Goal: Task Accomplishment & Management: Use online tool/utility

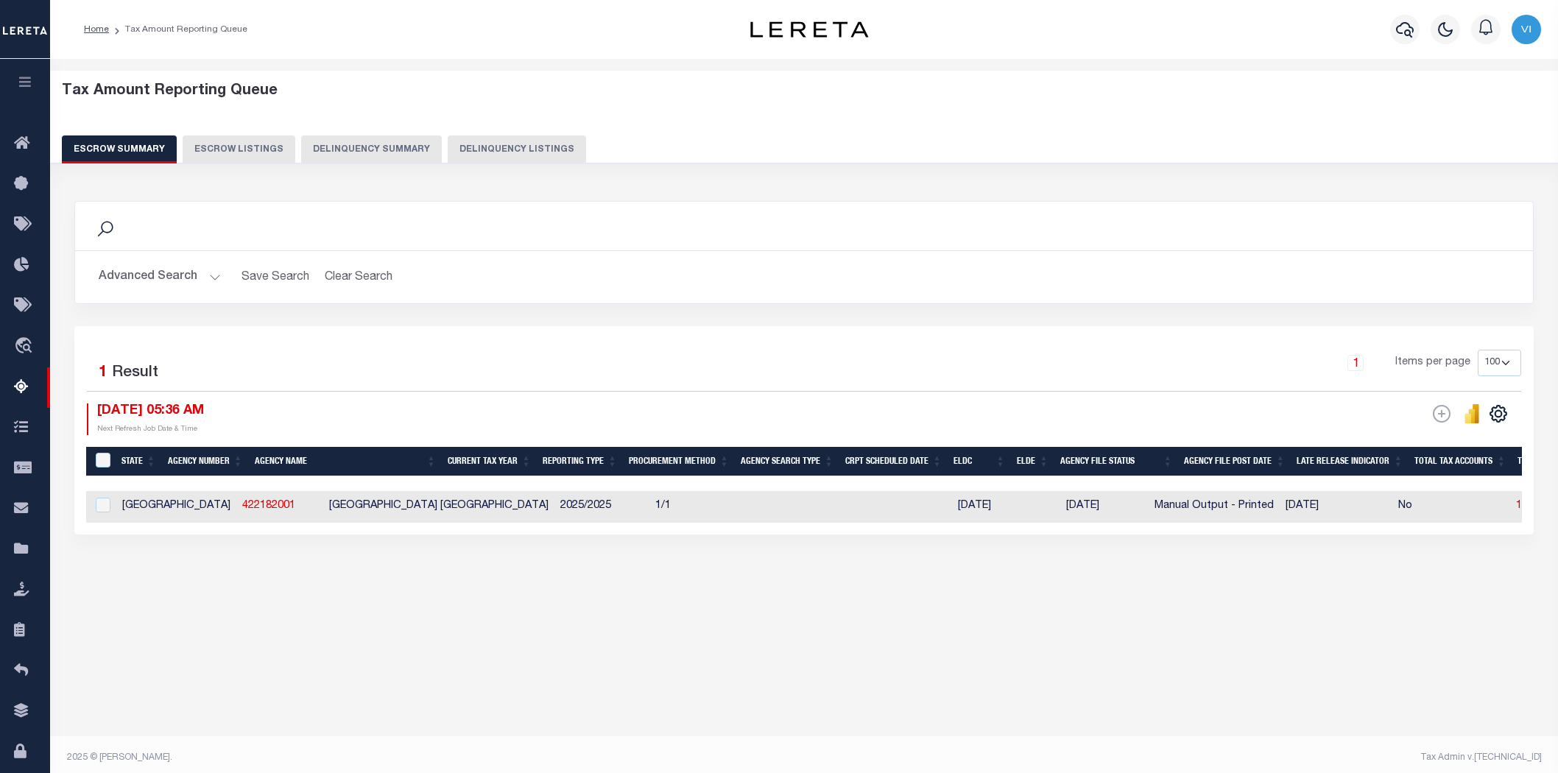
select select "100"
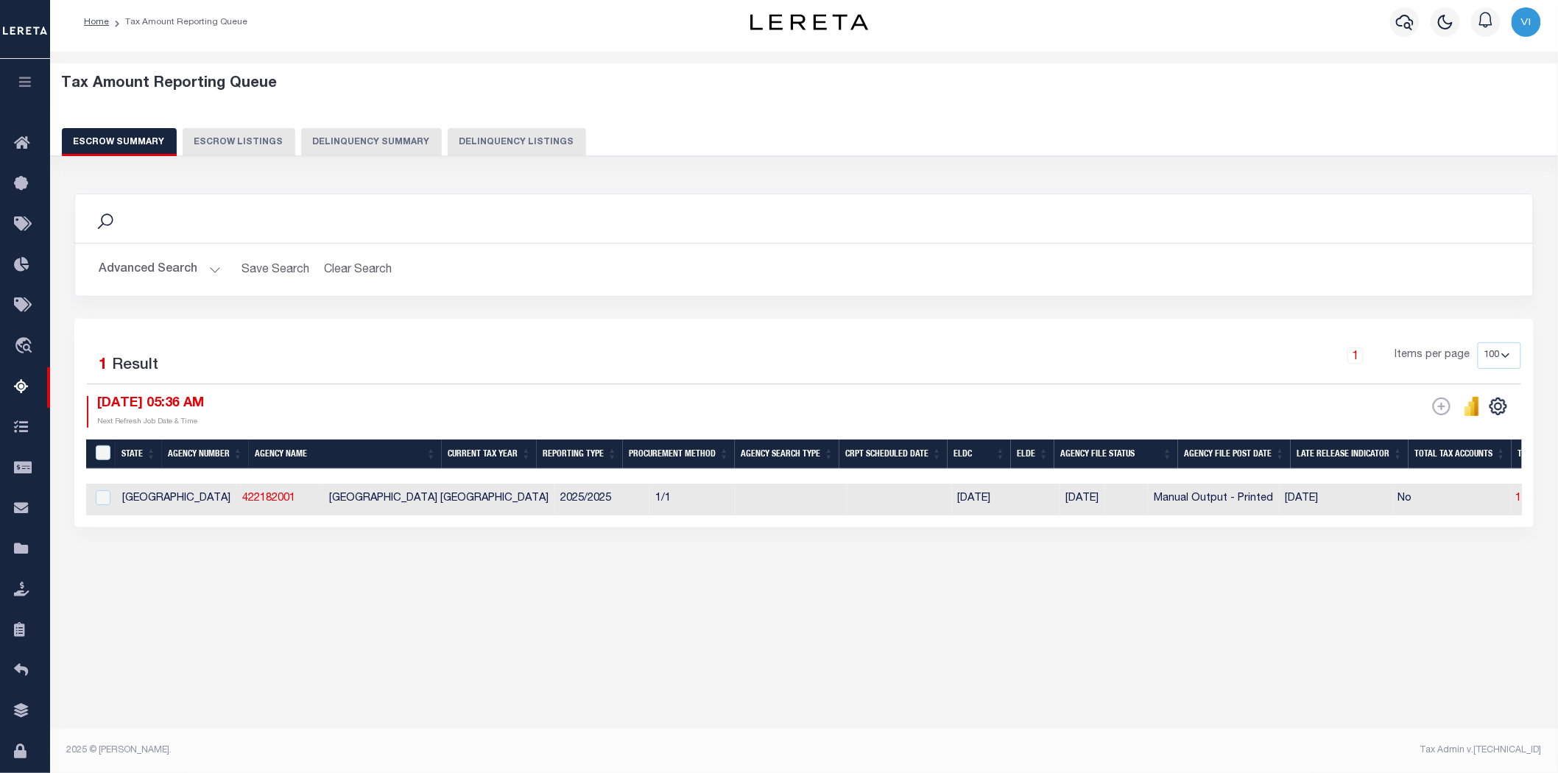
scroll to position [0, 1250]
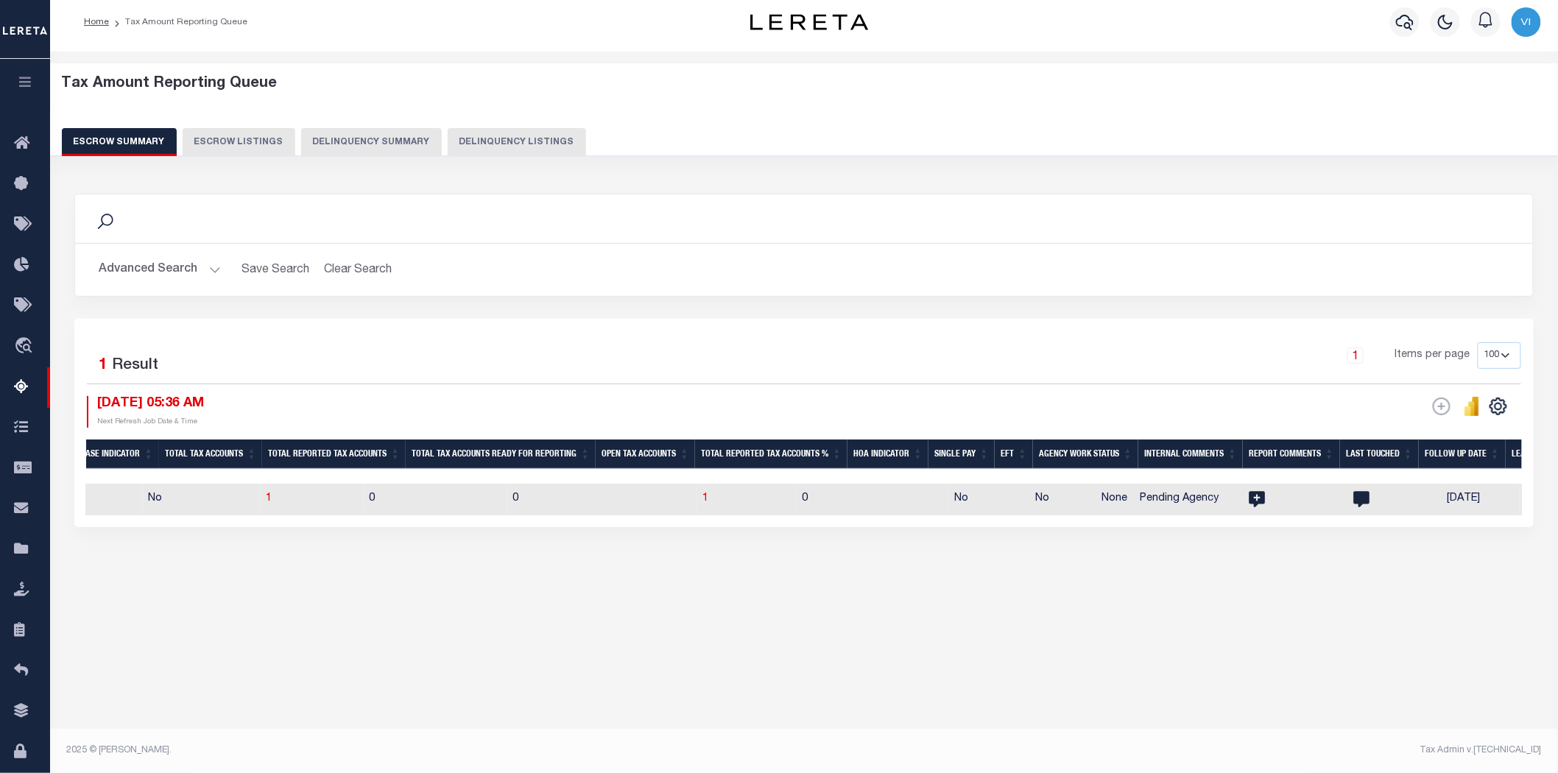
click at [211, 268] on button "Advanced Search" at bounding box center [160, 270] width 122 height 29
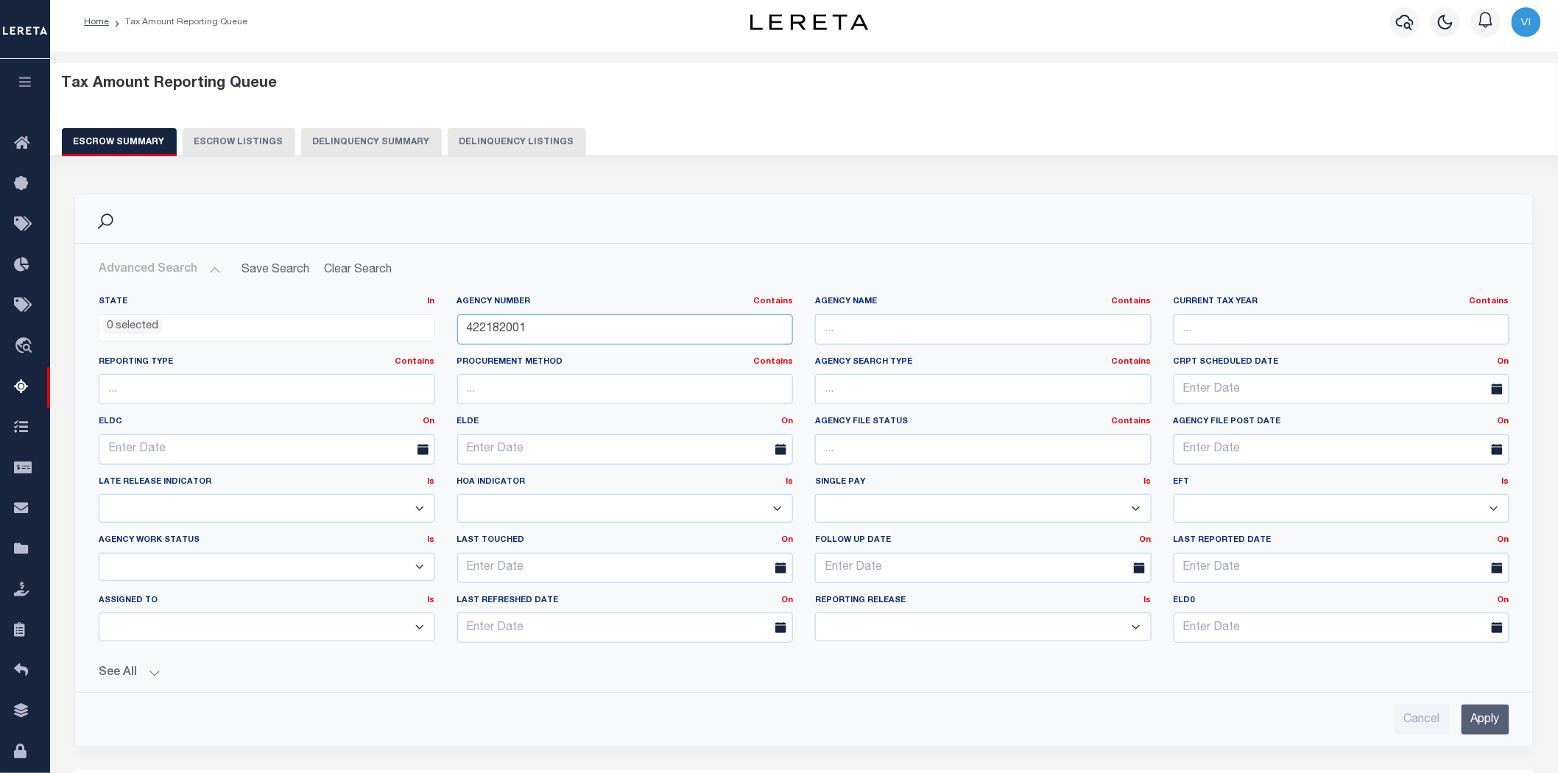
drag, startPoint x: 532, startPoint y: 334, endPoint x: 409, endPoint y: 327, distance: 122.4
click at [409, 327] on div "State In In AK AL AR AZ CA CO CT DC DE FL GA GU HI IA ID IL IN KS [GEOGRAPHIC_D…" at bounding box center [804, 475] width 1433 height 359
paste input "290070101"
type input "290070101"
click at [1474, 718] on input "Apply" at bounding box center [1486, 720] width 48 height 30
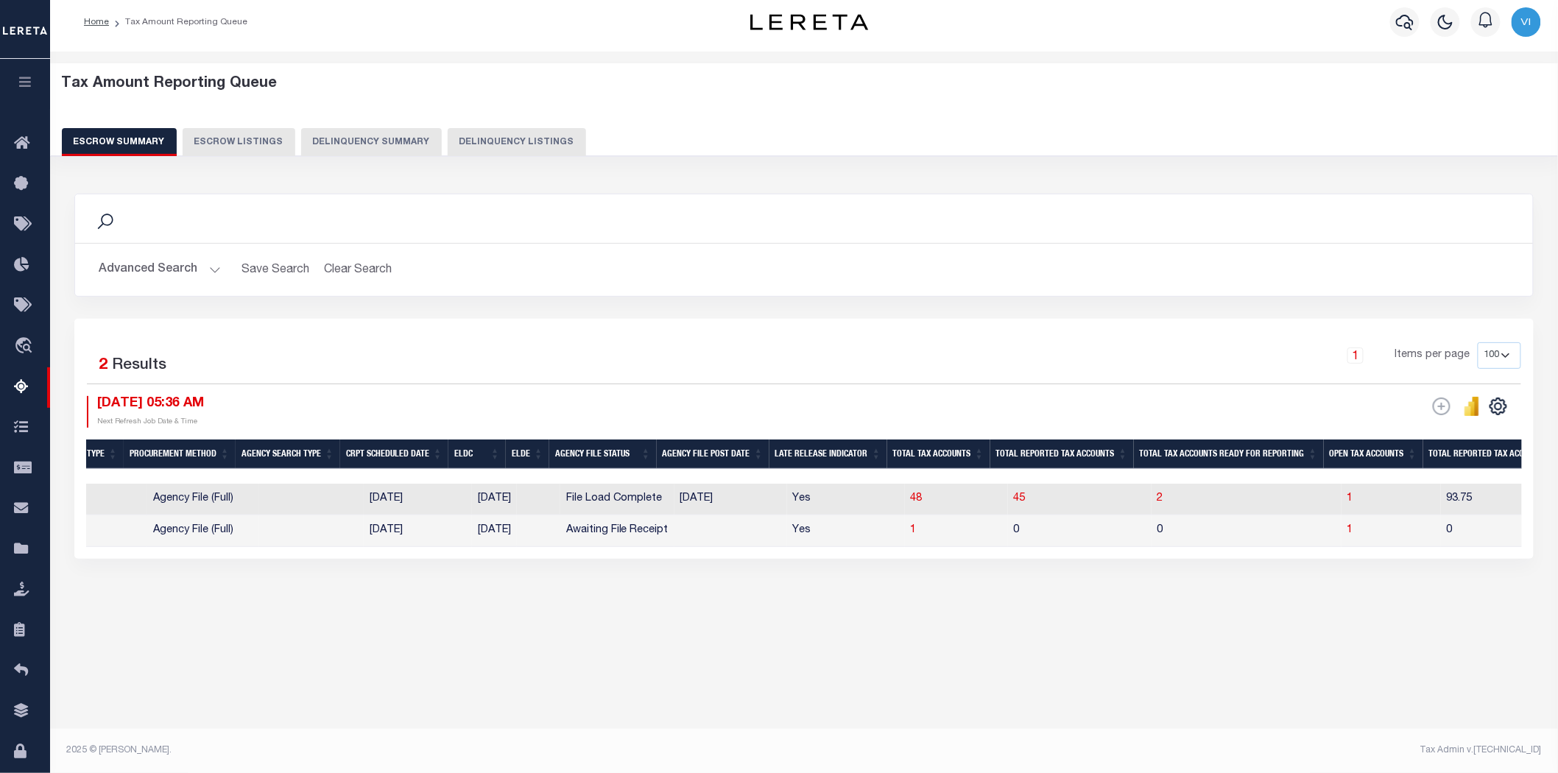
scroll to position [0, 0]
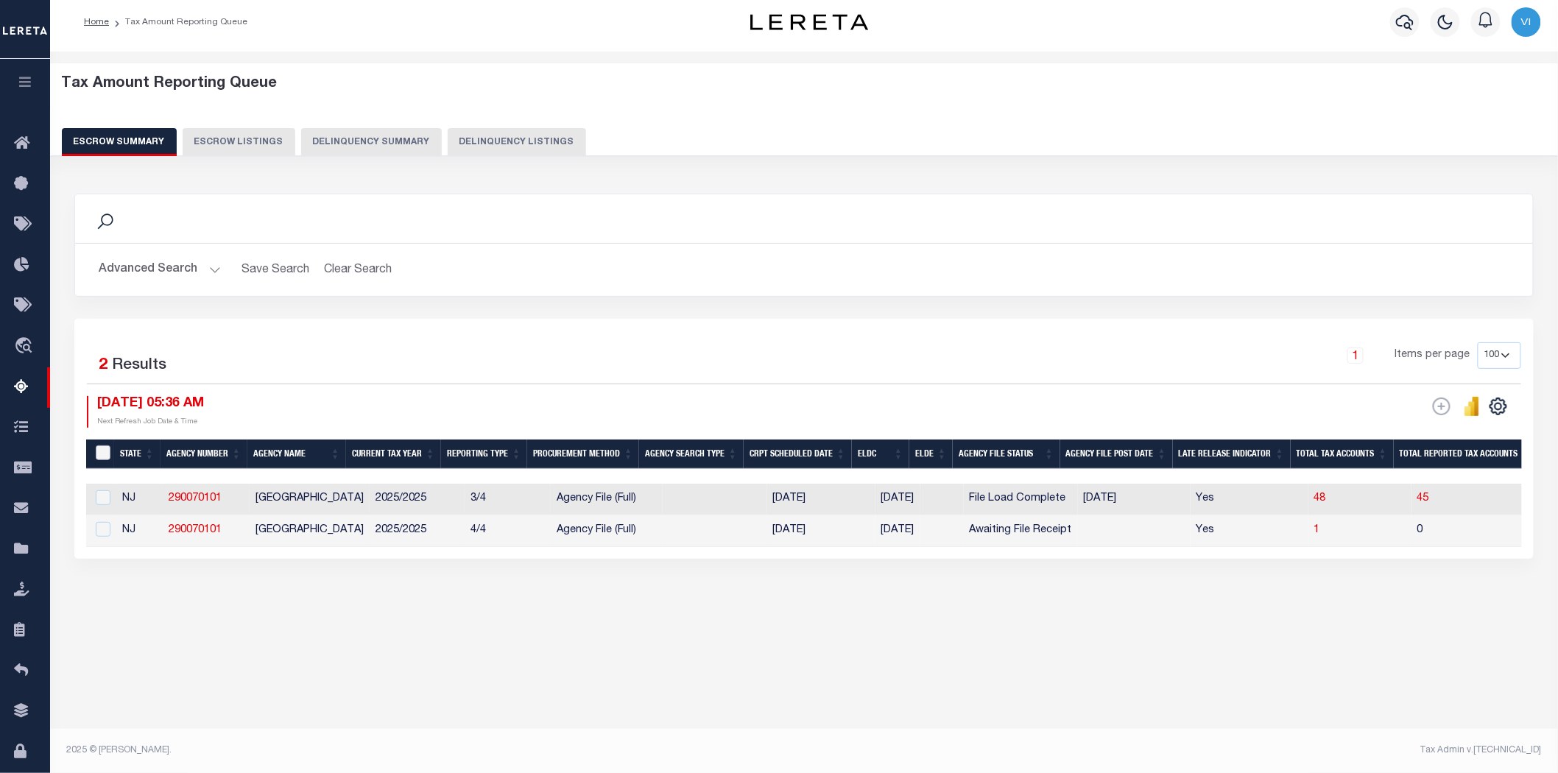
click at [101, 454] on input "&nbsp;" at bounding box center [103, 453] width 15 height 15
checkbox input "true"
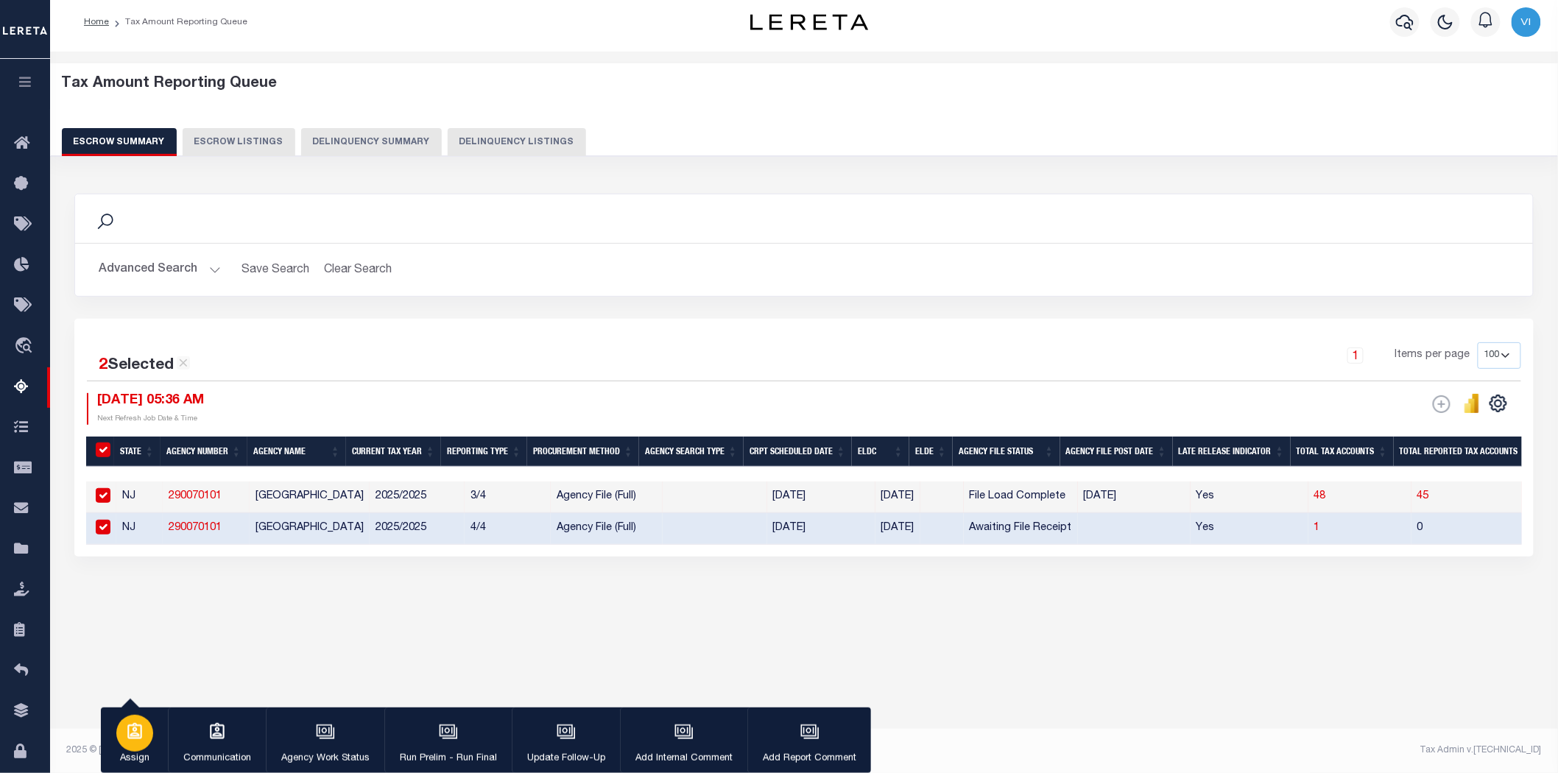
click at [127, 733] on icon "button" at bounding box center [134, 731] width 19 height 19
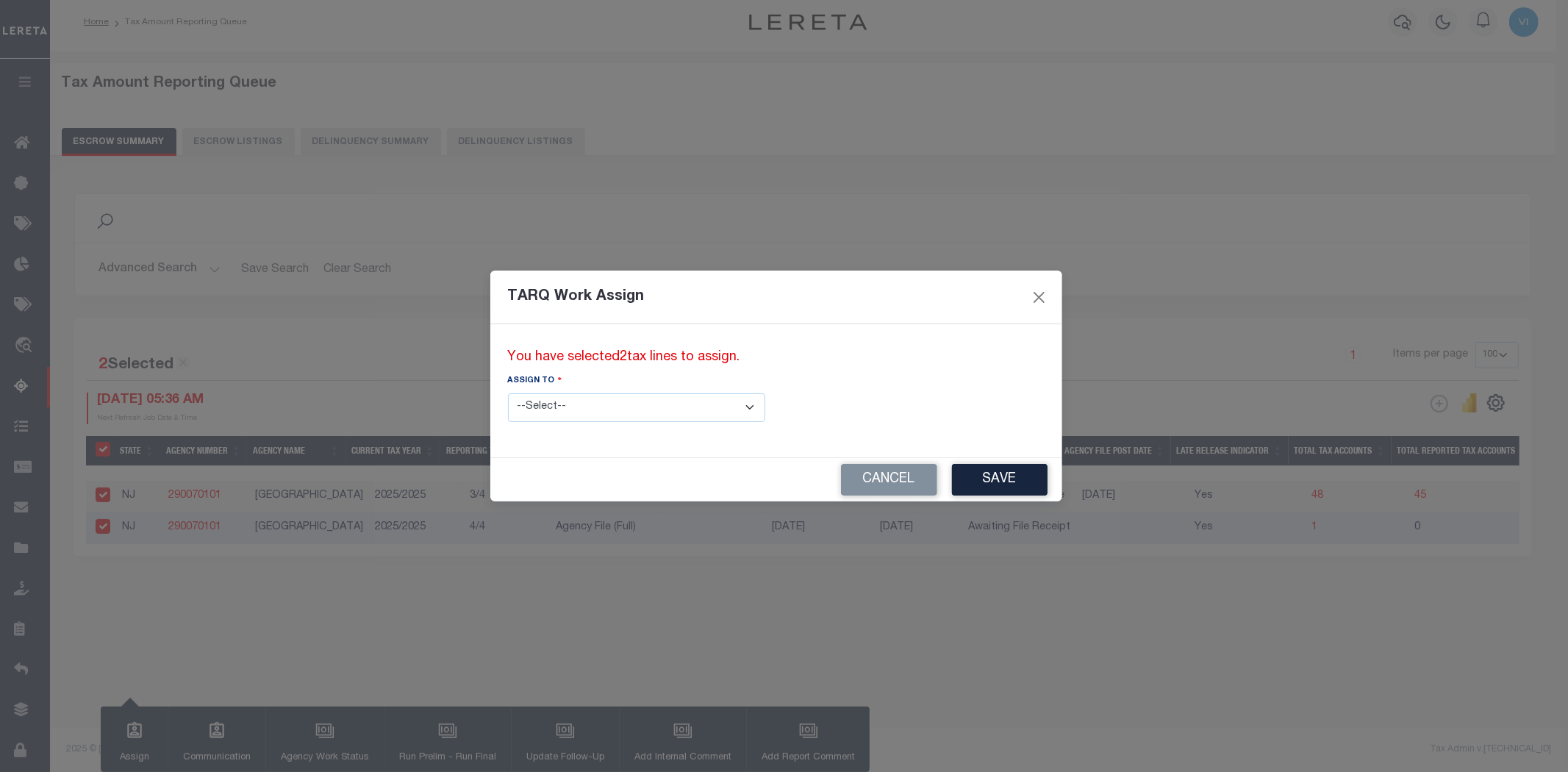
click at [687, 404] on select "--Select-- --Unassigned-- --Unassigned-- [PERSON_NAME] [PERSON_NAME] [PERSON_NA…" at bounding box center [637, 407] width 258 height 29
click at [853, 177] on div "TARQ Work Assign You have selected 2 tax lines to assign. Assign to --Select-- …" at bounding box center [784, 386] width 1568 height 772
click at [690, 406] on select "--Select-- --Unassigned-- --Unassigned-- [PERSON_NAME] [PERSON_NAME] [PERSON_NA…" at bounding box center [637, 407] width 258 height 29
click at [941, 206] on div "TARQ Work Assign You have selected 2 tax lines to assign. Assign to --Select-- …" at bounding box center [784, 386] width 1568 height 772
click at [685, 406] on select "--Select-- --Unassigned-- --Unassigned-- [PERSON_NAME] [PERSON_NAME] [PERSON_NA…" at bounding box center [637, 407] width 258 height 29
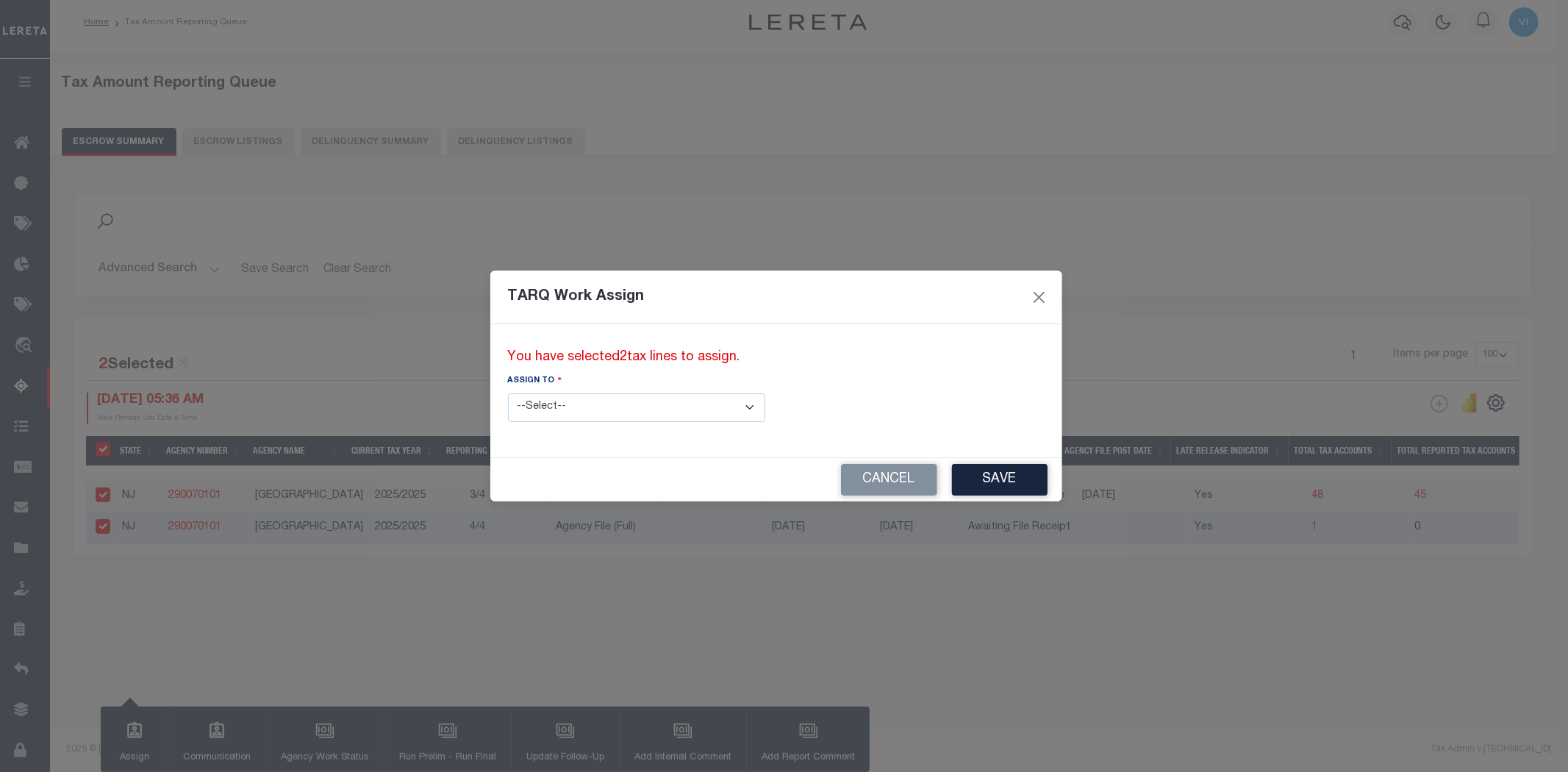
click at [879, 150] on div "TARQ Work Assign You have selected 2 tax lines to assign. Assign to --Select-- …" at bounding box center [784, 386] width 1568 height 772
click at [692, 404] on select "--Select-- --Unassigned-- --Unassigned-- [PERSON_NAME] [PERSON_NAME] [PERSON_NA…" at bounding box center [637, 407] width 258 height 29
select select "[PERSON_NAME]"
click at [508, 393] on select "--Select-- --Unassigned-- --Unassigned-- [PERSON_NAME] [PERSON_NAME] [PERSON_NA…" at bounding box center [637, 407] width 258 height 29
click at [952, 473] on button "Save" at bounding box center [1000, 480] width 96 height 32
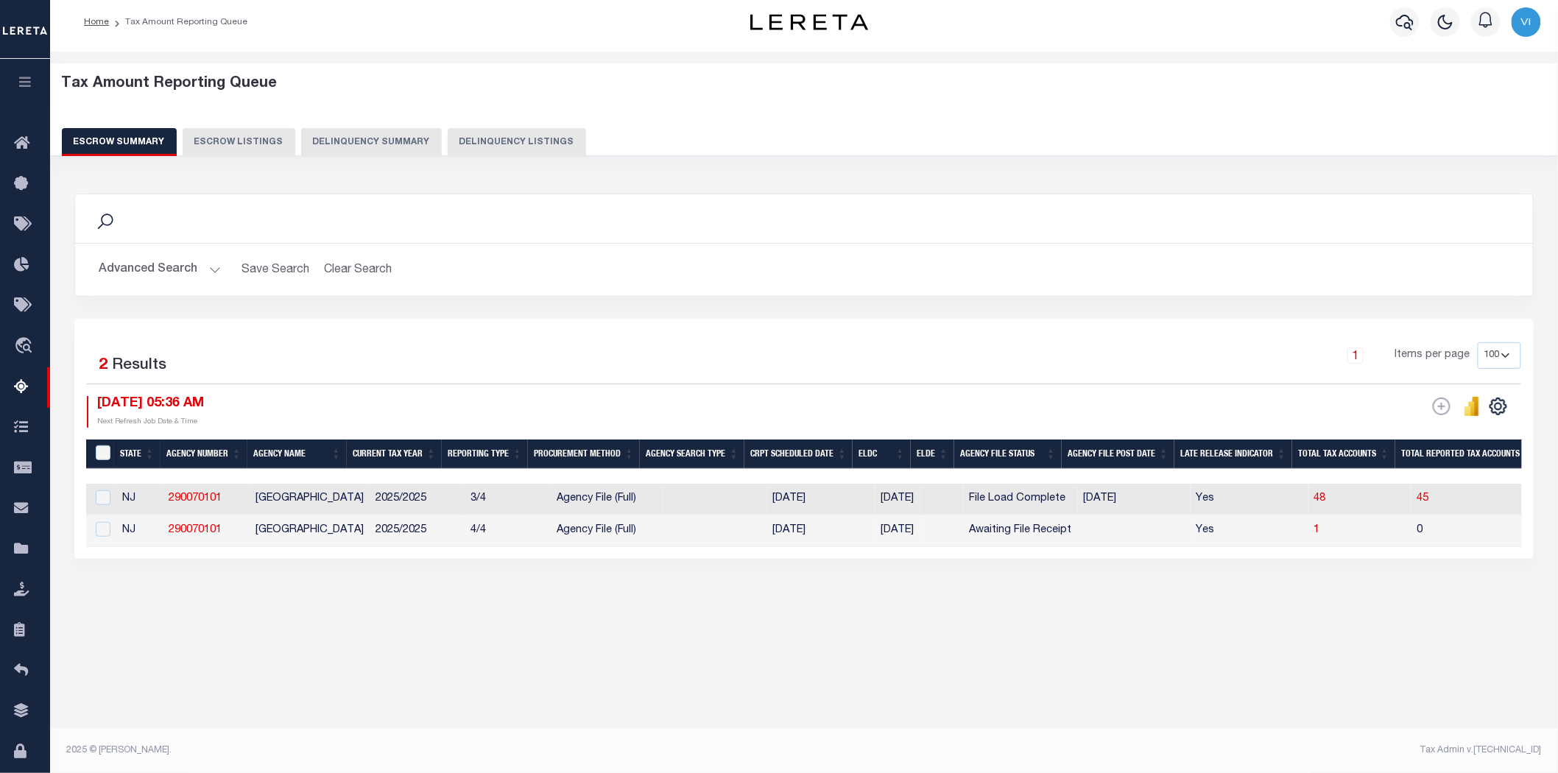
click at [212, 267] on button "Advanced Search" at bounding box center [160, 270] width 122 height 29
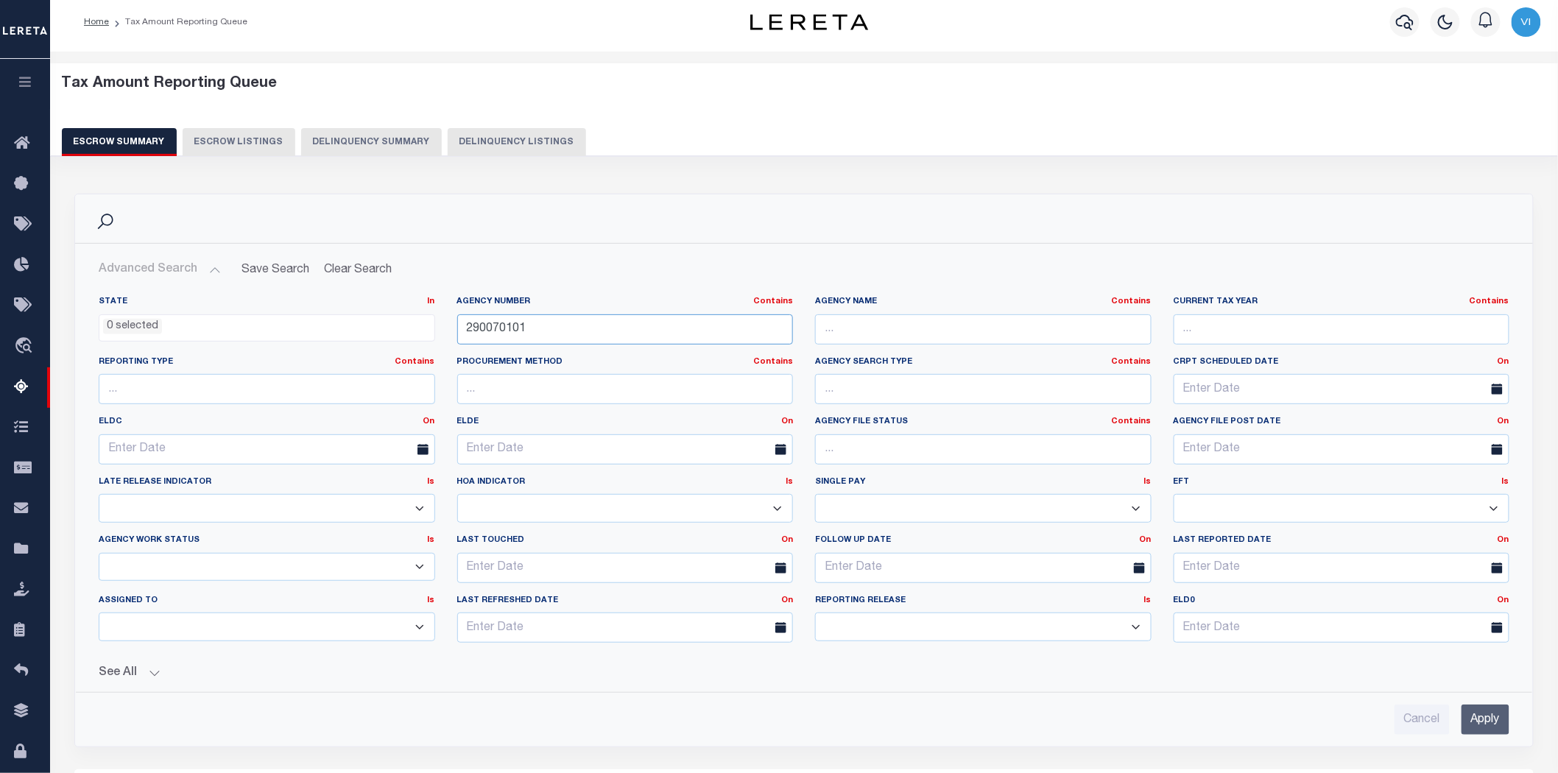
drag, startPoint x: 539, startPoint y: 328, endPoint x: 446, endPoint y: 328, distance: 92.8
click at [446, 328] on div "Agency Number Contains Contains Is 290070101" at bounding box center [625, 326] width 359 height 60
paste input "100140000"
type input "100140000"
click at [1490, 722] on input "Apply" at bounding box center [1486, 720] width 48 height 30
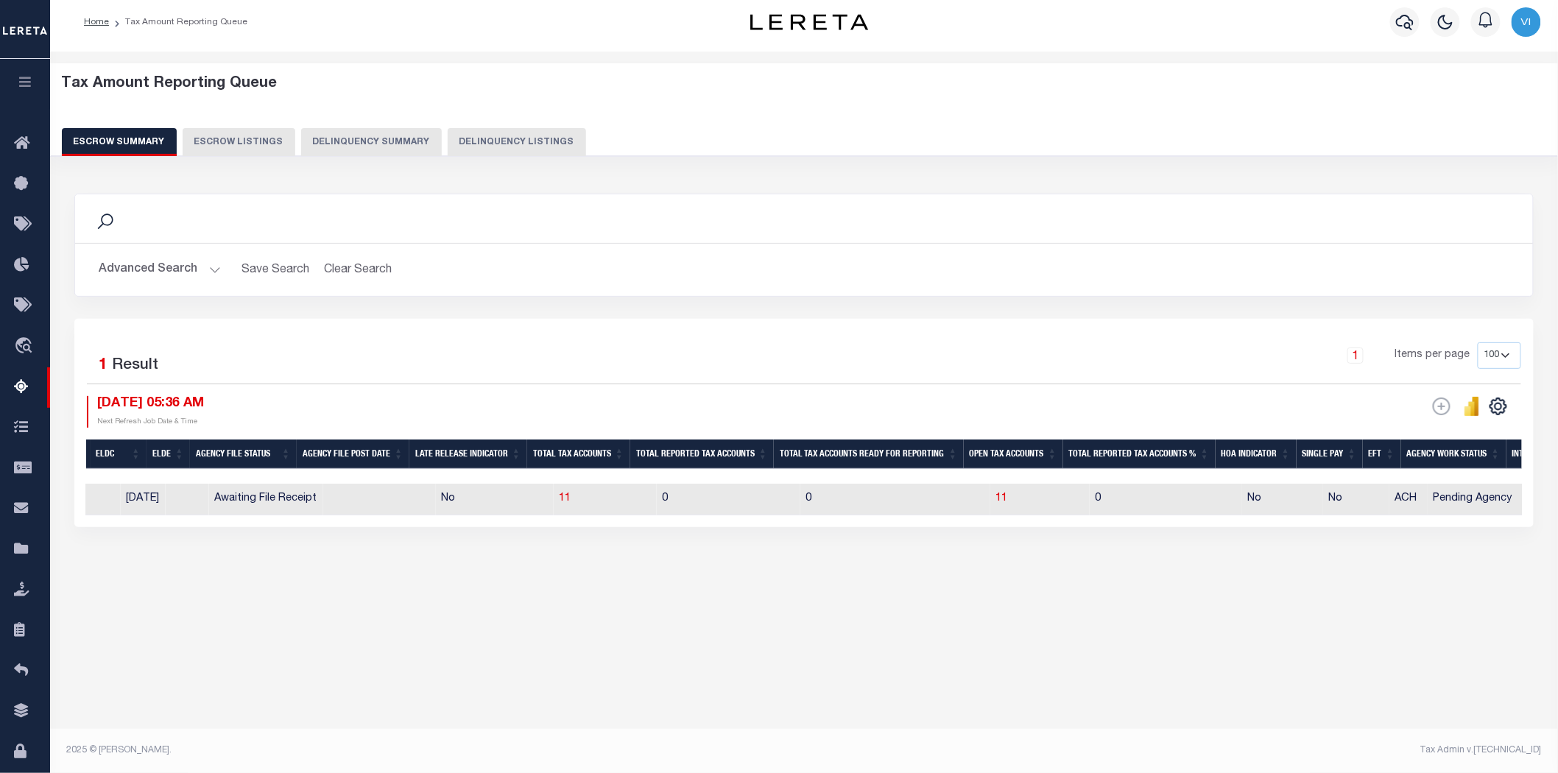
scroll to position [0, 490]
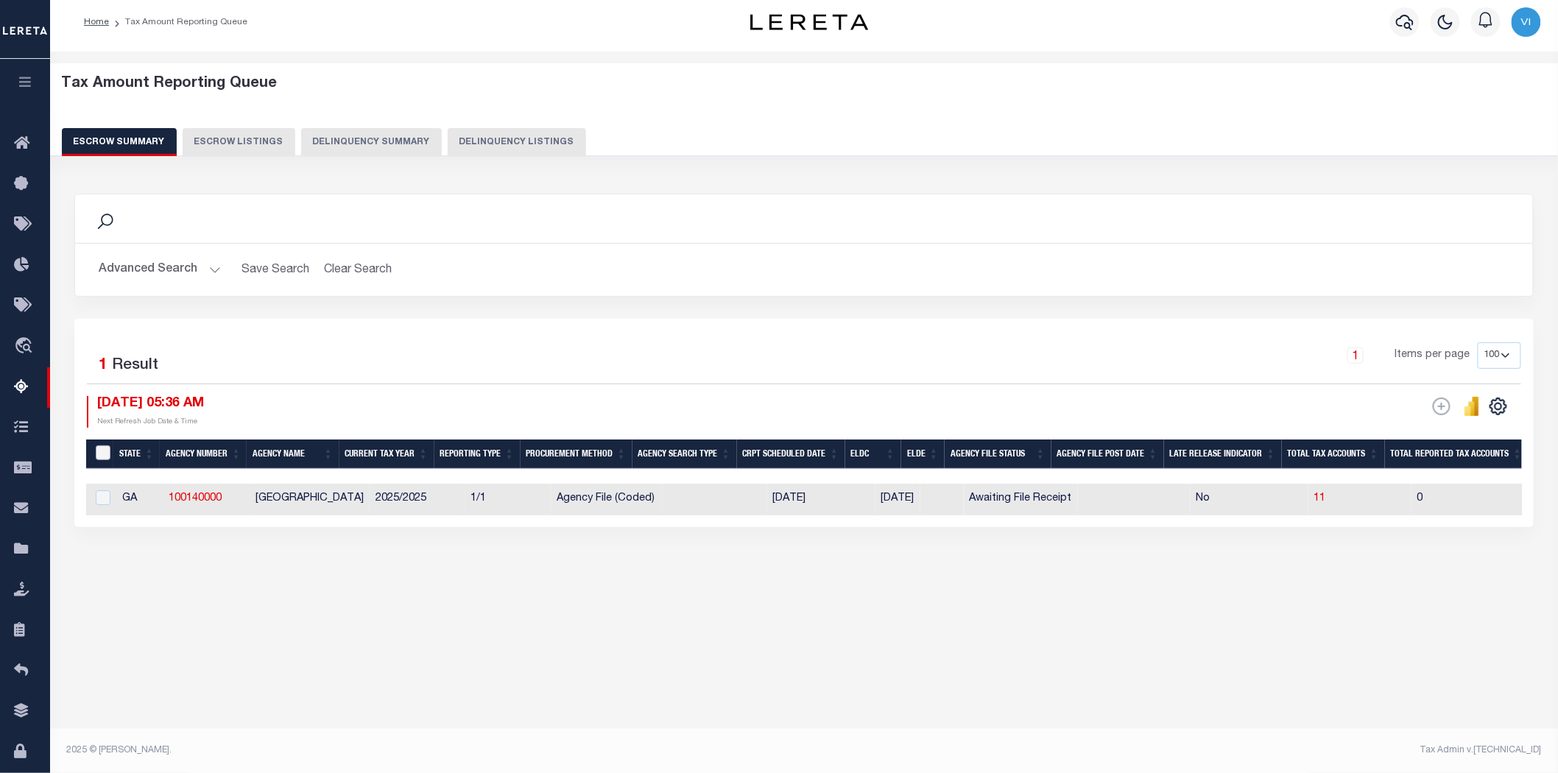
click at [101, 451] on input "&nbsp;" at bounding box center [103, 453] width 15 height 15
checkbox input "true"
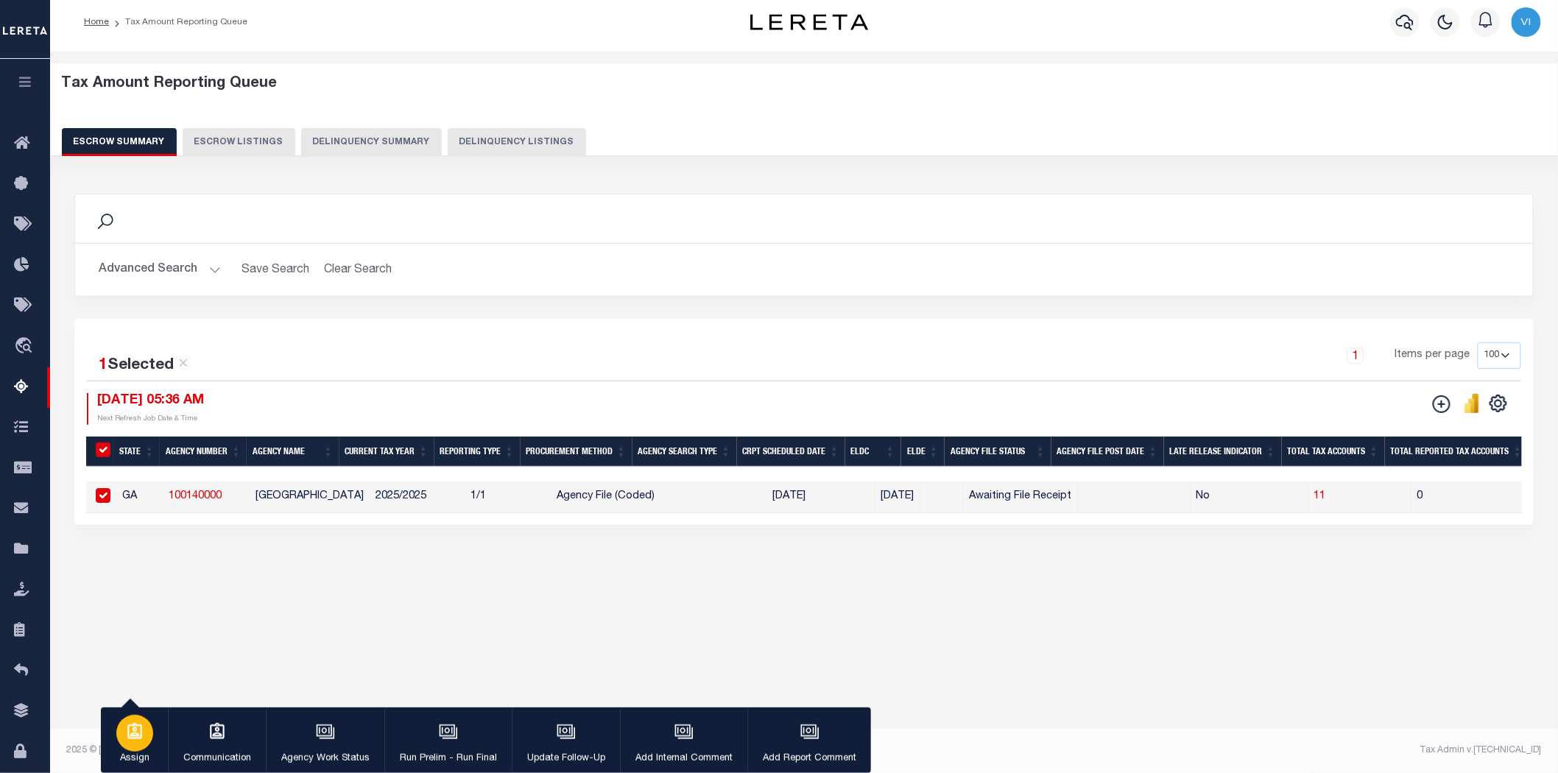
click at [136, 733] on icon "button" at bounding box center [134, 731] width 19 height 19
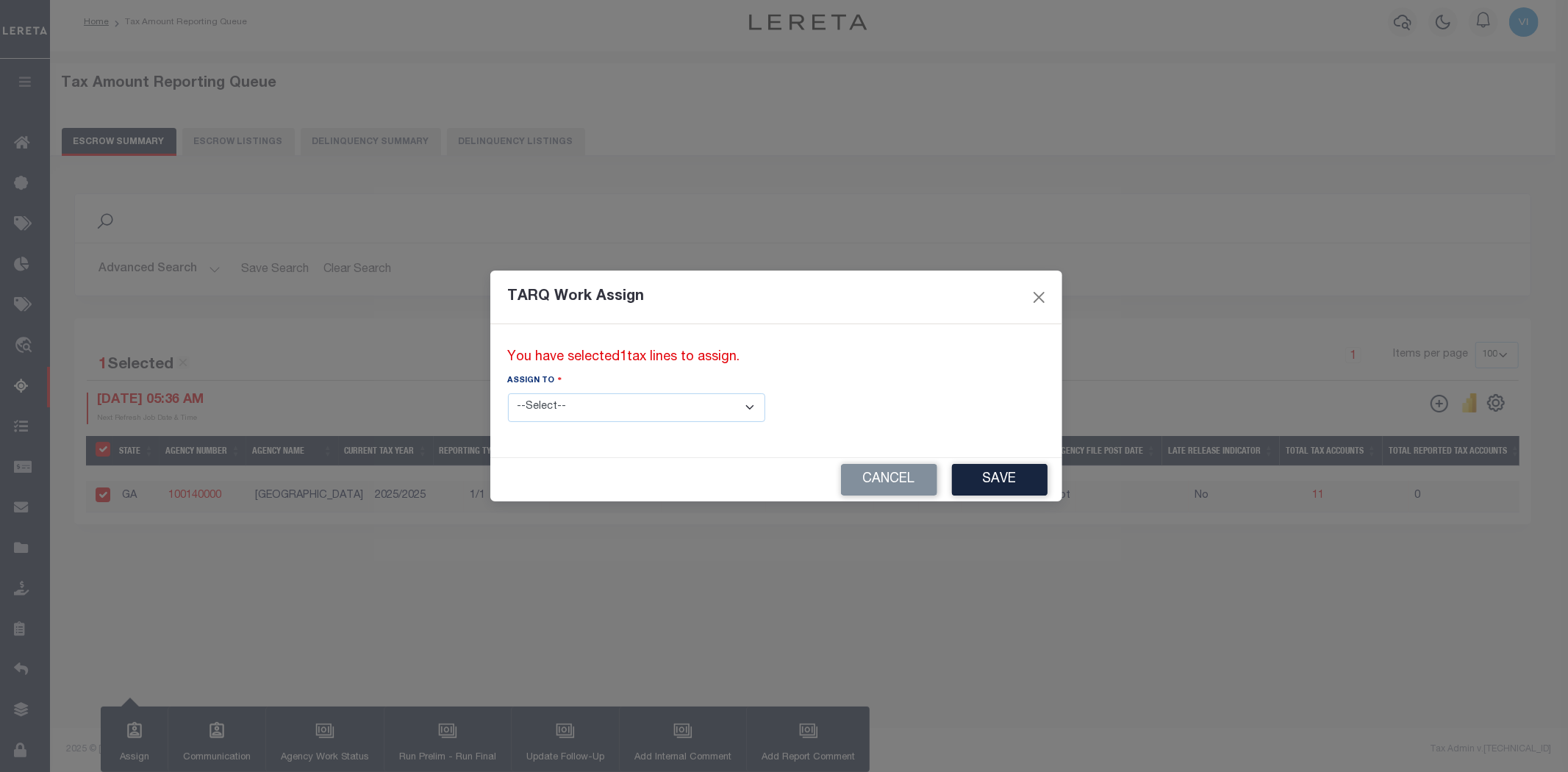
click at [691, 404] on select "--Select-- --Unassigned-- --Unassigned-- [PERSON_NAME] [PERSON_NAME] [PERSON_NA…" at bounding box center [637, 407] width 258 height 29
select select "[PERSON_NAME]"
click at [508, 393] on select "--Select-- --Unassigned-- --Unassigned-- [PERSON_NAME] [PERSON_NAME] [PERSON_NA…" at bounding box center [637, 407] width 258 height 29
click at [952, 476] on button "Save" at bounding box center [1000, 480] width 96 height 32
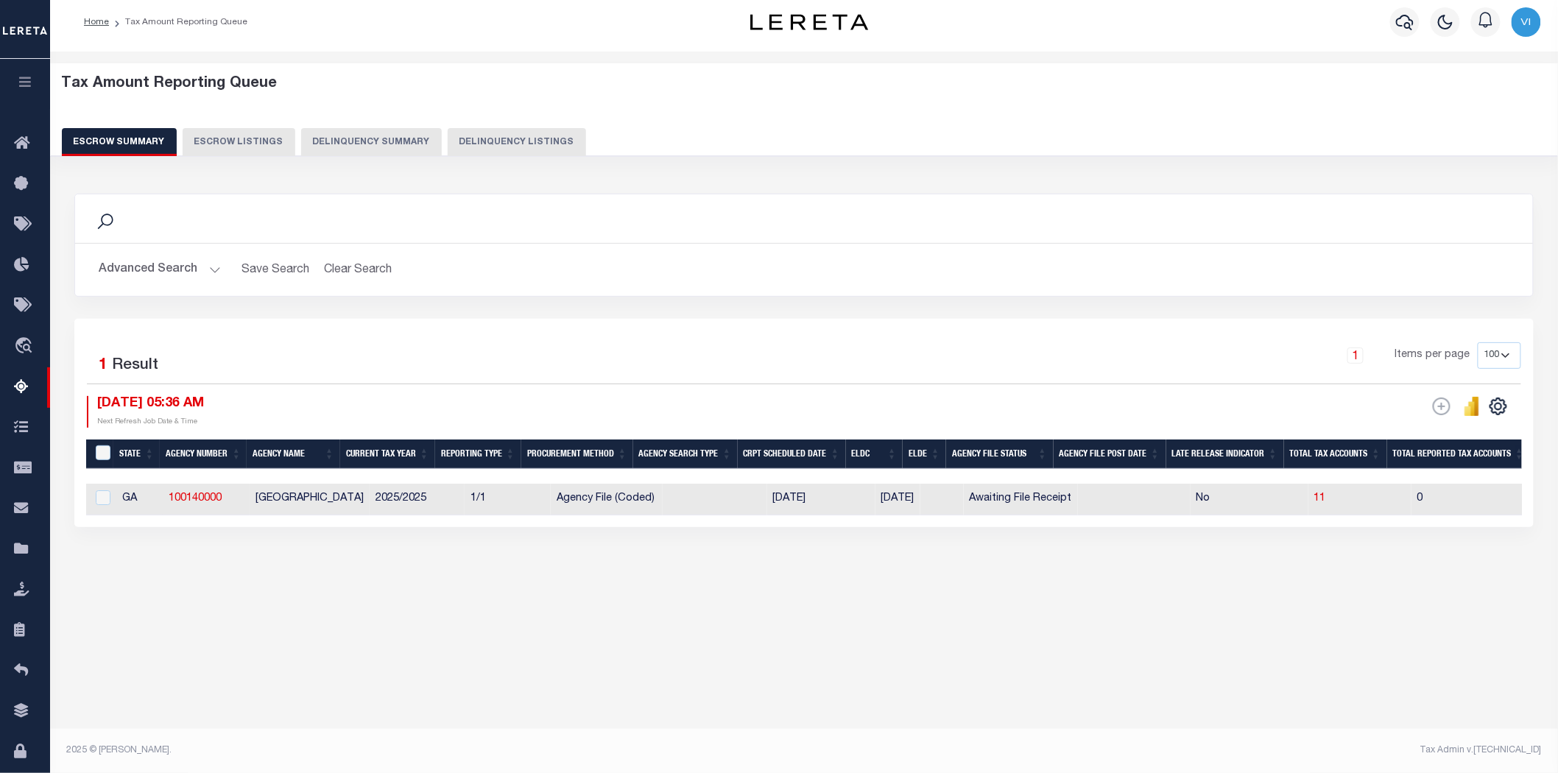
click at [210, 266] on button "Advanced Search" at bounding box center [160, 270] width 122 height 29
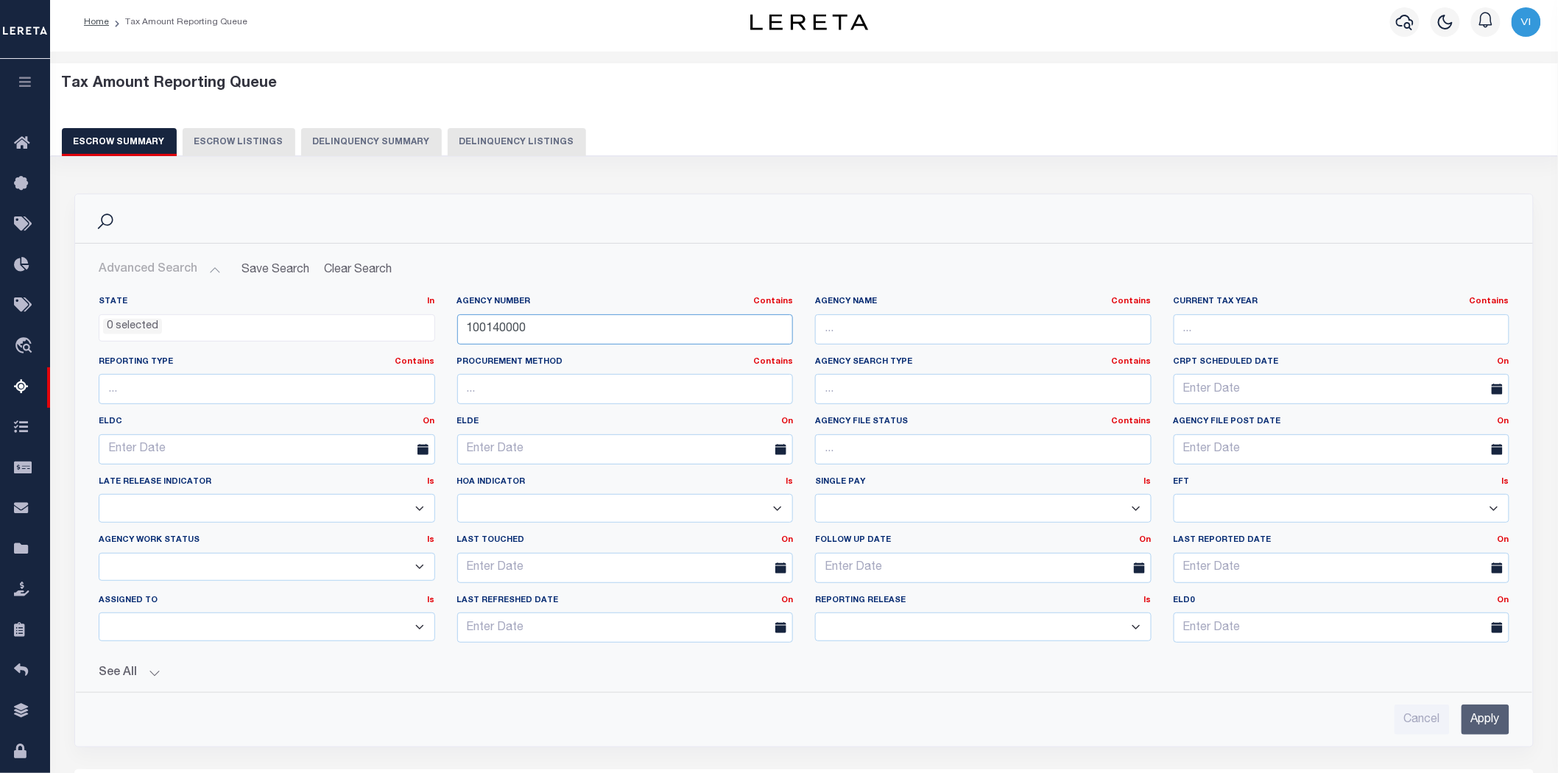
drag, startPoint x: 495, startPoint y: 333, endPoint x: 433, endPoint y: 342, distance: 62.5
click at [433, 342] on div "State In In AK AL AR AZ CA CO CT DC DE FL GA GU HI IA ID IL IN KS [GEOGRAPHIC_D…" at bounding box center [804, 475] width 1433 height 359
paste input "290030203"
type input "290030203"
click at [1470, 717] on input "Apply" at bounding box center [1486, 720] width 48 height 30
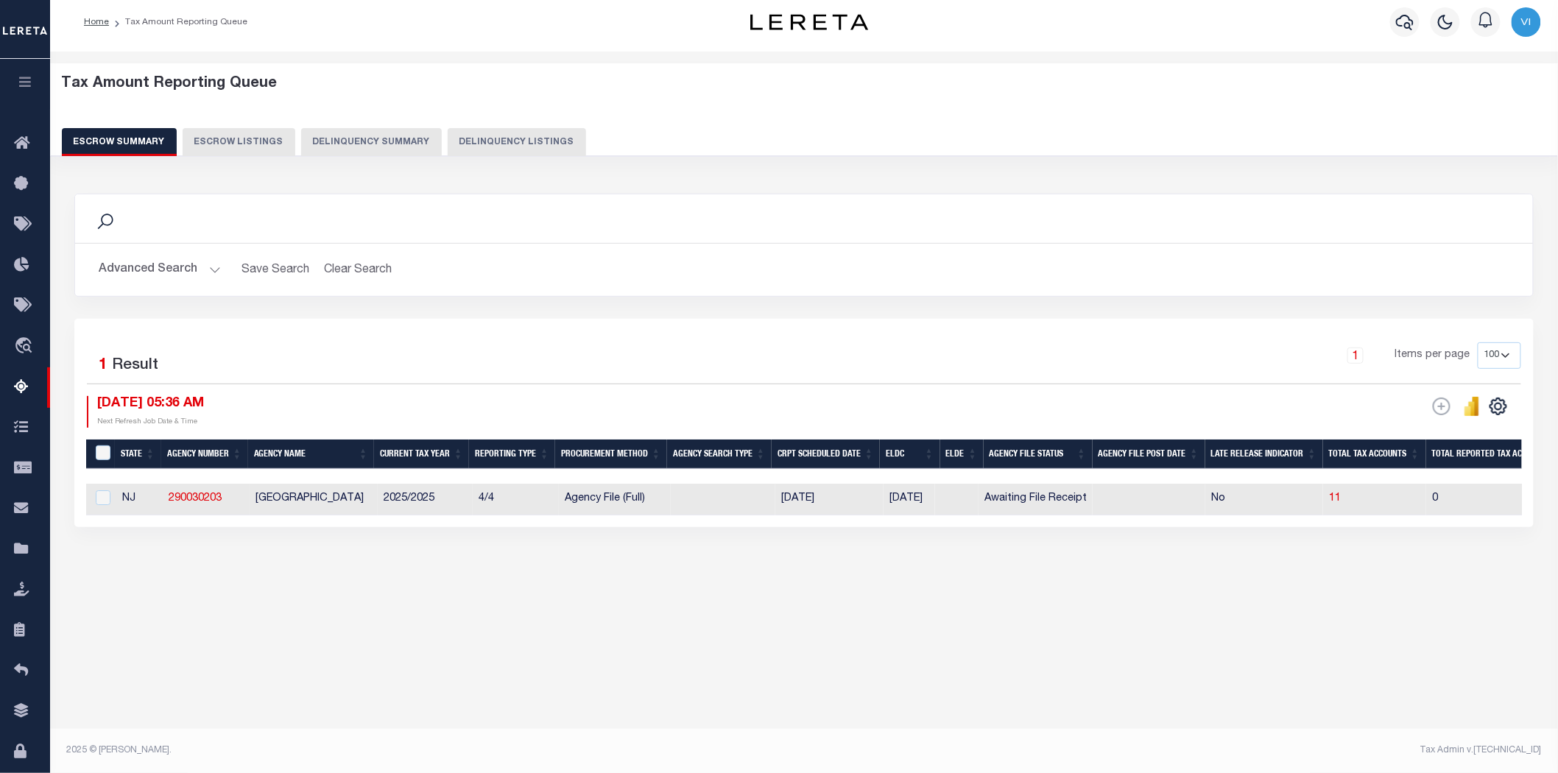
drag, startPoint x: 734, startPoint y: 474, endPoint x: 1500, endPoint y: 480, distance: 765.9
click at [1500, 480] on div at bounding box center [804, 476] width 1437 height 15
click at [98, 452] on input "&nbsp;" at bounding box center [103, 453] width 15 height 15
checkbox input "true"
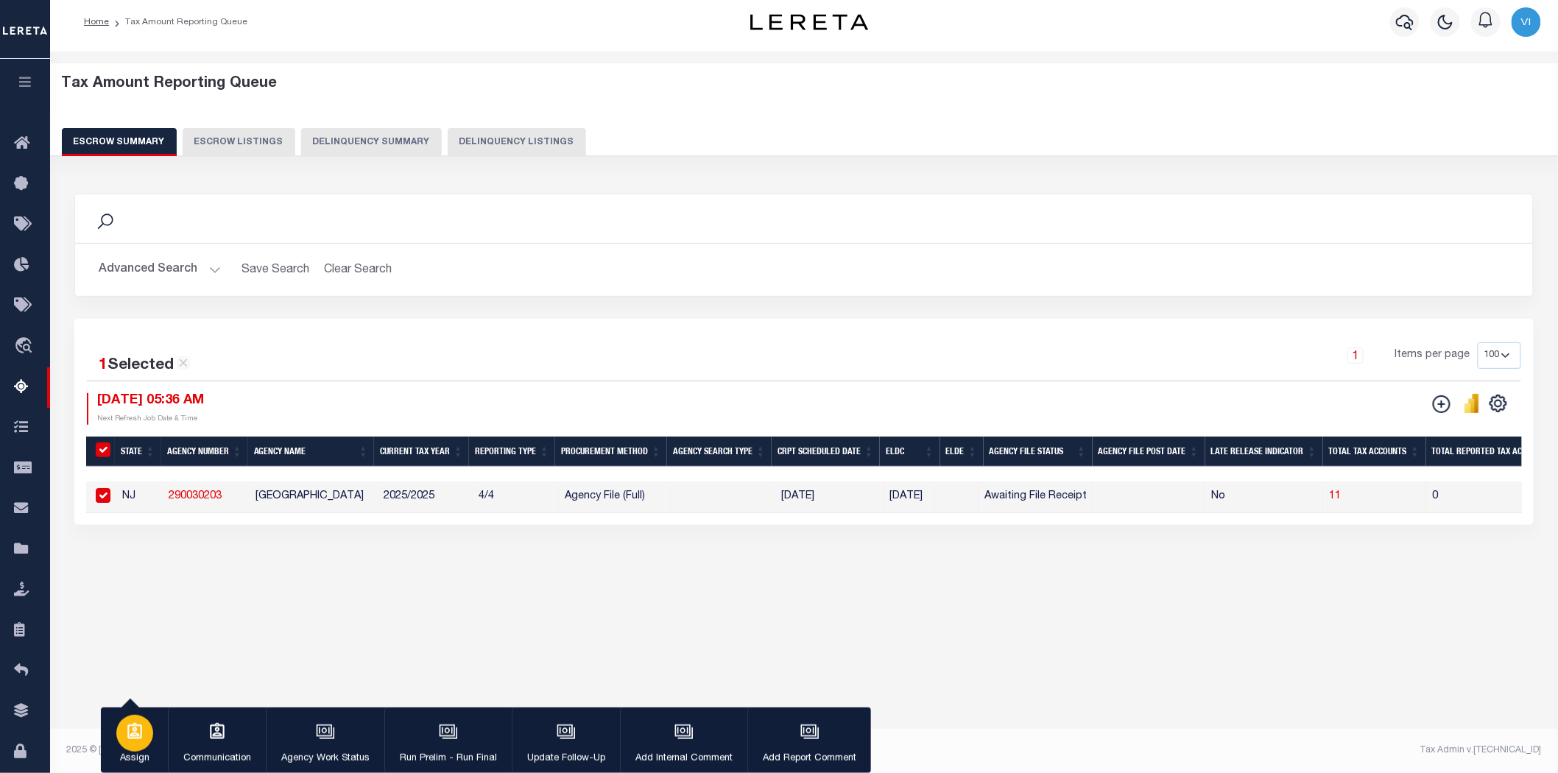
click at [133, 732] on icon "button" at bounding box center [134, 731] width 19 height 19
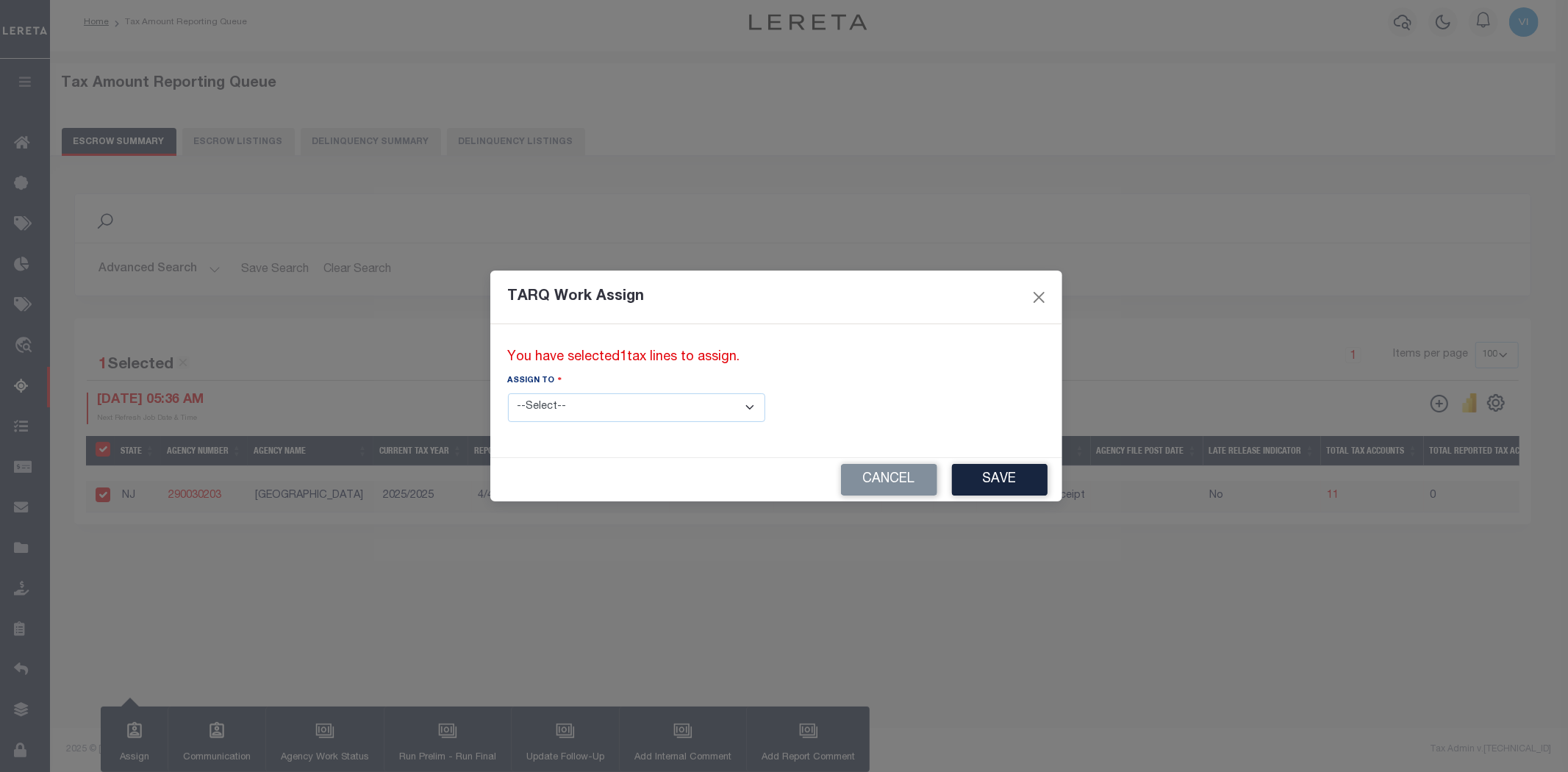
click at [692, 403] on select "--Select-- --Unassigned-- --Unassigned-- [PERSON_NAME] [PERSON_NAME] [PERSON_NA…" at bounding box center [637, 407] width 258 height 29
click at [843, 236] on div "TARQ Work Assign You have selected 1 tax lines to assign. Assign to --Select-- …" at bounding box center [784, 386] width 1568 height 772
click at [690, 408] on select "--Select-- --Unassigned-- --Unassigned-- [PERSON_NAME] [PERSON_NAME] [PERSON_NA…" at bounding box center [637, 407] width 258 height 29
select select "[PERSON_NAME]"
click at [508, 393] on select "--Select-- --Unassigned-- --Unassigned-- [PERSON_NAME] [PERSON_NAME] [PERSON_NA…" at bounding box center [637, 407] width 258 height 29
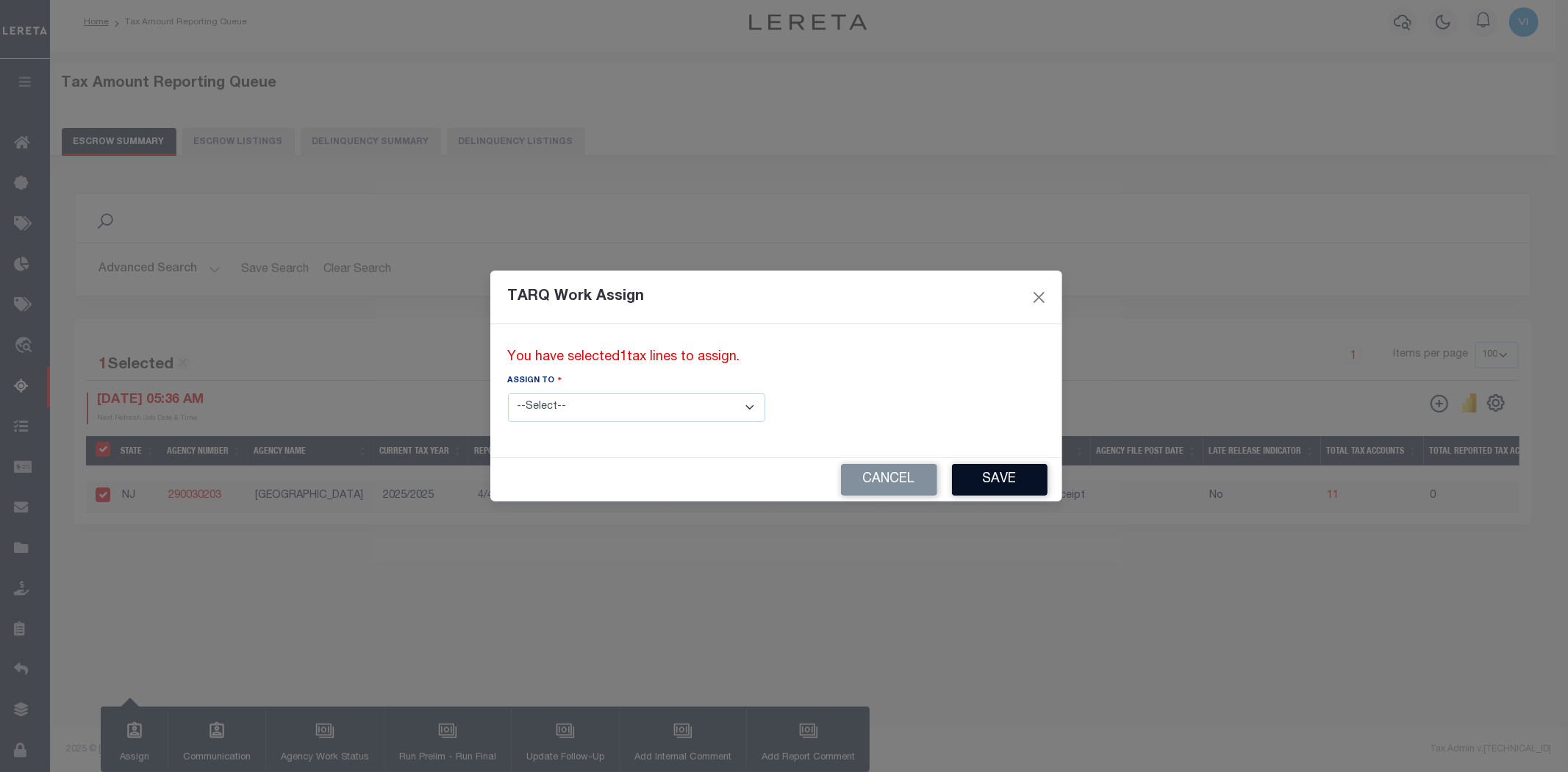
click at [952, 473] on button "Save" at bounding box center [1000, 480] width 96 height 32
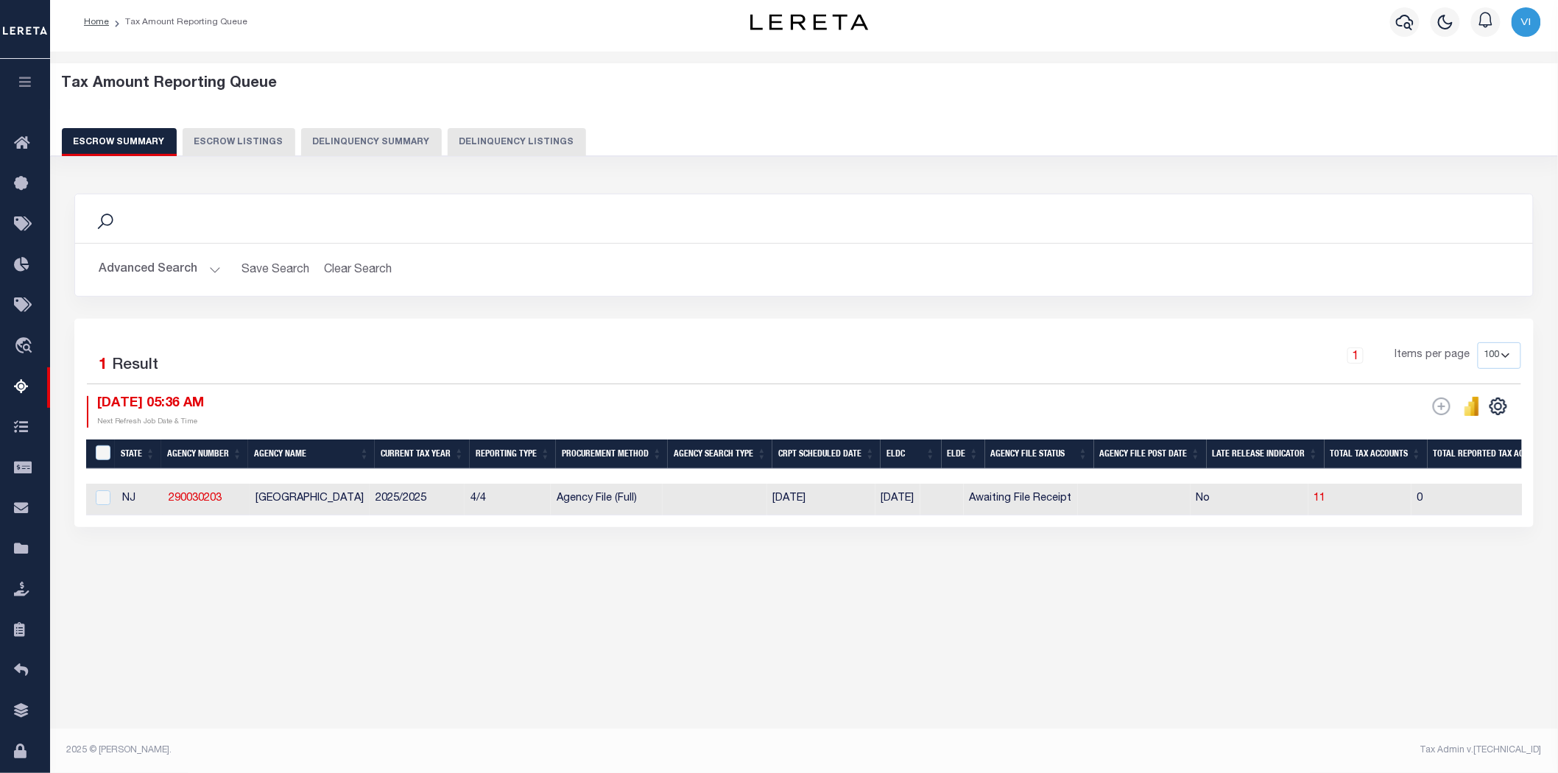
click at [211, 272] on button "Advanced Search" at bounding box center [160, 270] width 122 height 29
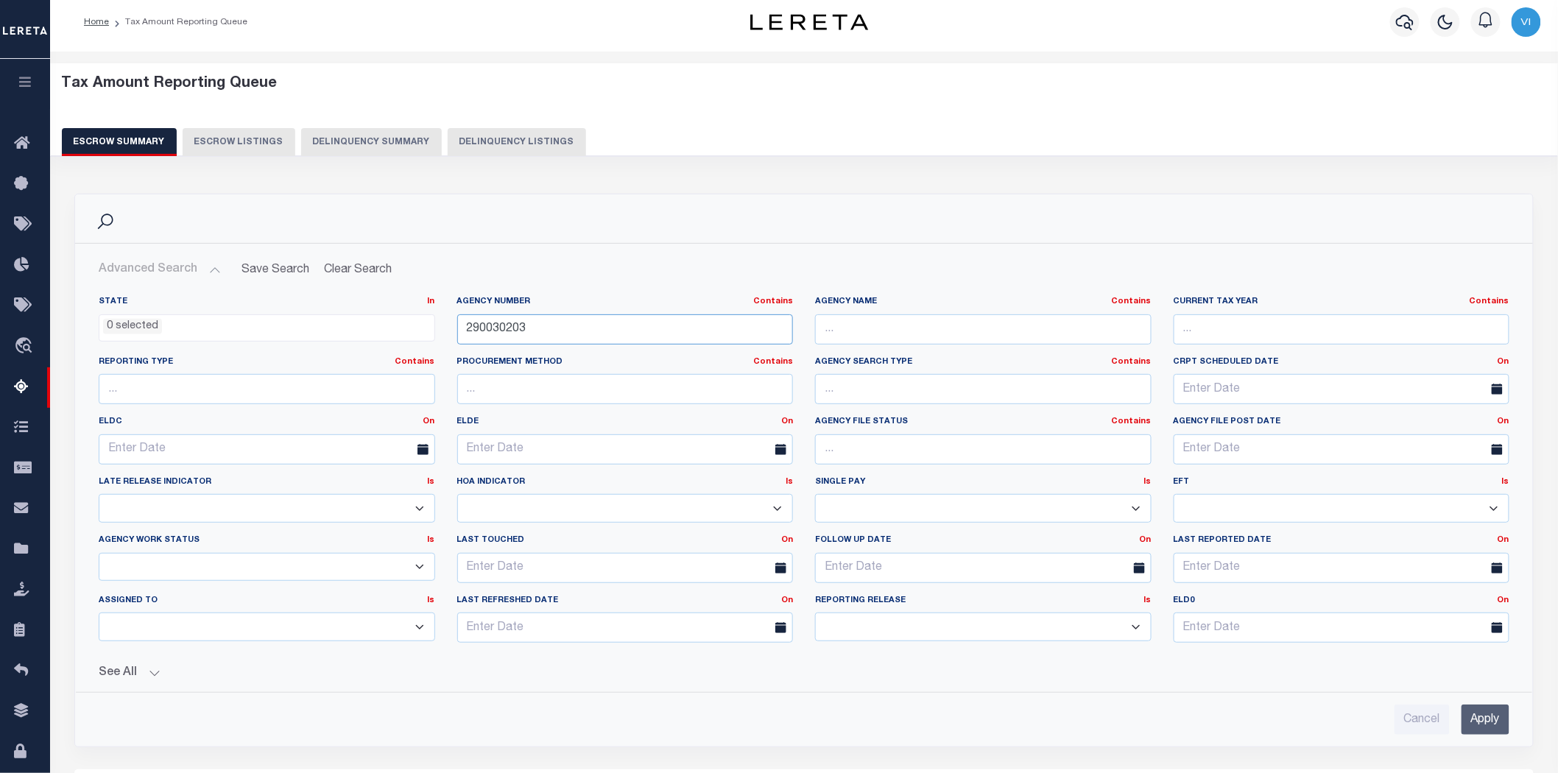
drag, startPoint x: 529, startPoint y: 326, endPoint x: 407, endPoint y: 324, distance: 122.3
click at [407, 324] on div "State In In AK AL AR AZ CA CO CT DC DE FL GA GU HI IA ID IL IN KS [GEOGRAPHIC_D…" at bounding box center [804, 475] width 1433 height 359
paste input "10500000"
type input "10500000"
click at [1485, 722] on input "Apply" at bounding box center [1486, 720] width 48 height 30
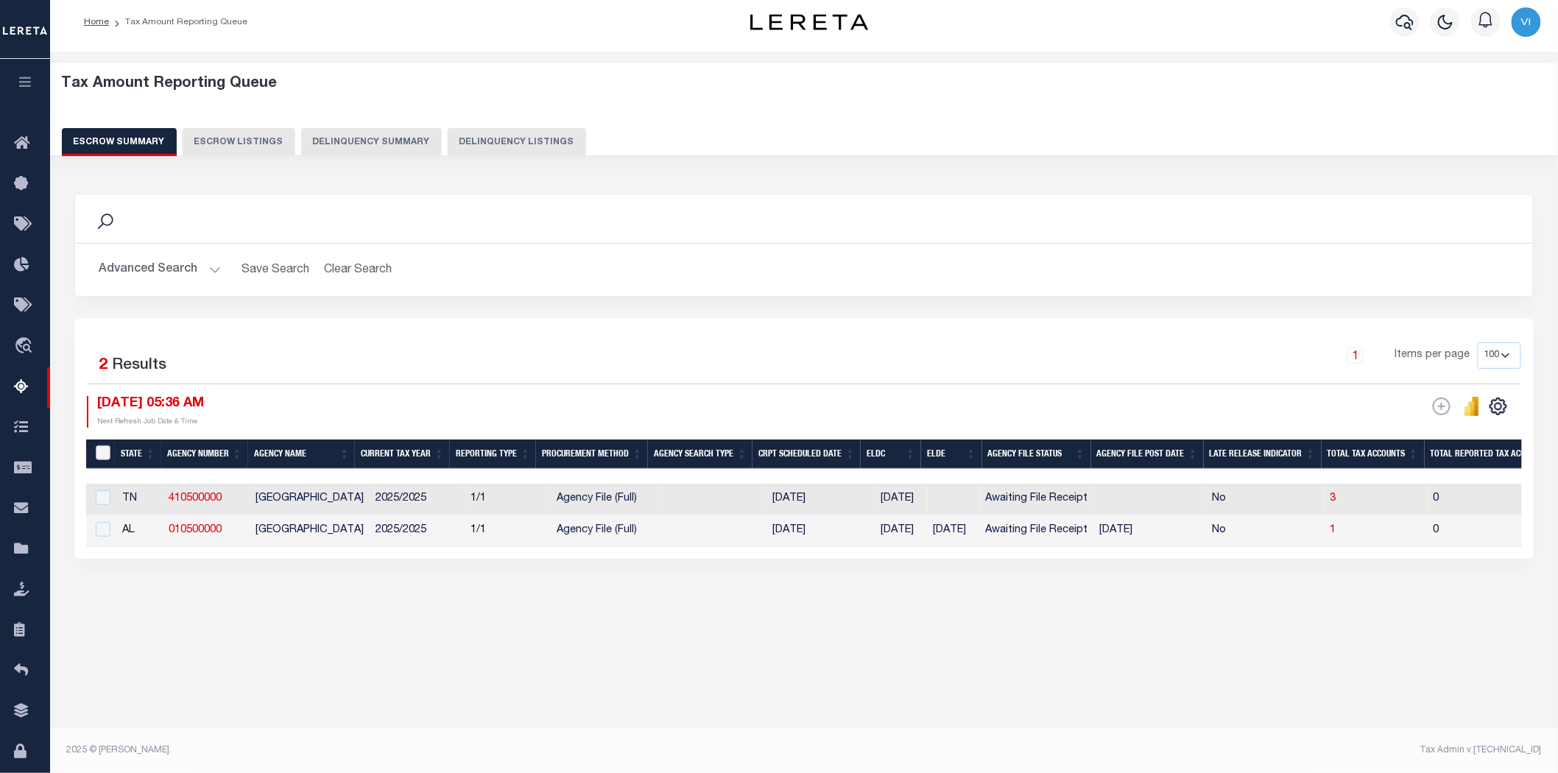
click at [102, 453] on input "&nbsp;" at bounding box center [103, 453] width 15 height 15
checkbox input "true"
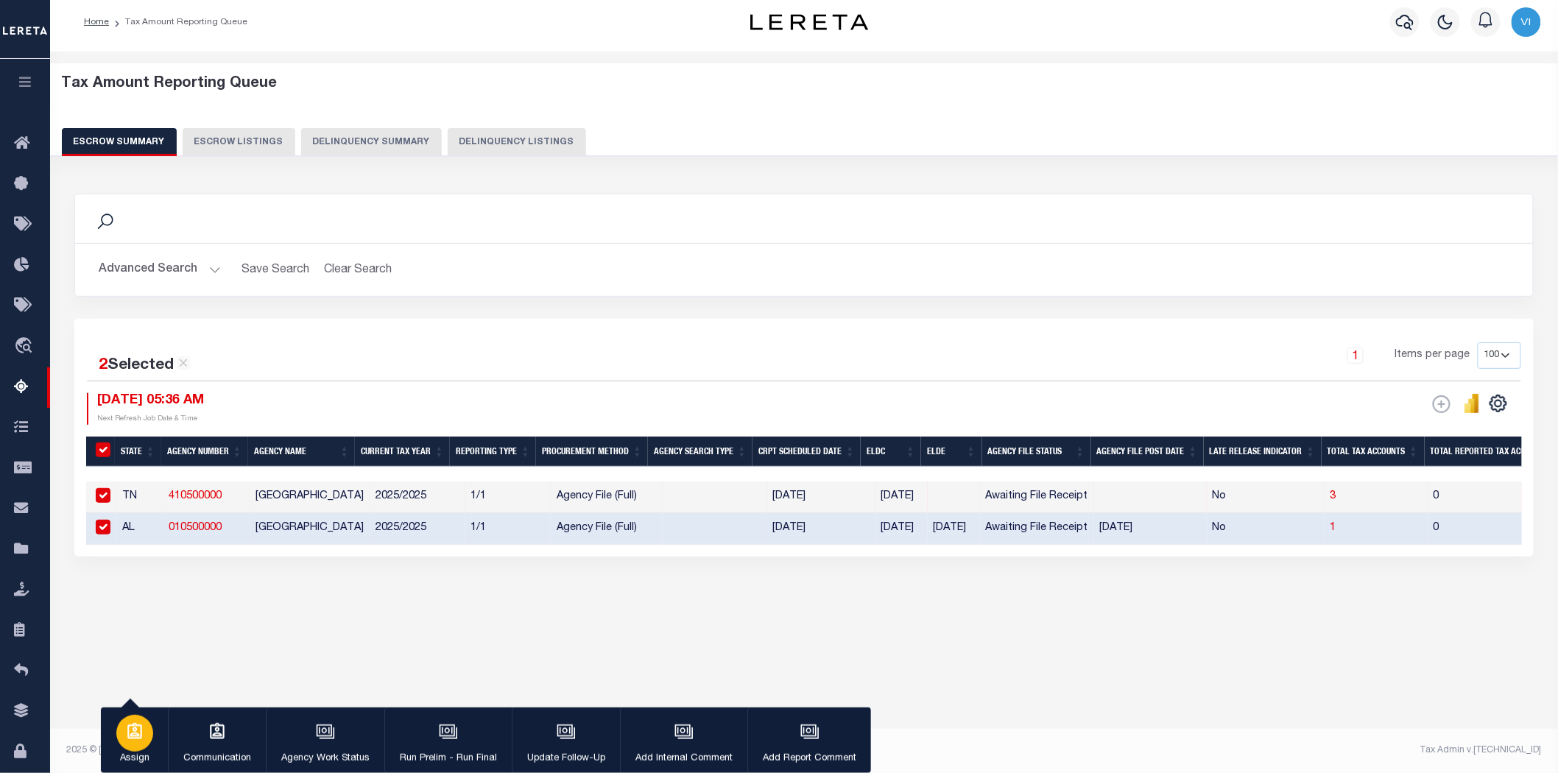
click at [137, 733] on icon "button" at bounding box center [134, 731] width 19 height 19
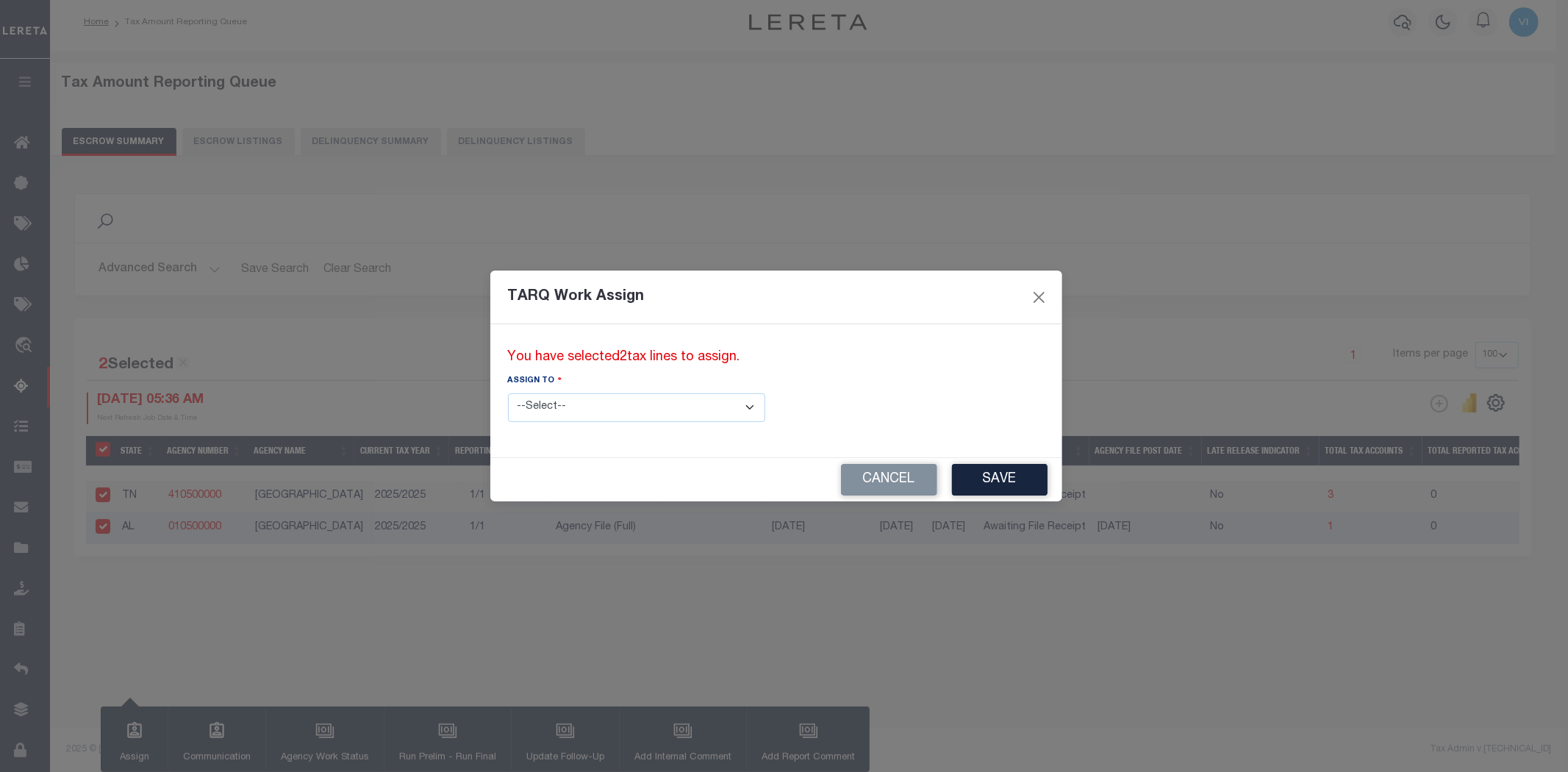
click at [686, 403] on select "--Select-- --Unassigned-- --Unassigned-- [PERSON_NAME] [PERSON_NAME] [PERSON_NA…" at bounding box center [637, 407] width 258 height 29
select select "[PERSON_NAME]"
click at [508, 393] on select "--Select-- --Unassigned-- --Unassigned-- [PERSON_NAME] [PERSON_NAME] [PERSON_NA…" at bounding box center [637, 407] width 258 height 29
click at [952, 475] on button "Save" at bounding box center [1000, 480] width 96 height 32
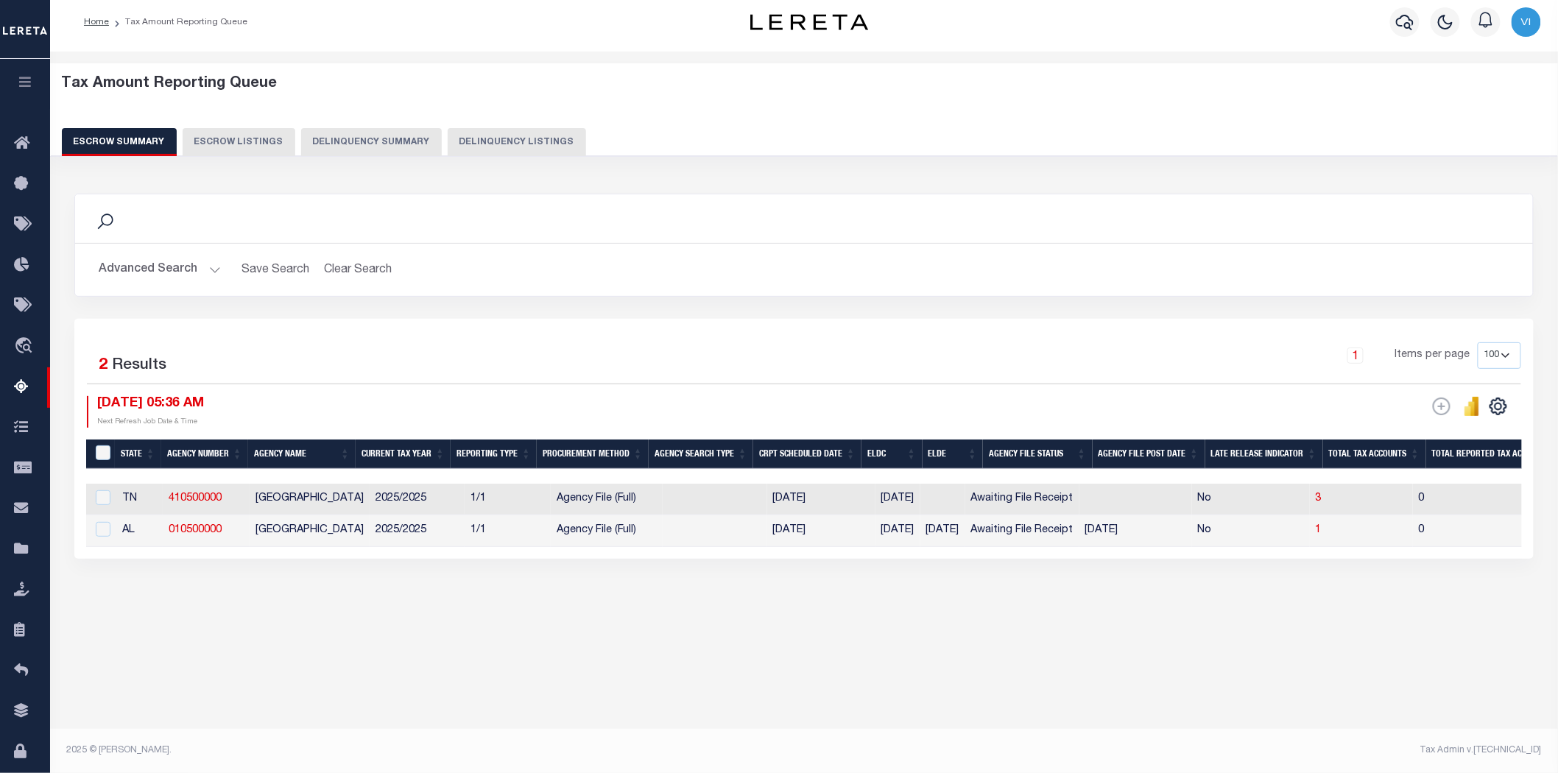
click at [211, 270] on button "Advanced Search" at bounding box center [160, 270] width 122 height 29
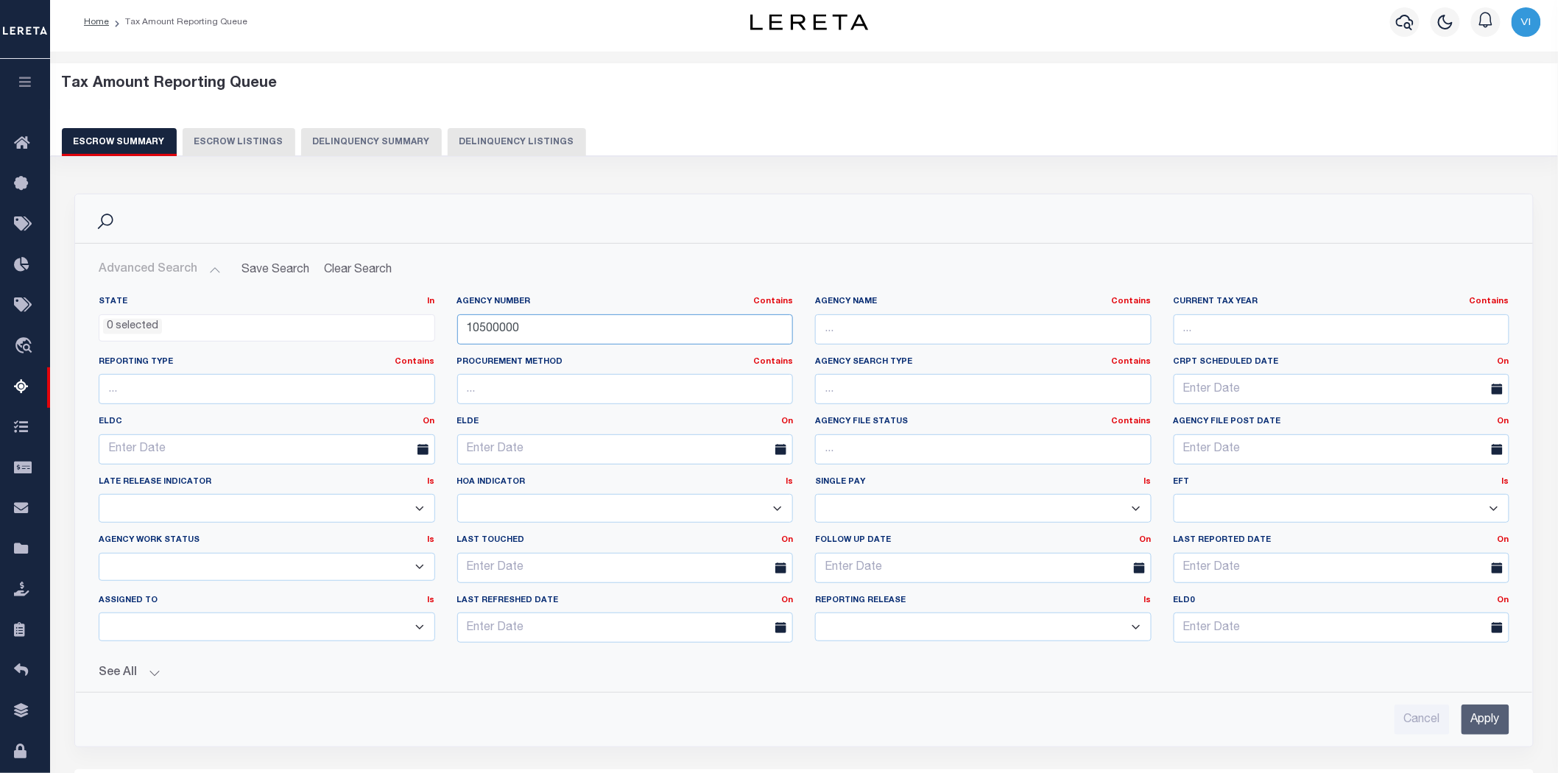
drag, startPoint x: 523, startPoint y: 334, endPoint x: 420, endPoint y: 332, distance: 103.1
click at [420, 332] on div "State In In AK AL AR AZ CA CO CT DC DE FL GA GU HI IA ID IL IN KS [GEOGRAPHIC_D…" at bounding box center [804, 475] width 1433 height 359
paste input "43007"
type input "430070000"
click at [1488, 725] on input "Apply" at bounding box center [1486, 720] width 48 height 30
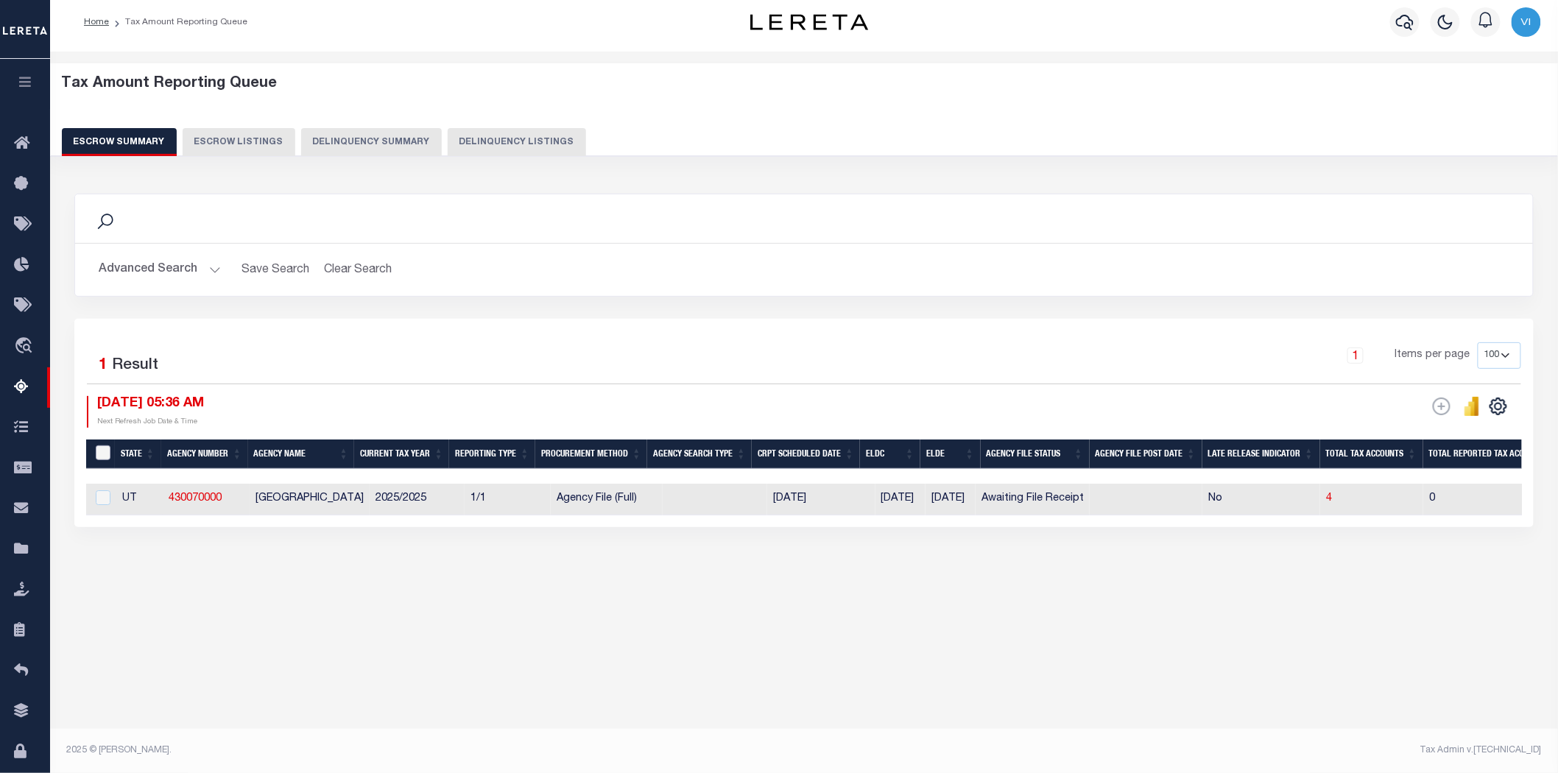
click at [98, 448] on input "&nbsp;" at bounding box center [103, 453] width 15 height 15
checkbox input "true"
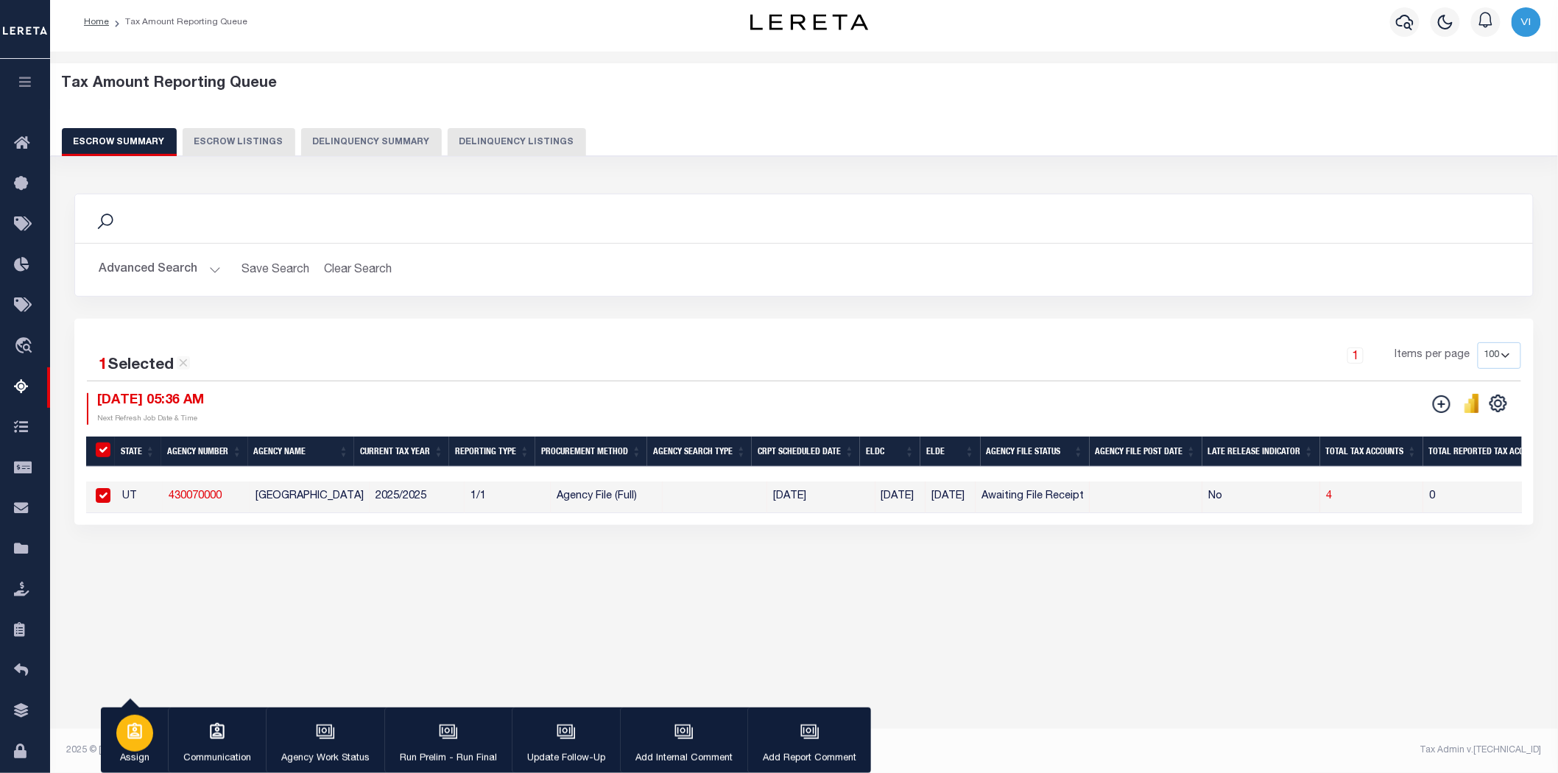
click at [137, 730] on icon "button" at bounding box center [134, 731] width 19 height 19
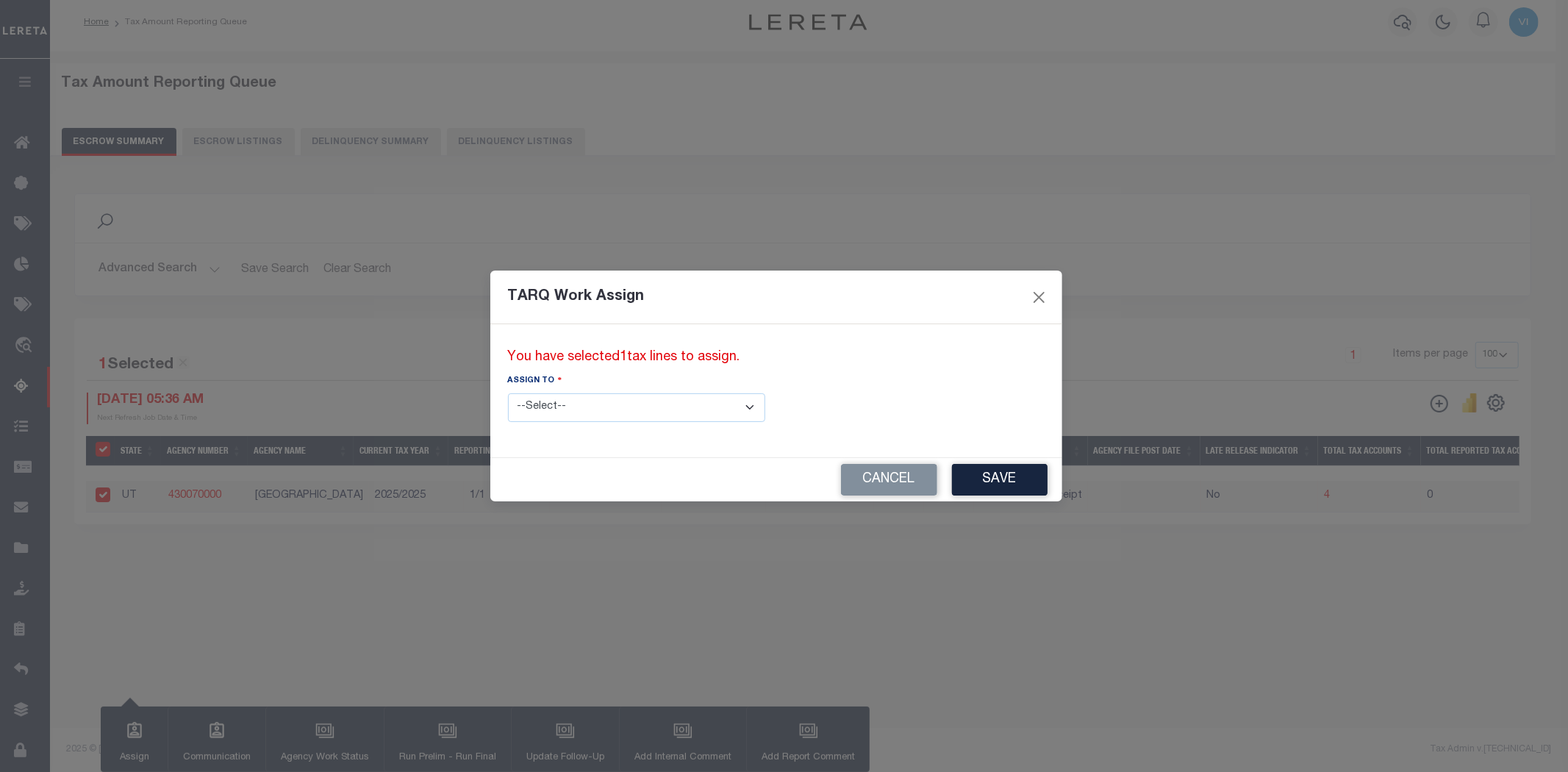
click at [686, 401] on select "--Select-- --Unassigned-- --Unassigned-- [PERSON_NAME] [PERSON_NAME] [PERSON_NA…" at bounding box center [637, 407] width 258 height 29
select select "[PERSON_NAME]"
click at [508, 393] on select "--Select-- --Unassigned-- --Unassigned-- [PERSON_NAME] [PERSON_NAME] [PERSON_NA…" at bounding box center [637, 407] width 258 height 29
click at [952, 480] on button "Save" at bounding box center [1000, 480] width 96 height 32
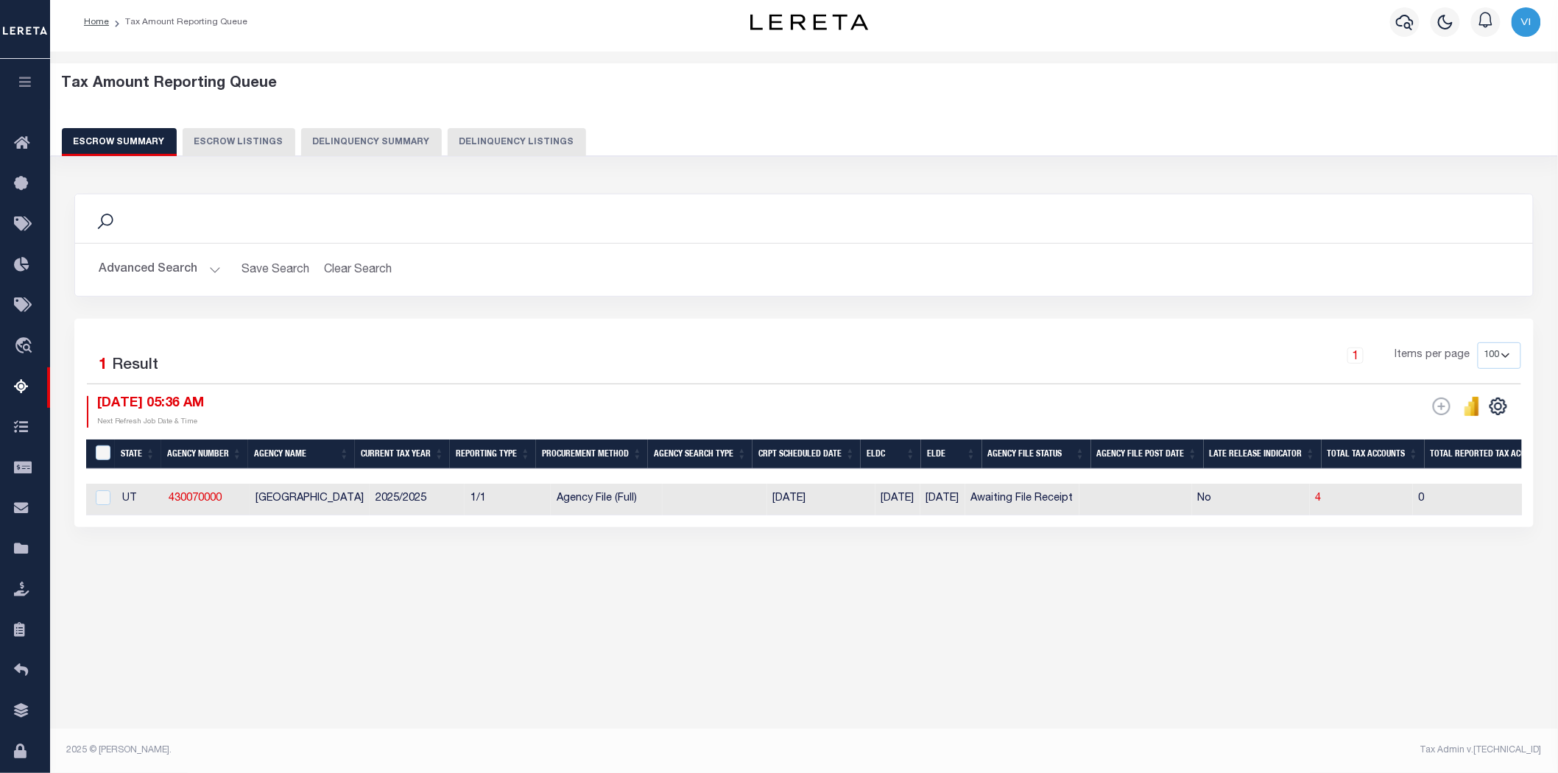
click at [209, 268] on button "Advanced Search" at bounding box center [160, 270] width 122 height 29
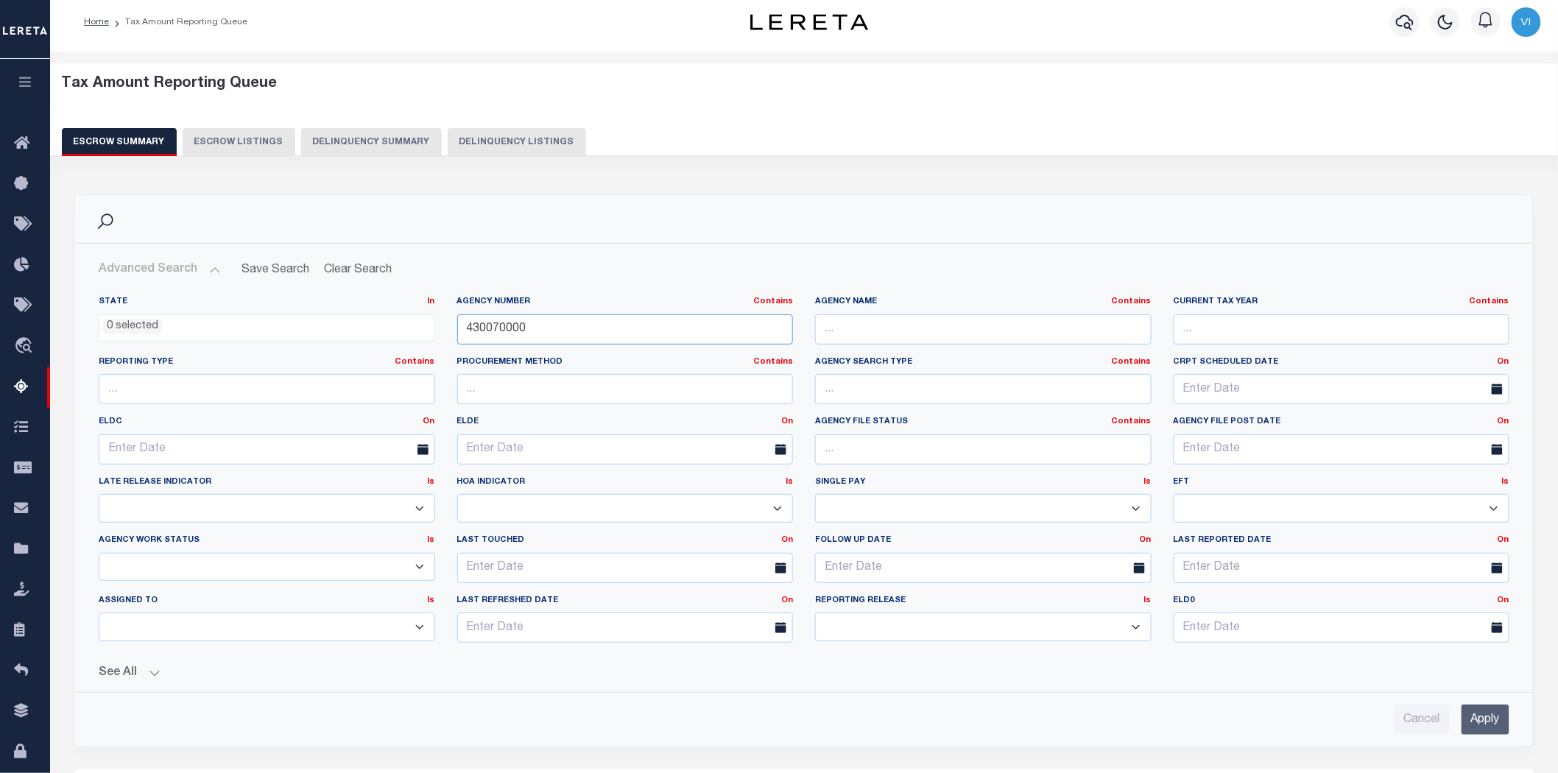
drag, startPoint x: 535, startPoint y: 332, endPoint x: 398, endPoint y: 332, distance: 137.0
click at [398, 332] on div "State In In AK AL AR AZ CA CO CT DC DE FL GA GU HI IA ID IL IN KS [GEOGRAPHIC_D…" at bounding box center [804, 475] width 1433 height 359
paste input "100600109"
type input "100600109"
click at [1481, 719] on input "Apply" at bounding box center [1486, 720] width 48 height 30
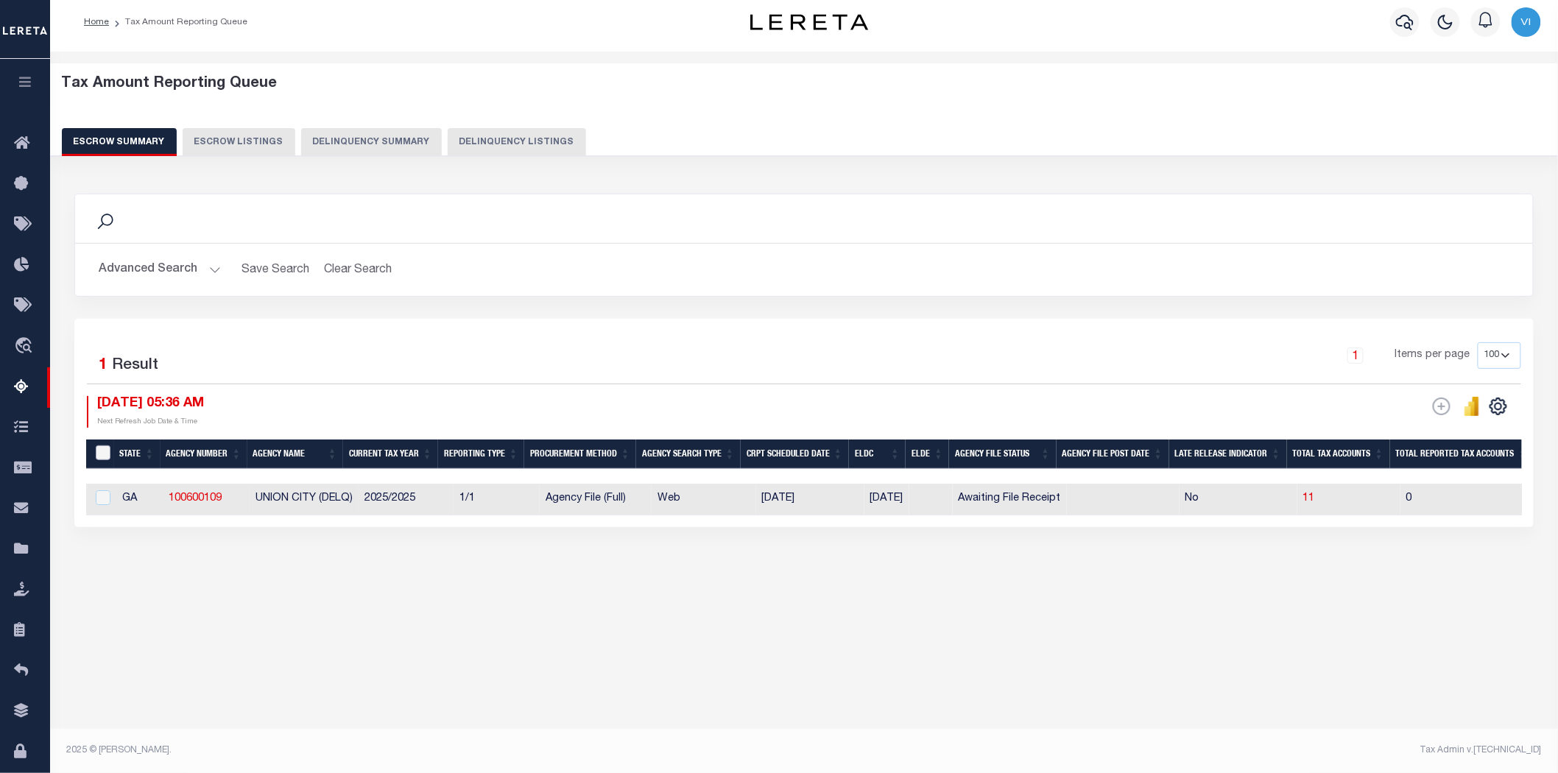
click at [108, 448] on input "&nbsp;" at bounding box center [103, 453] width 15 height 15
checkbox input "true"
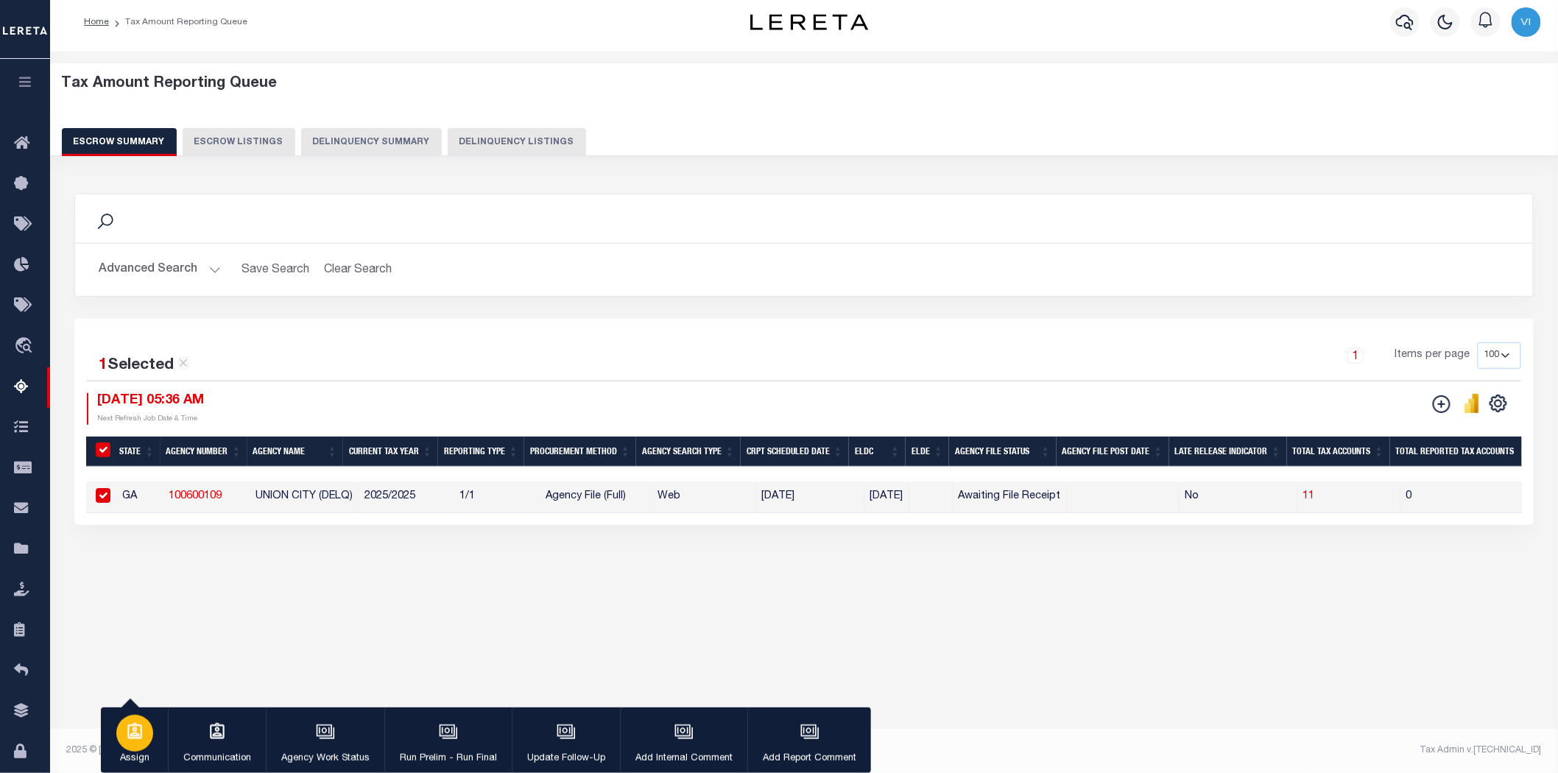
click at [136, 727] on icon "button" at bounding box center [134, 731] width 15 height 16
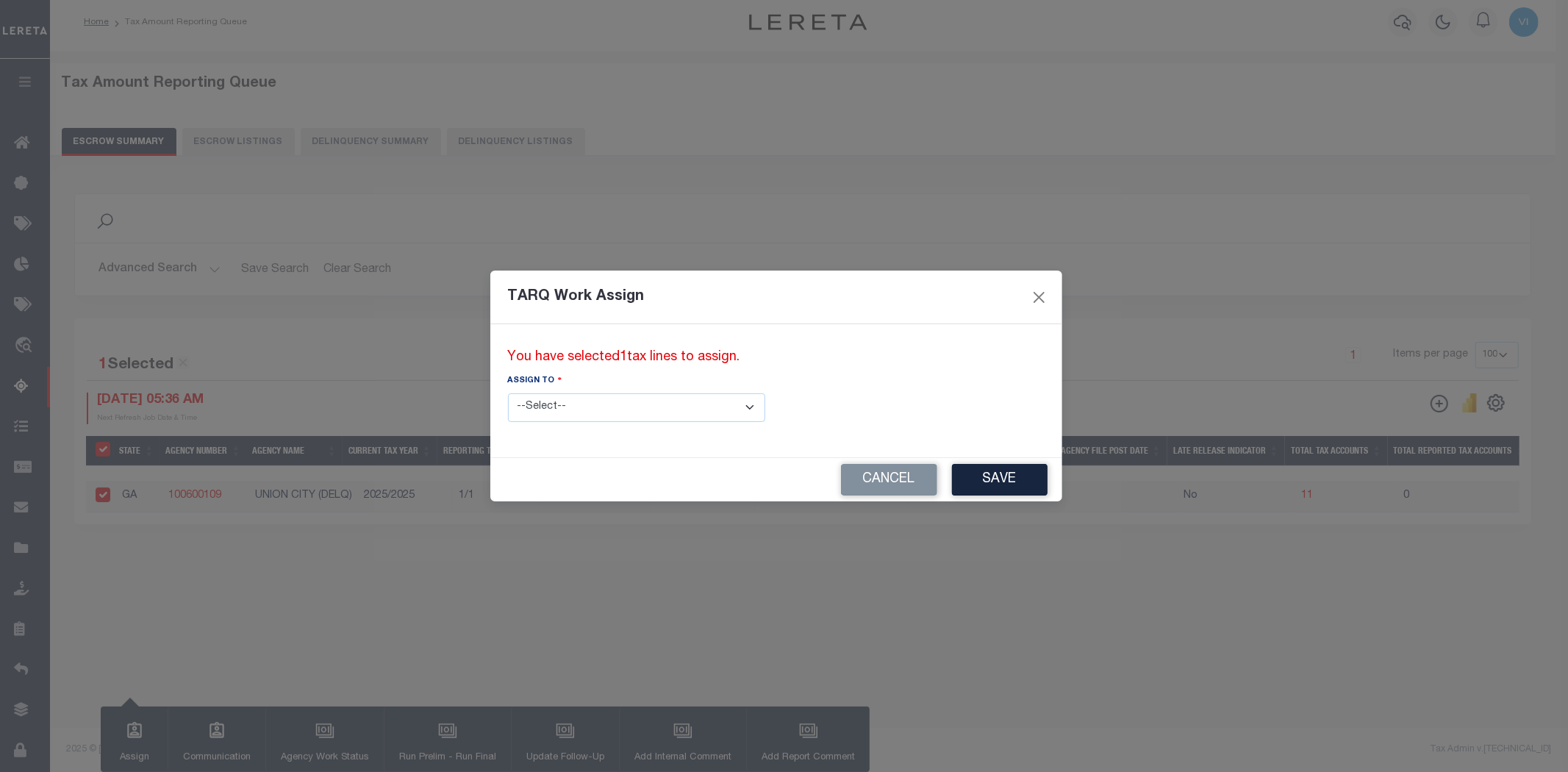
click at [690, 406] on select "--Select-- --Unassigned-- --Unassigned-- [PERSON_NAME] [PERSON_NAME] [PERSON_NA…" at bounding box center [637, 407] width 258 height 29
select select "[PERSON_NAME]"
click at [508, 393] on select "--Select-- --Unassigned-- --Unassigned-- [PERSON_NAME] [PERSON_NAME] [PERSON_NA…" at bounding box center [637, 407] width 258 height 29
click at [952, 475] on button "Save" at bounding box center [1000, 480] width 96 height 32
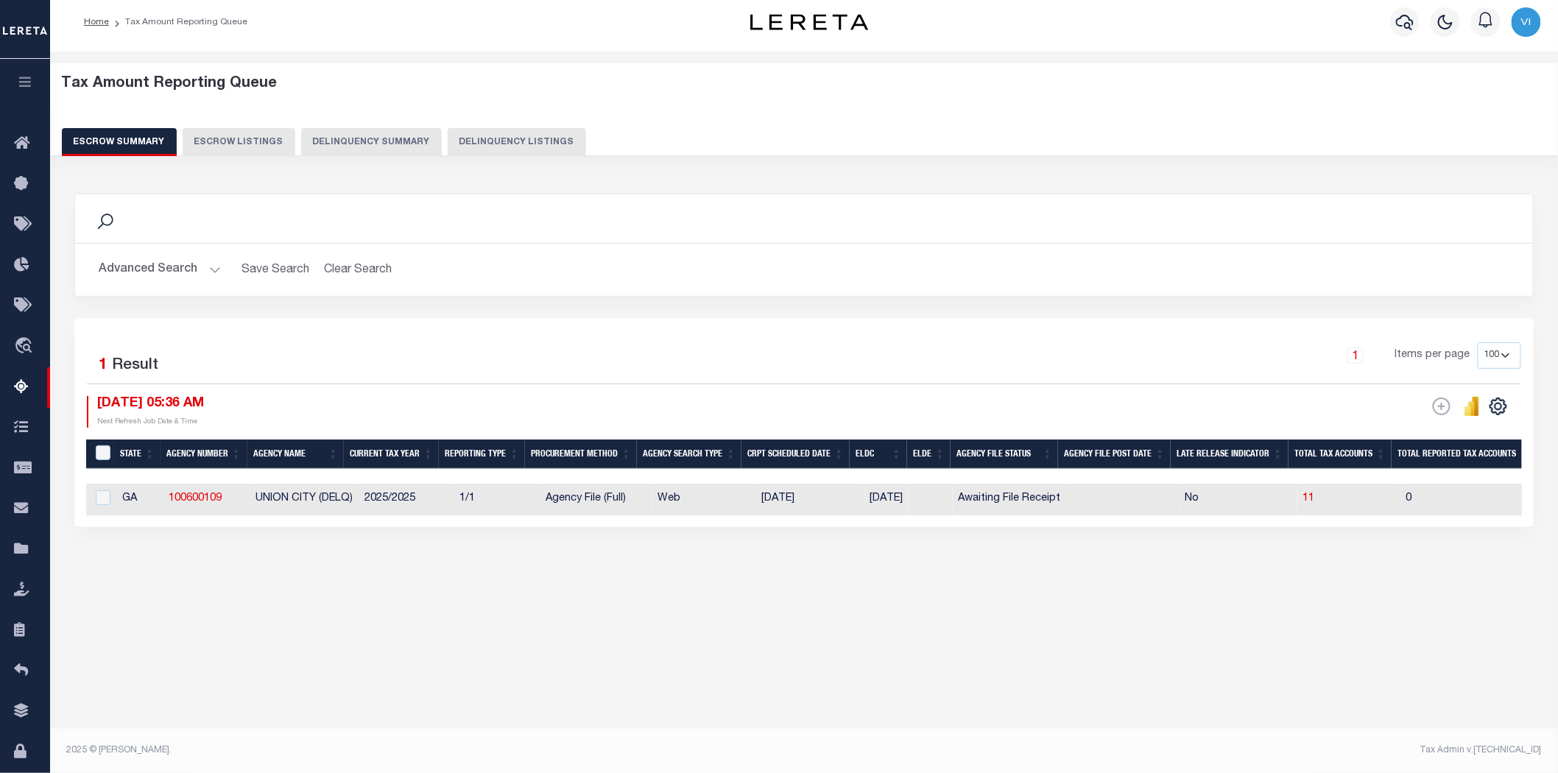
click at [208, 267] on button "Advanced Search" at bounding box center [160, 270] width 122 height 29
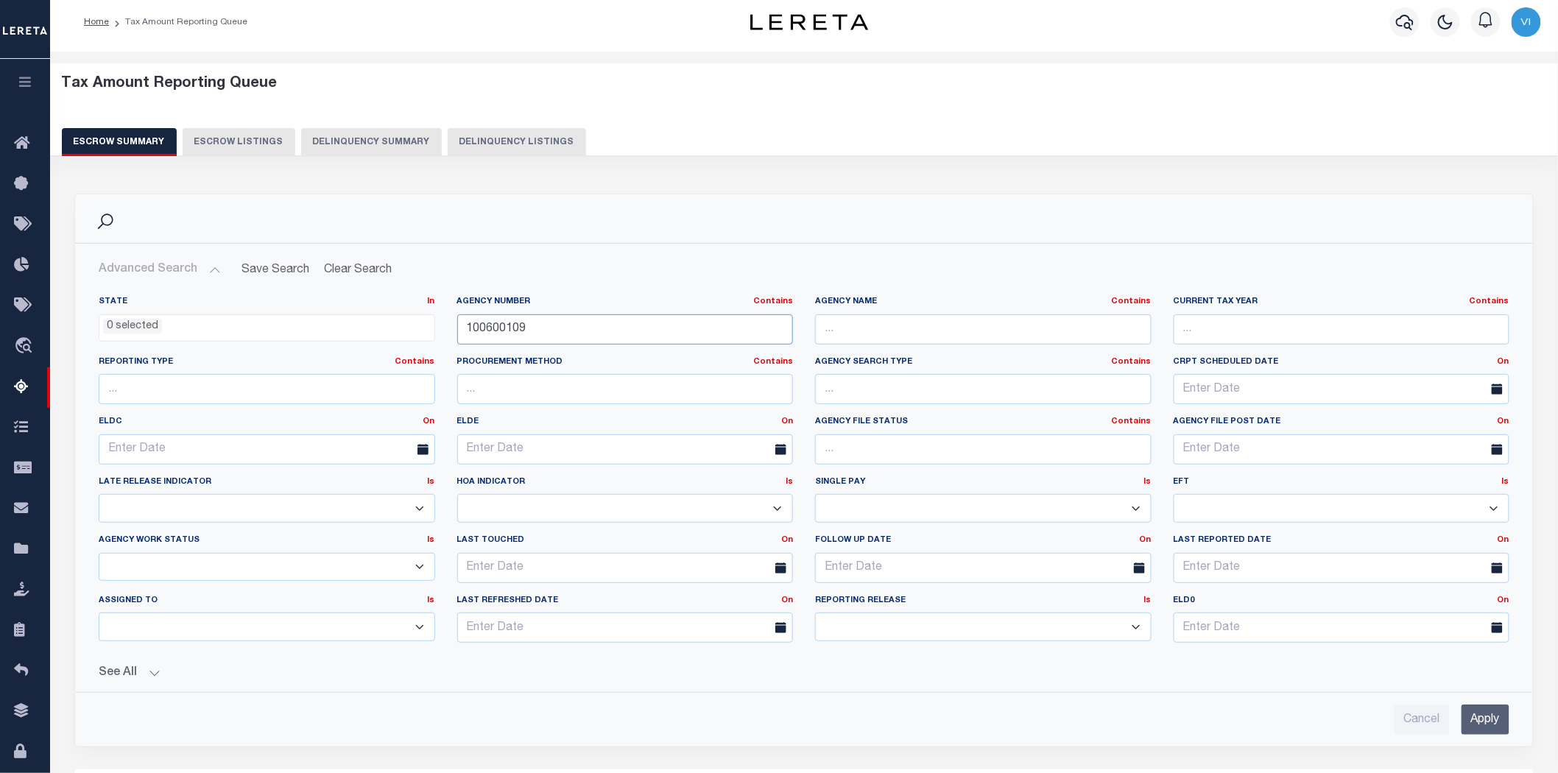
drag, startPoint x: 517, startPoint y: 324, endPoint x: 396, endPoint y: 324, distance: 120.8
click at [396, 324] on div "State In In AK AL AR AZ CA CO CT DC DE FL GA GU HI IA ID IL IN KS [GEOGRAPHIC_D…" at bounding box center [804, 475] width 1433 height 359
paste input "7"
type input "100600107"
click at [1474, 722] on input "Apply" at bounding box center [1486, 720] width 48 height 30
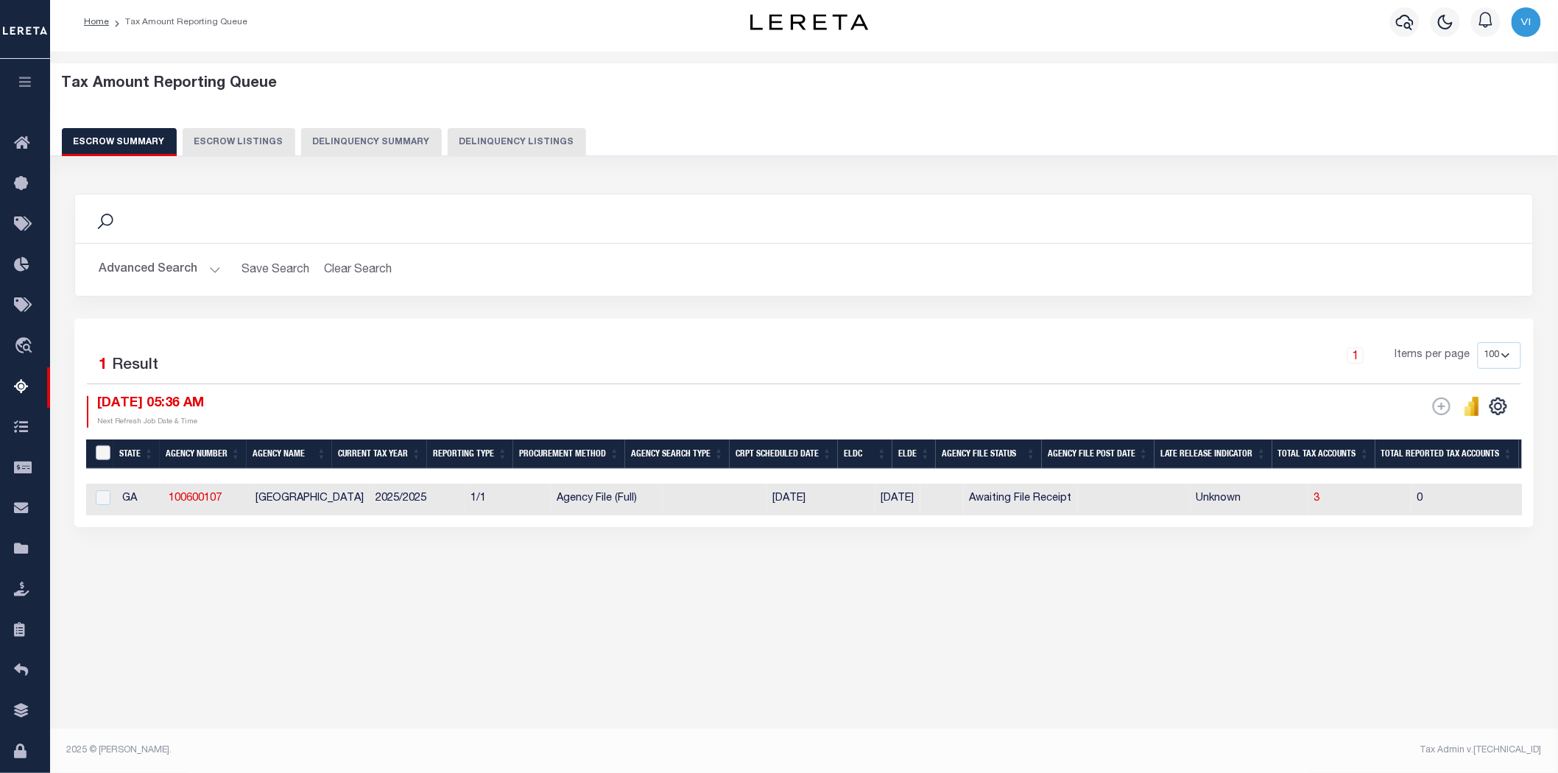
click at [107, 449] on input "&nbsp;" at bounding box center [103, 453] width 15 height 15
checkbox input "true"
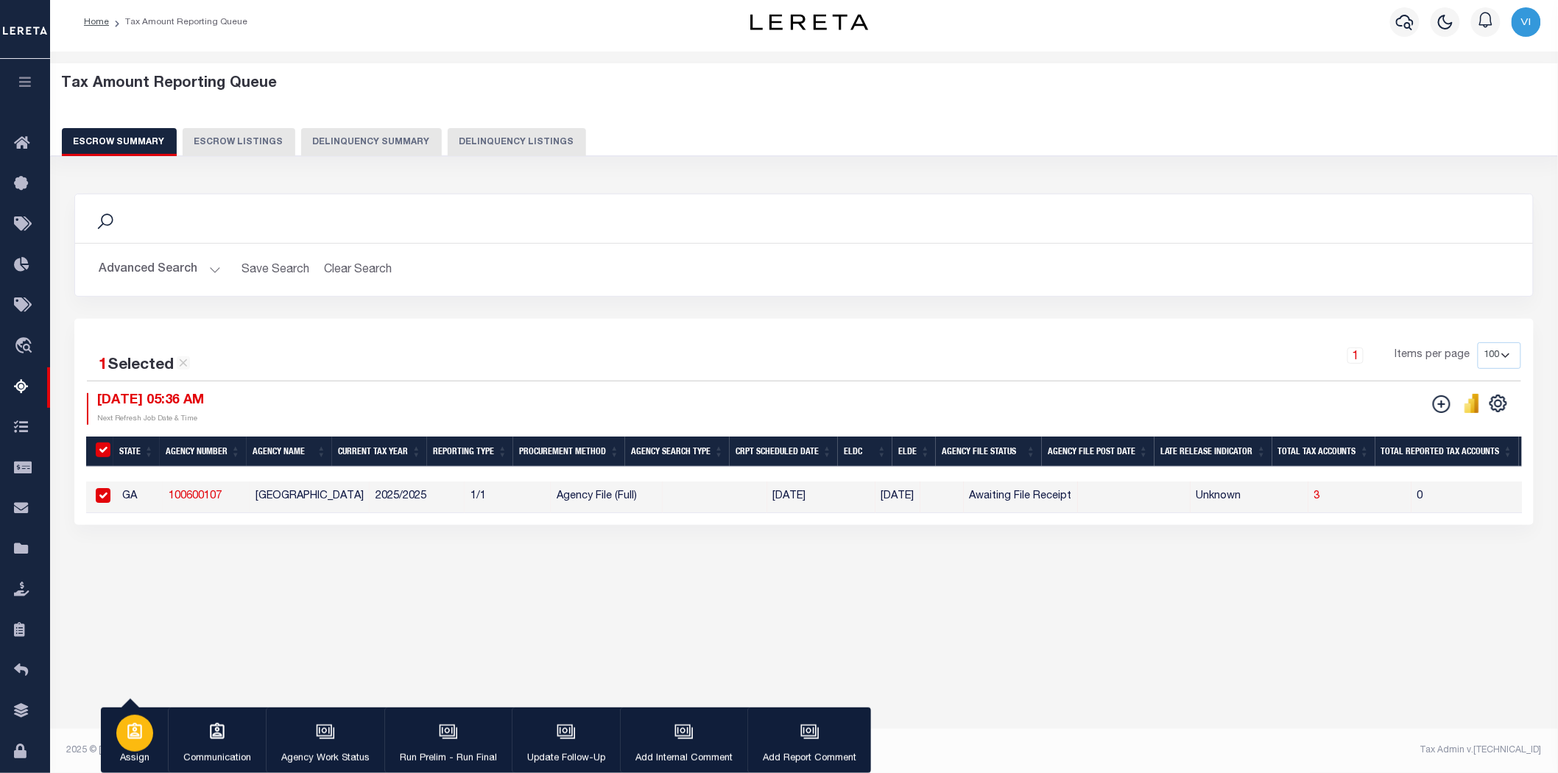
click at [138, 737] on icon "button" at bounding box center [134, 731] width 15 height 16
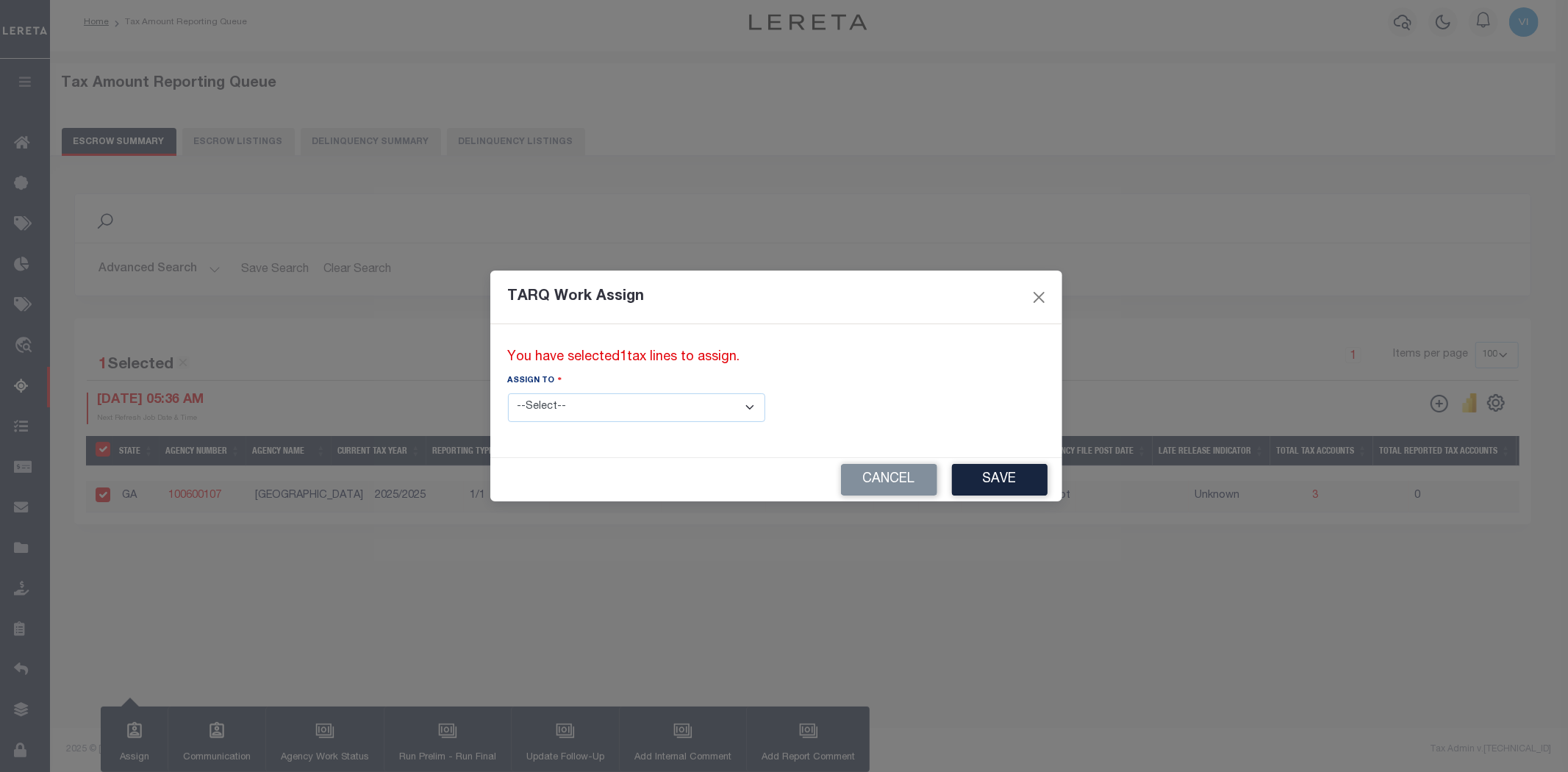
click at [685, 405] on select "--Select-- --Unassigned-- --Unassigned-- [PERSON_NAME] [PERSON_NAME] [PERSON_NA…" at bounding box center [637, 407] width 258 height 29
select select "[PERSON_NAME]"
click at [508, 393] on select "--Select-- --Unassigned-- --Unassigned-- [PERSON_NAME] [PERSON_NAME] [PERSON_NA…" at bounding box center [637, 407] width 258 height 29
click at [952, 476] on button "Save" at bounding box center [1000, 480] width 96 height 32
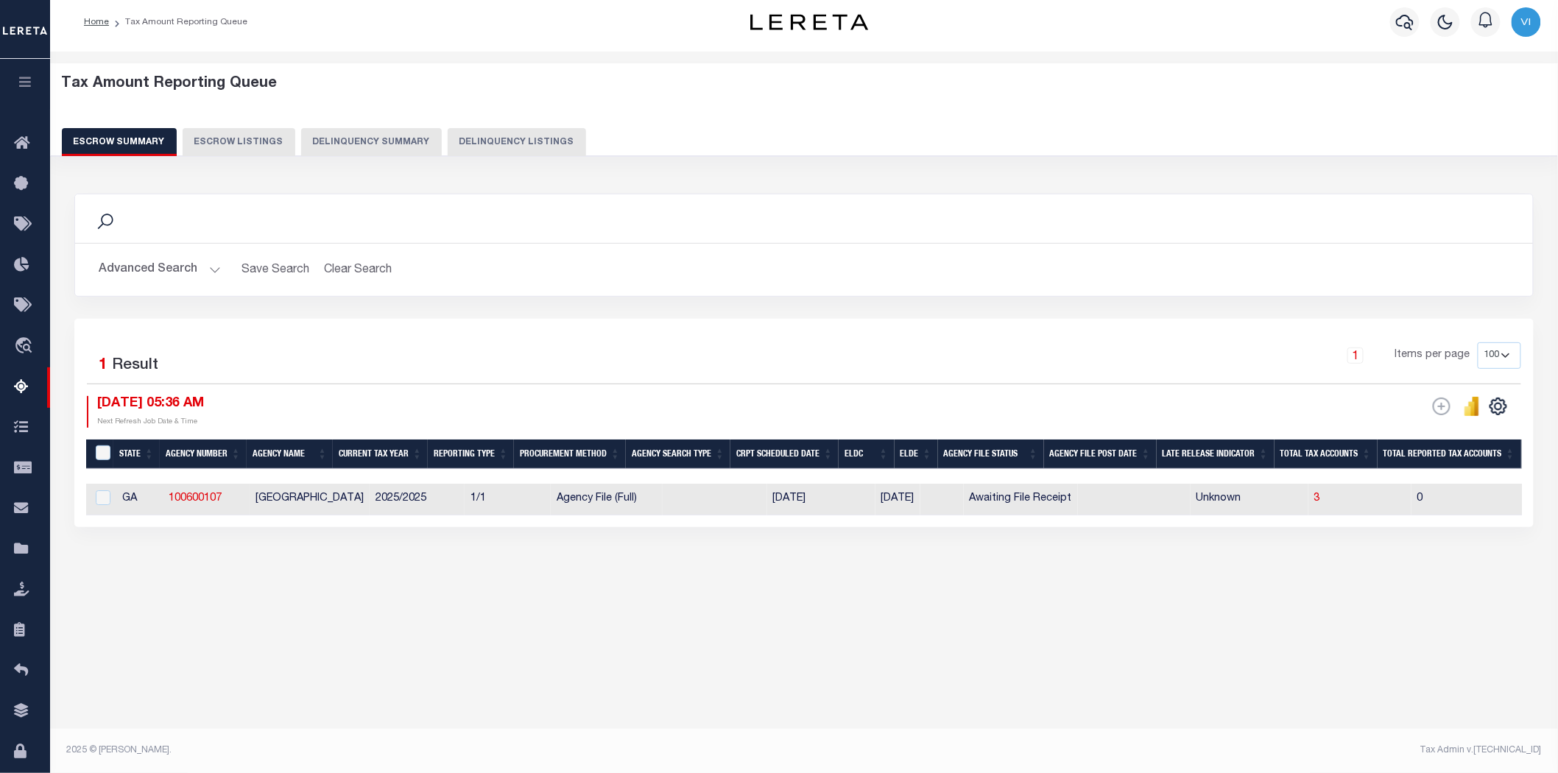
click at [205, 268] on button "Advanced Search" at bounding box center [160, 270] width 122 height 29
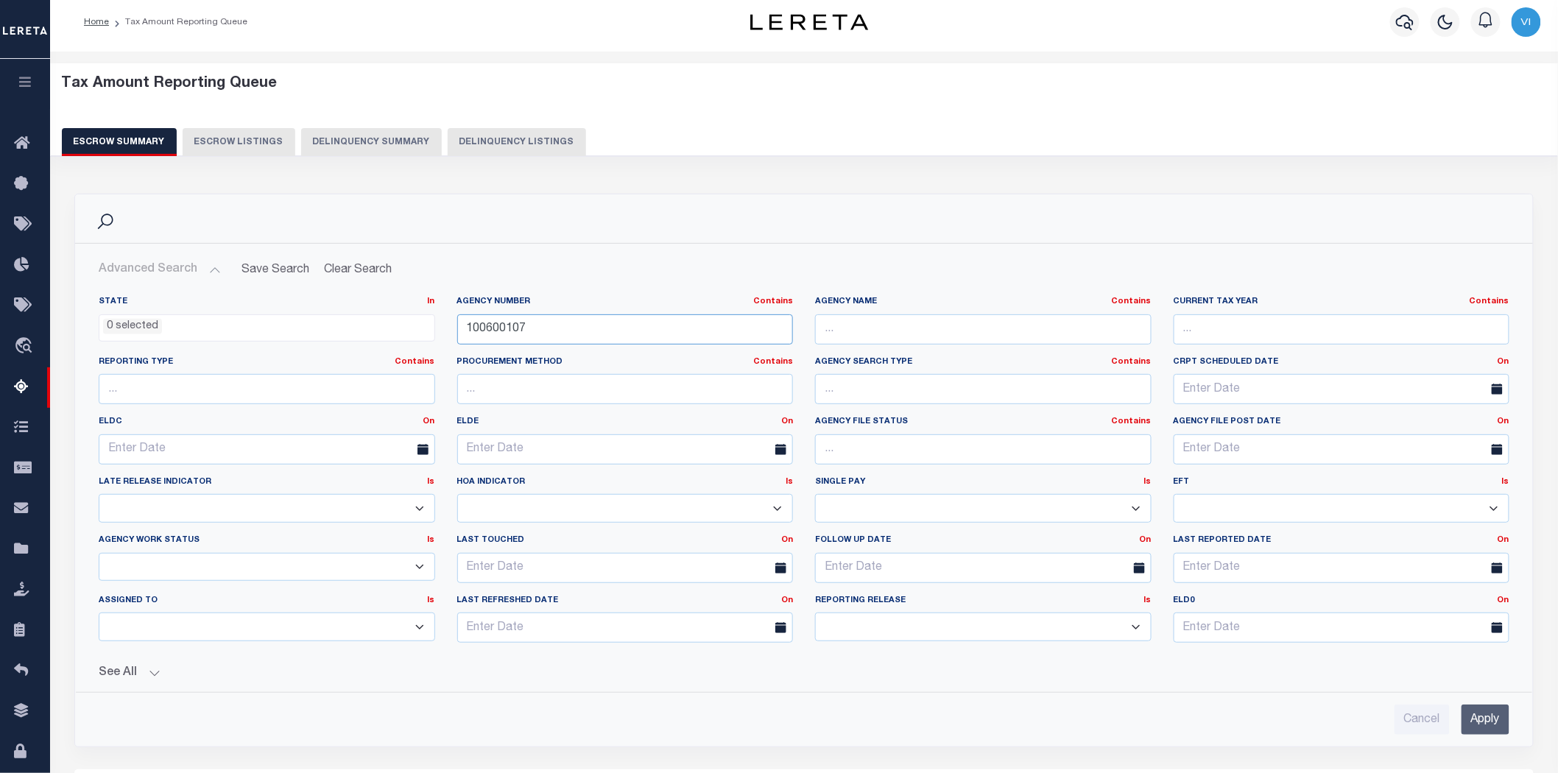
drag, startPoint x: 527, startPoint y: 328, endPoint x: 383, endPoint y: 328, distance: 144.3
click at [383, 328] on div "State In In AK AL AR AZ CA CO CT DC DE FL GA GU HI IA ID IL IN KS [GEOGRAPHIC_D…" at bounding box center [804, 475] width 1433 height 359
paste input "240000"
type input "10240000"
click at [1474, 722] on input "Apply" at bounding box center [1486, 720] width 48 height 30
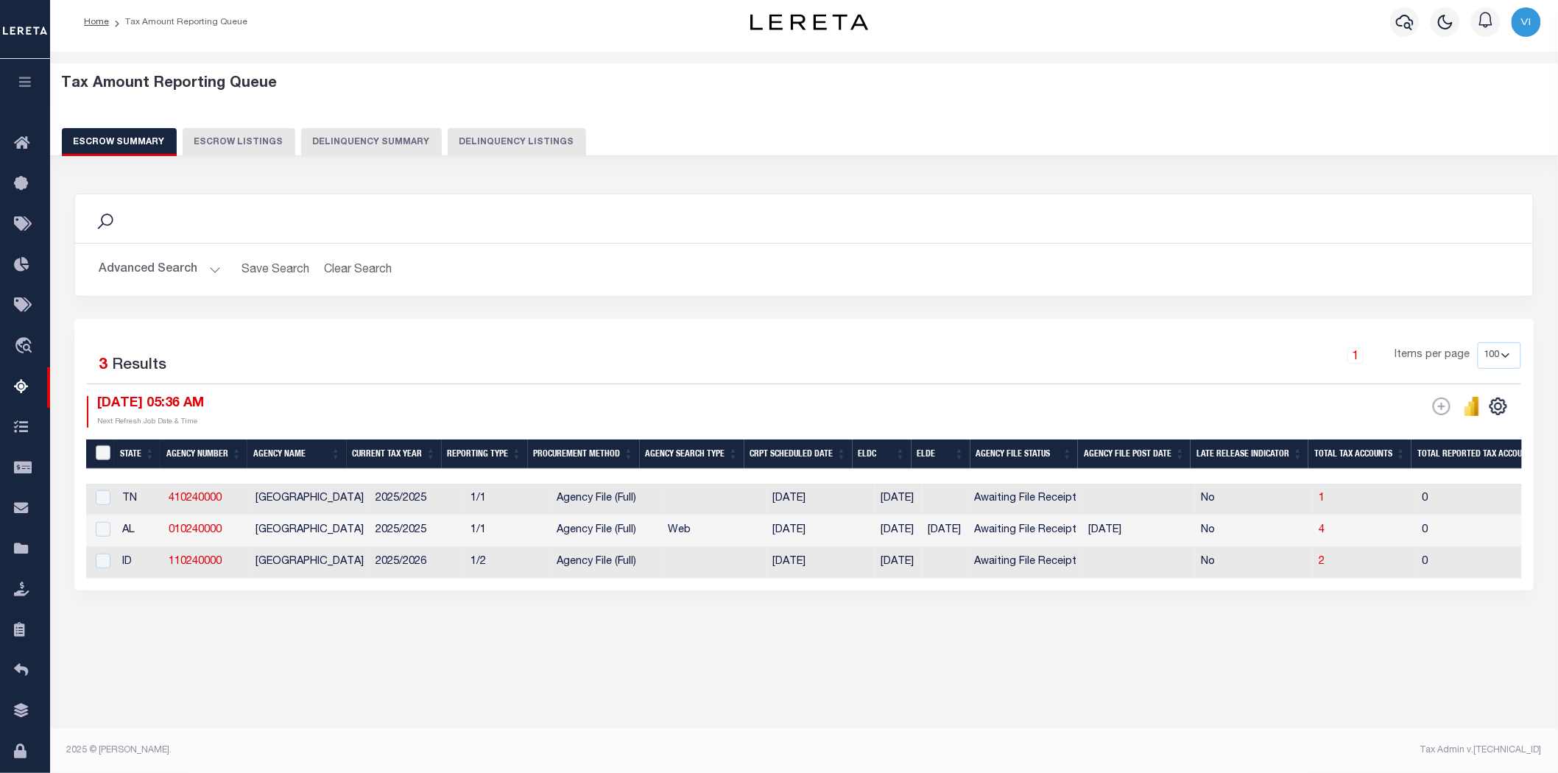
click at [99, 451] on input "&nbsp;" at bounding box center [103, 453] width 15 height 15
checkbox input "true"
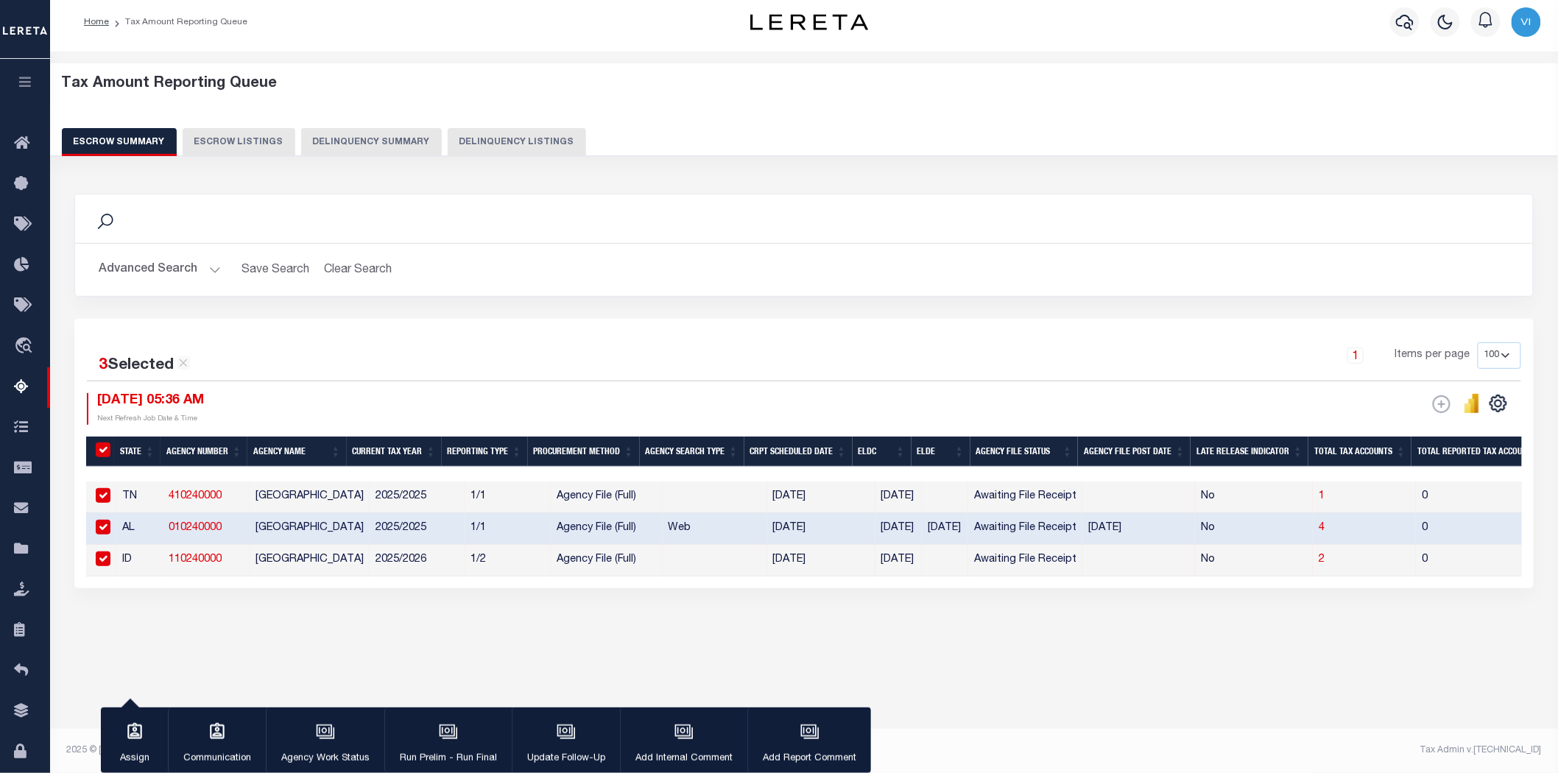
click at [99, 556] on input "checkbox" at bounding box center [103, 559] width 15 height 15
checkbox input "false"
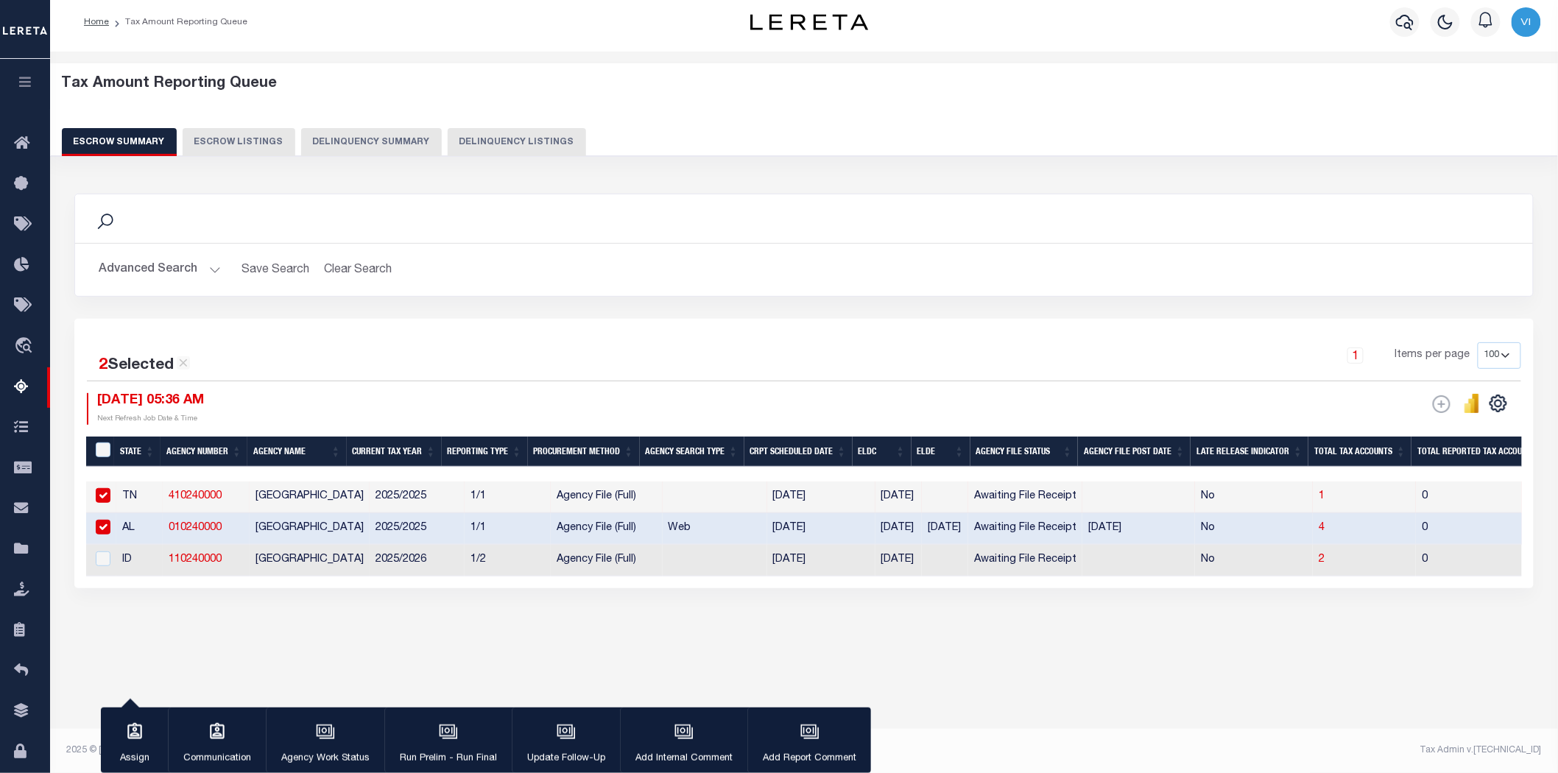
click at [103, 495] on input "checkbox" at bounding box center [103, 495] width 15 height 15
checkbox input "false"
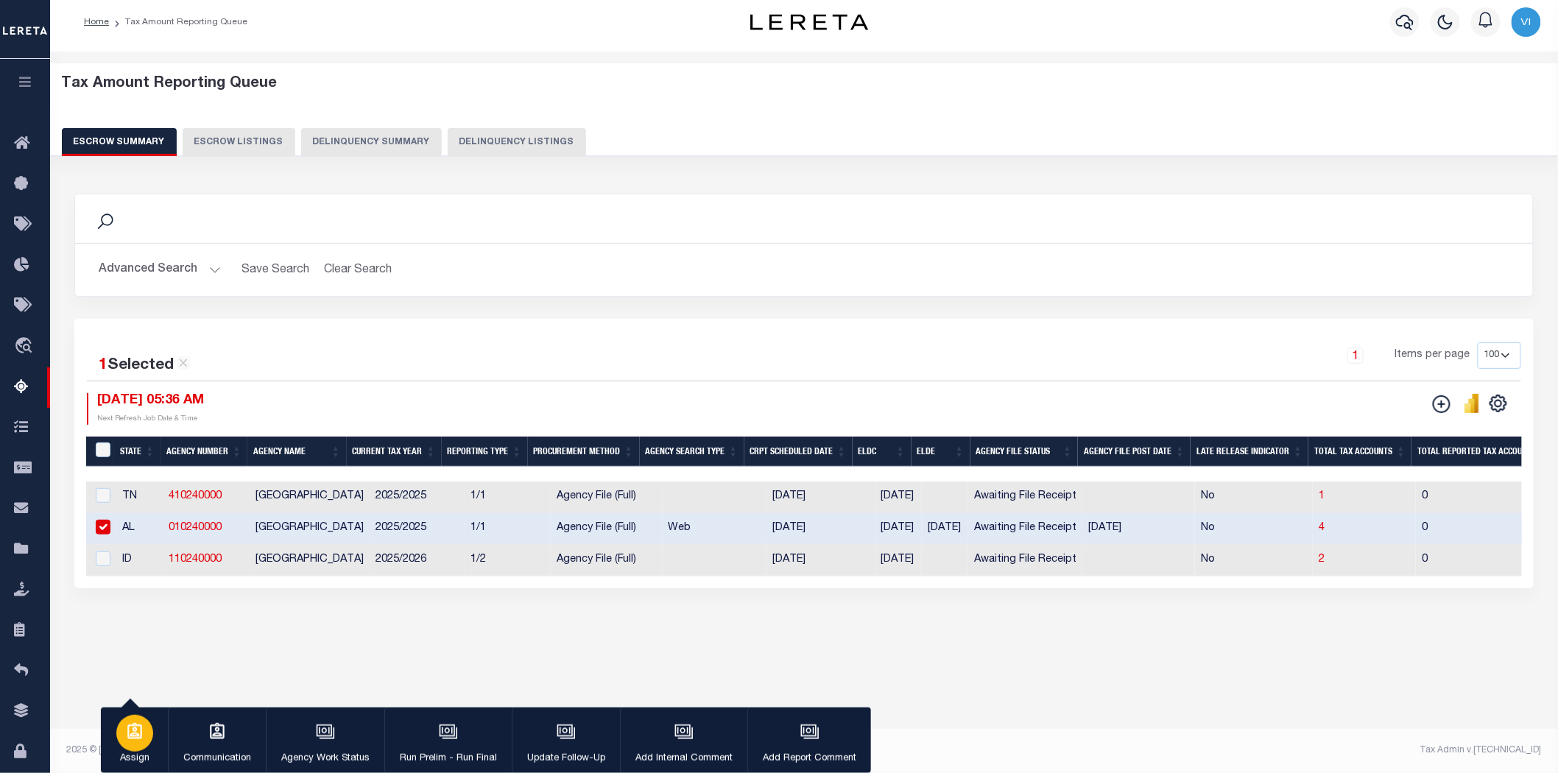
click at [133, 729] on icon "button" at bounding box center [134, 731] width 15 height 16
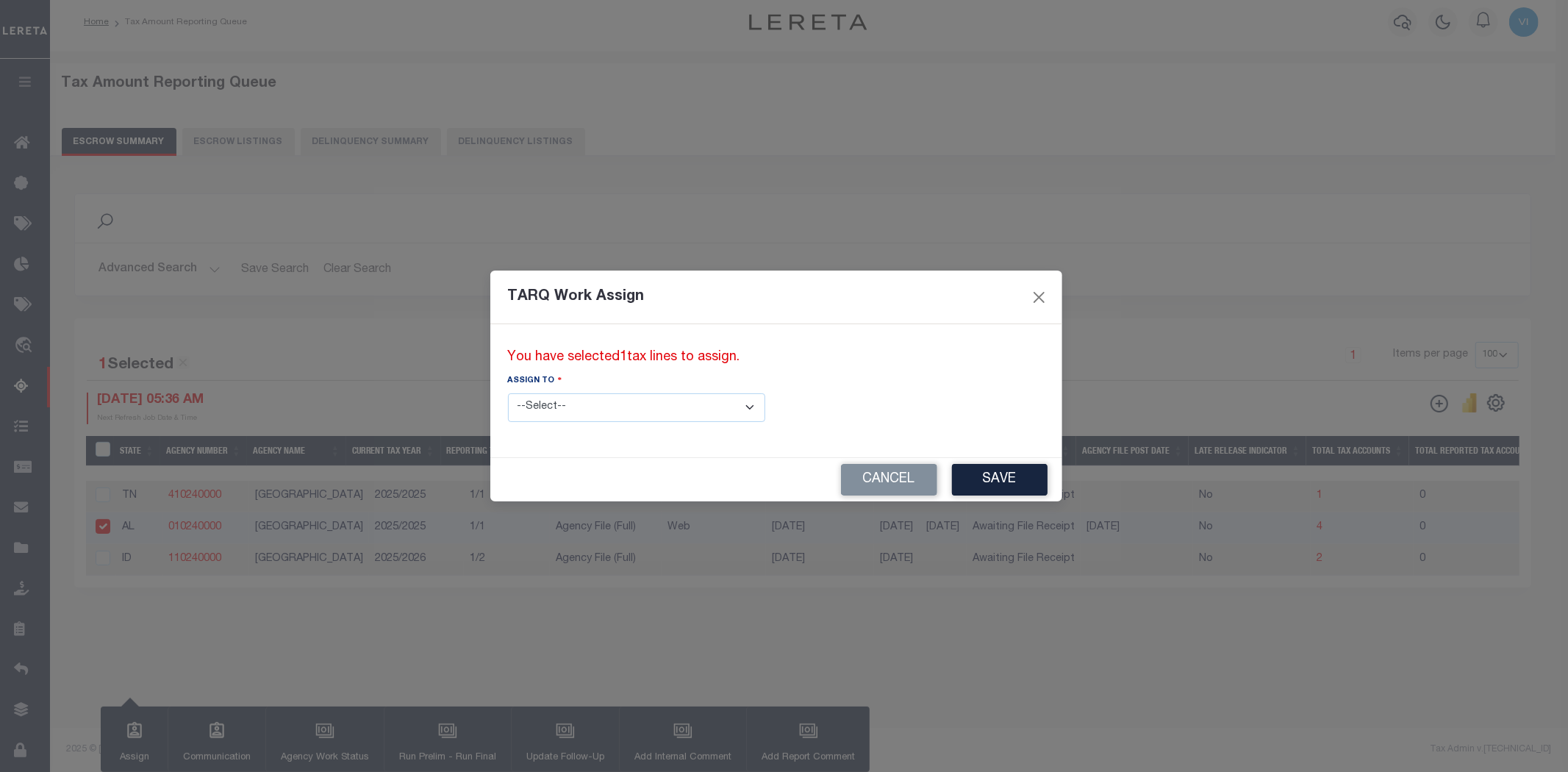
click at [689, 406] on select "--Select-- --Unassigned-- --Unassigned-- [PERSON_NAME] [PERSON_NAME] [PERSON_NA…" at bounding box center [637, 407] width 258 height 29
select select "[PERSON_NAME]"
click at [508, 393] on select "--Select-- --Unassigned-- --Unassigned-- [PERSON_NAME] [PERSON_NAME] [PERSON_NA…" at bounding box center [637, 407] width 258 height 29
click at [952, 481] on button "Save" at bounding box center [1000, 480] width 96 height 32
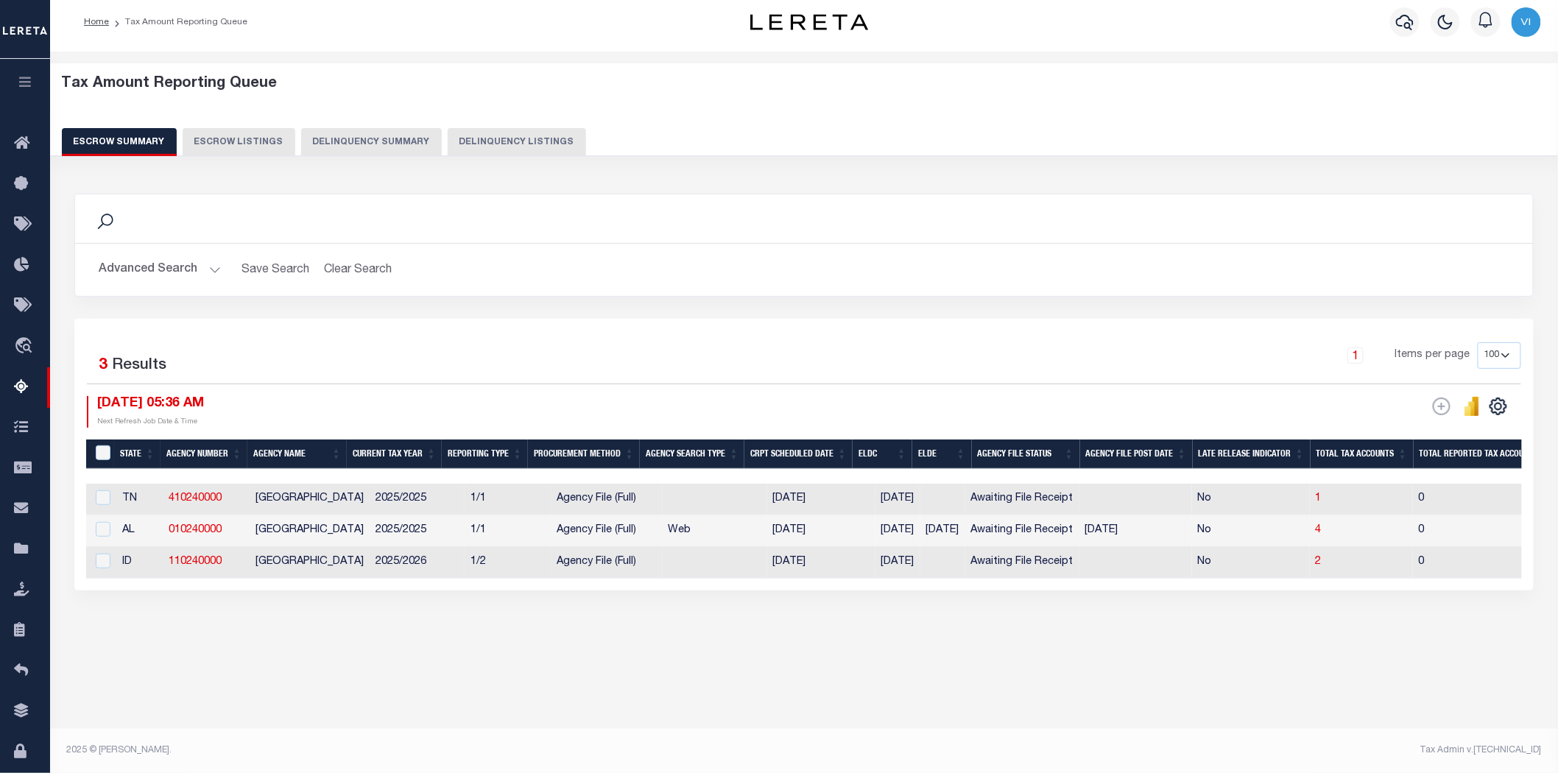
click at [211, 268] on button "Advanced Search" at bounding box center [160, 270] width 122 height 29
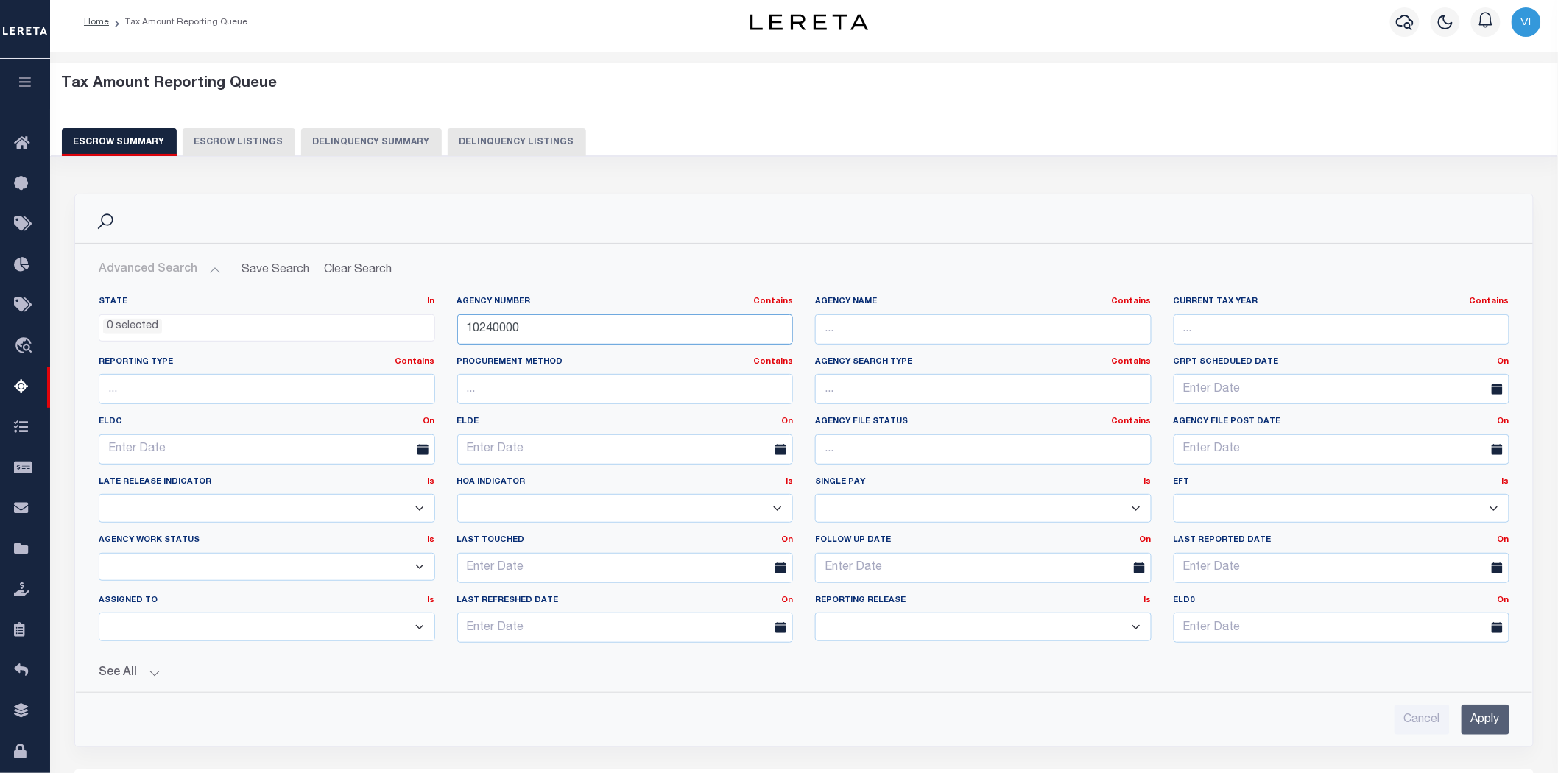
drag, startPoint x: 528, startPoint y: 328, endPoint x: 377, endPoint y: 341, distance: 151.5
click at [377, 341] on div "State In In AK AL AR AZ CA CO CT DC DE FL GA GU HI IA ID IL IN KS [GEOGRAPHIC_D…" at bounding box center [804, 475] width 1433 height 359
paste input "4301"
type input "430140000"
click at [1489, 708] on input "Apply" at bounding box center [1486, 720] width 48 height 30
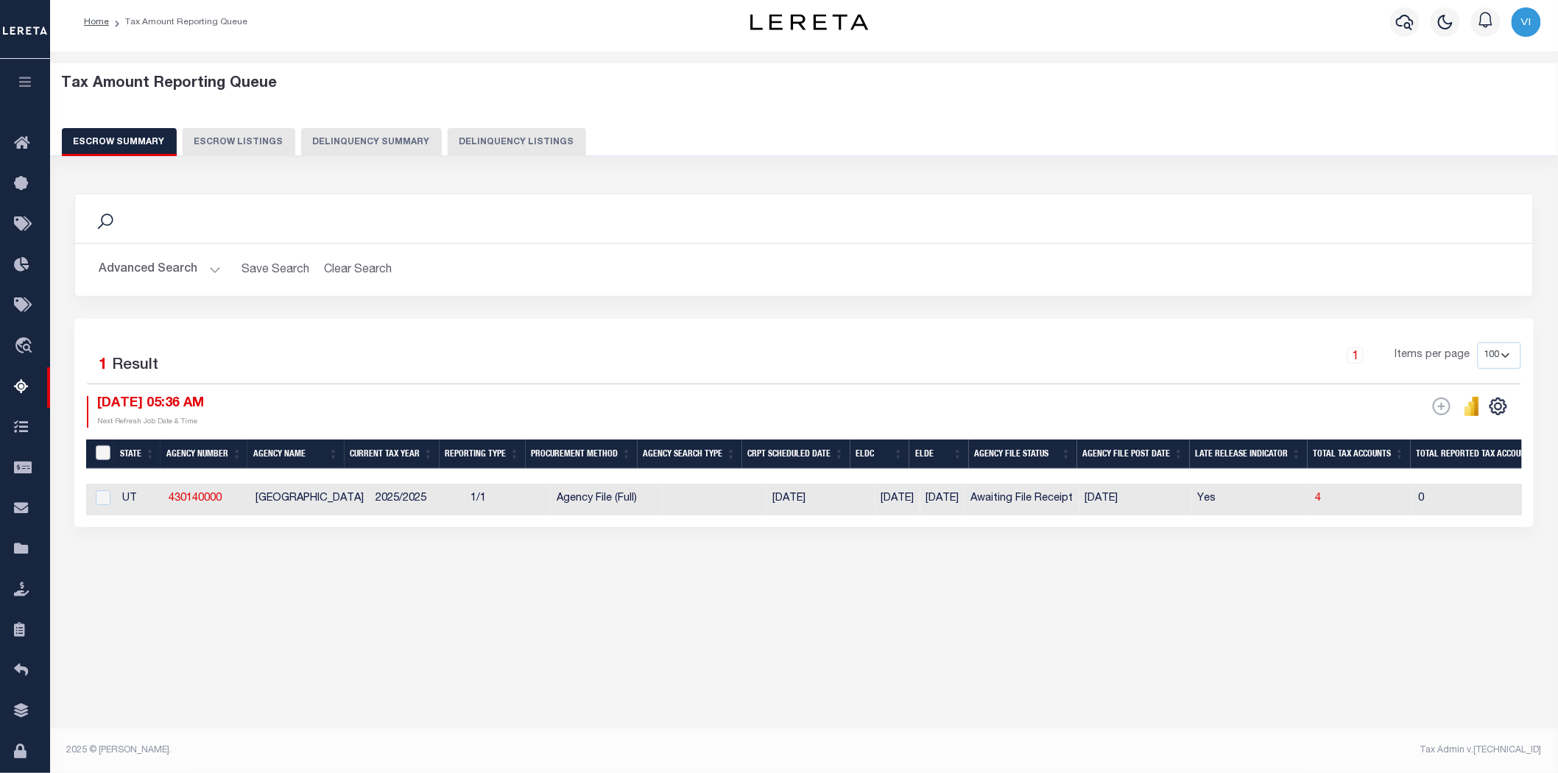
click at [104, 451] on input "&nbsp;" at bounding box center [103, 453] width 15 height 15
checkbox input "true"
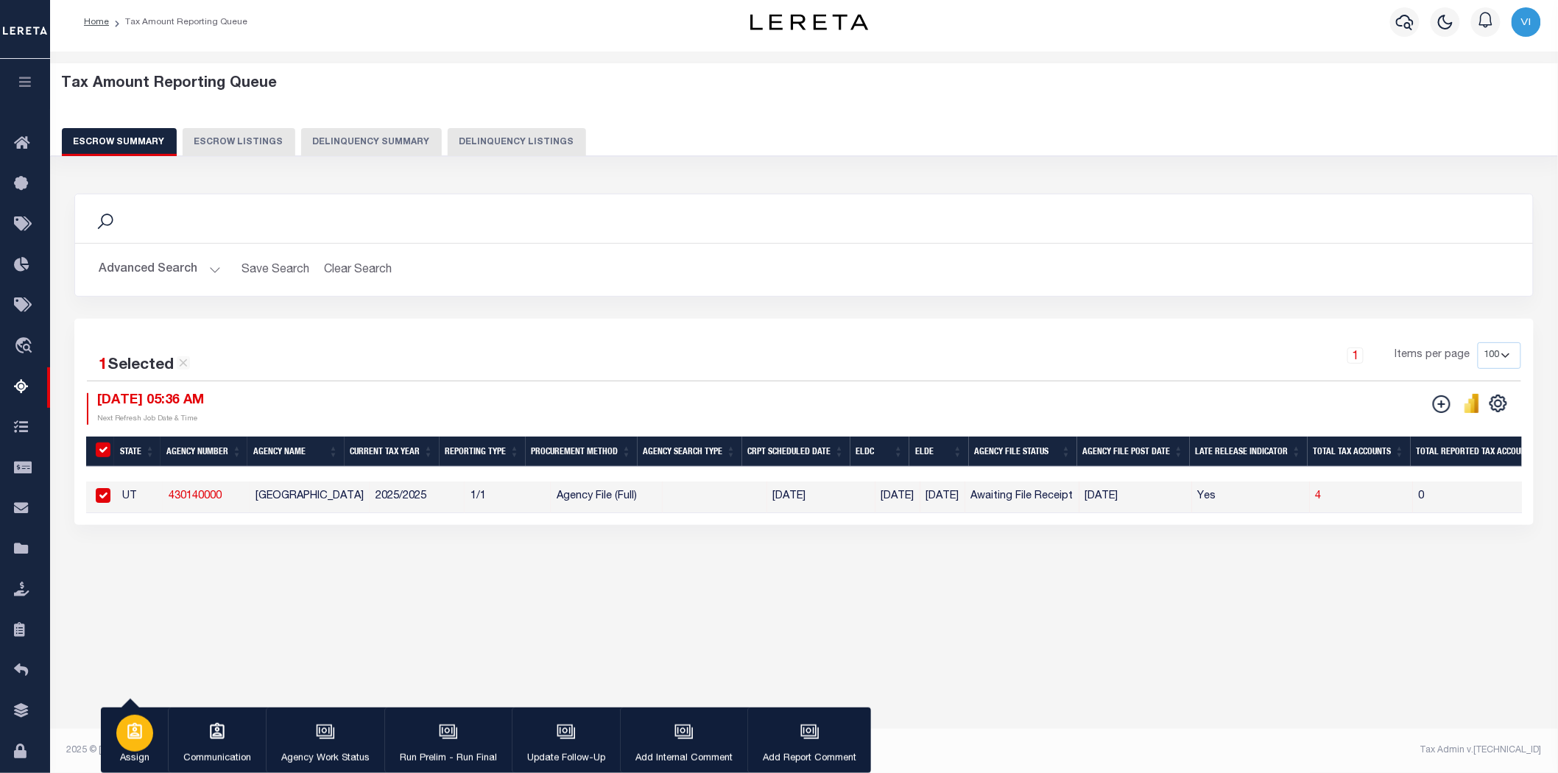
click at [137, 733] on icon "button" at bounding box center [134, 731] width 19 height 19
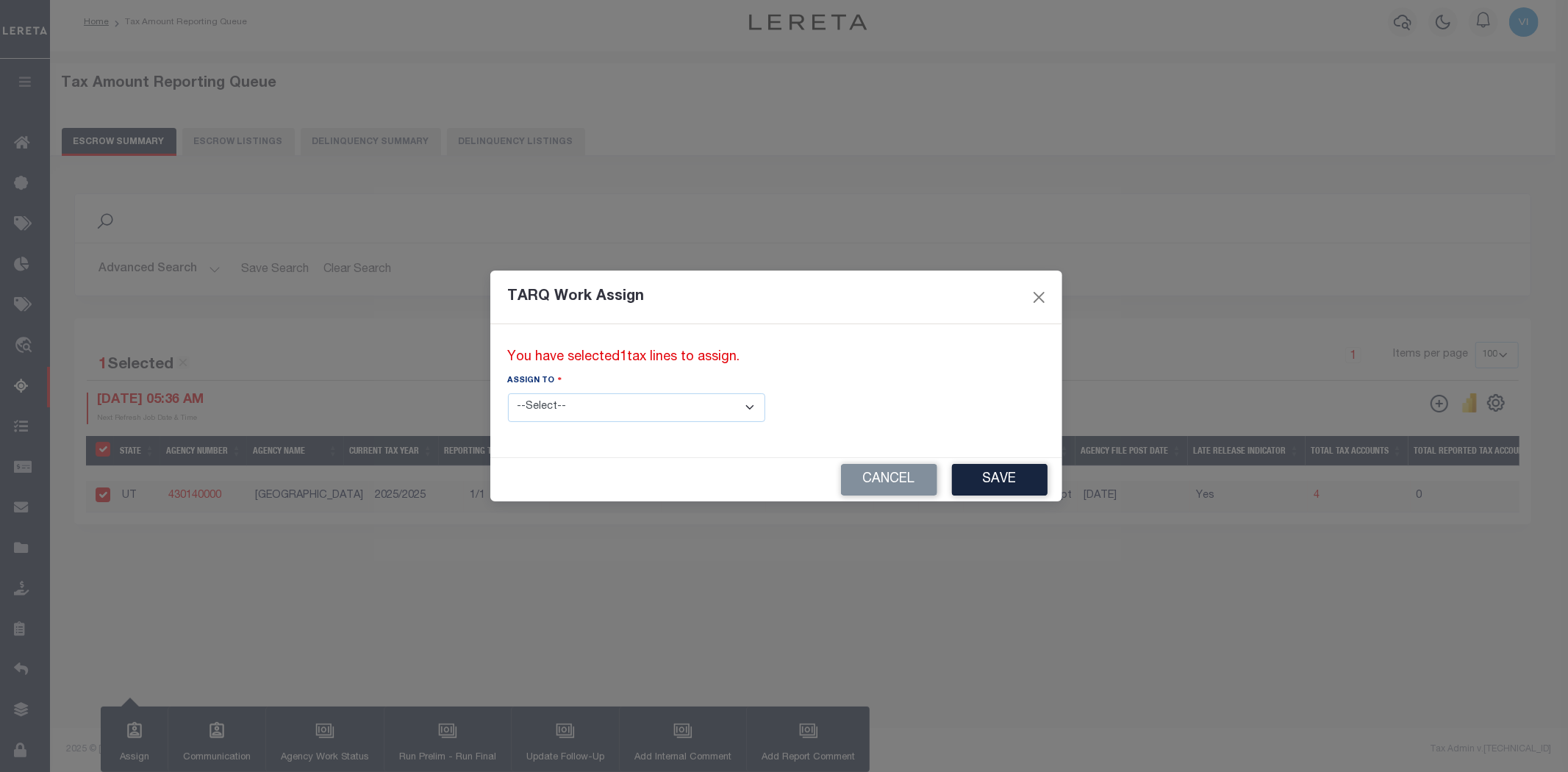
click at [686, 406] on select "--Select-- --Unassigned-- --Unassigned-- [PERSON_NAME] [PERSON_NAME] [PERSON_NA…" at bounding box center [637, 407] width 258 height 29
select select "[PERSON_NAME]"
click at [508, 393] on select "--Select-- --Unassigned-- --Unassigned-- [PERSON_NAME] [PERSON_NAME] [PERSON_NA…" at bounding box center [637, 407] width 258 height 29
click at [952, 486] on button "Save" at bounding box center [1000, 480] width 96 height 32
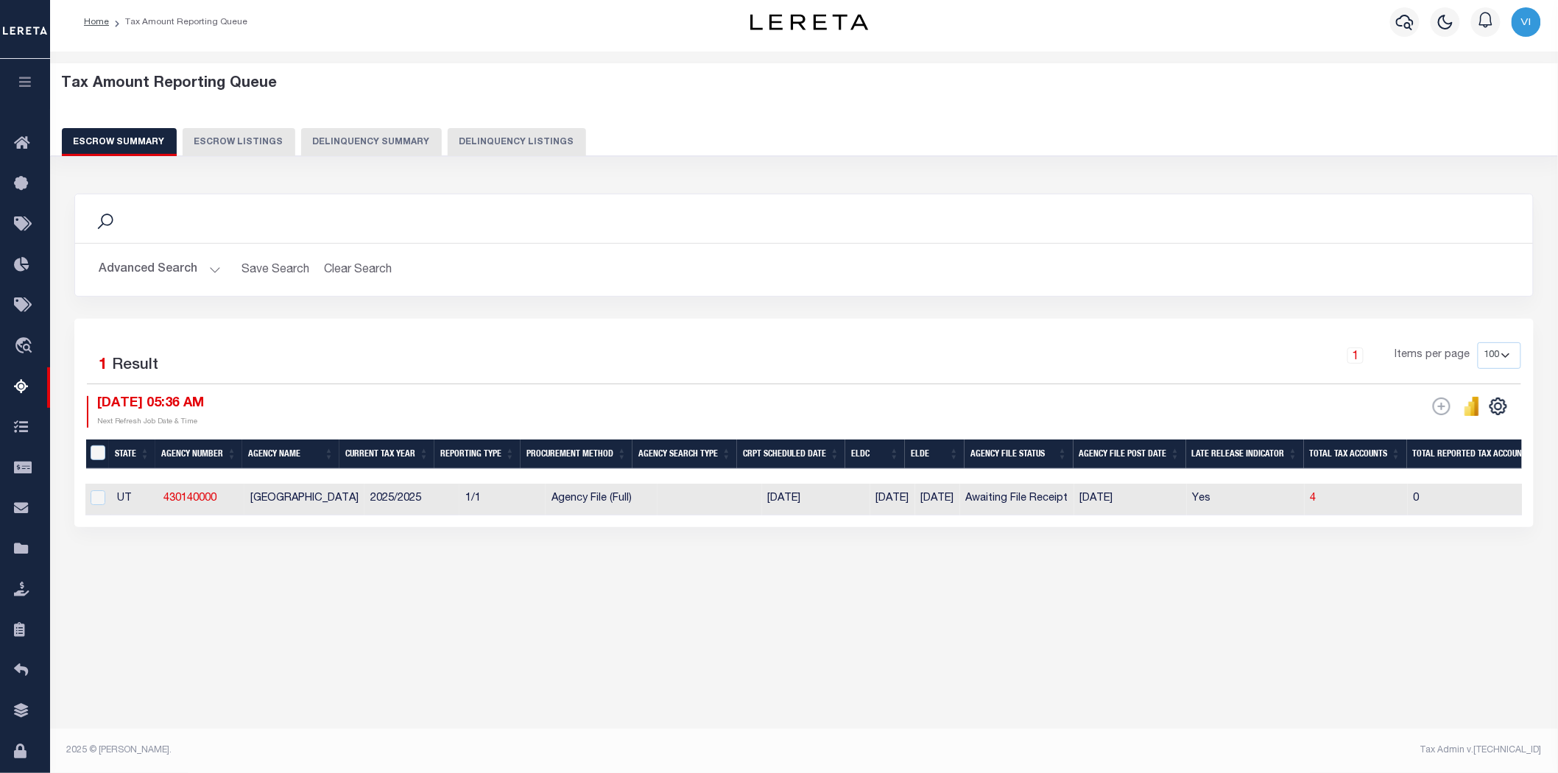
scroll to position [0, 0]
click at [1444, 92] on h5 "Tax Amount Reporting Queue" at bounding box center [804, 84] width 1485 height 18
click at [1178, 13] on div "Profile Sign out" at bounding box center [1239, 22] width 615 height 52
click at [204, 269] on button "Advanced Search" at bounding box center [160, 270] width 122 height 29
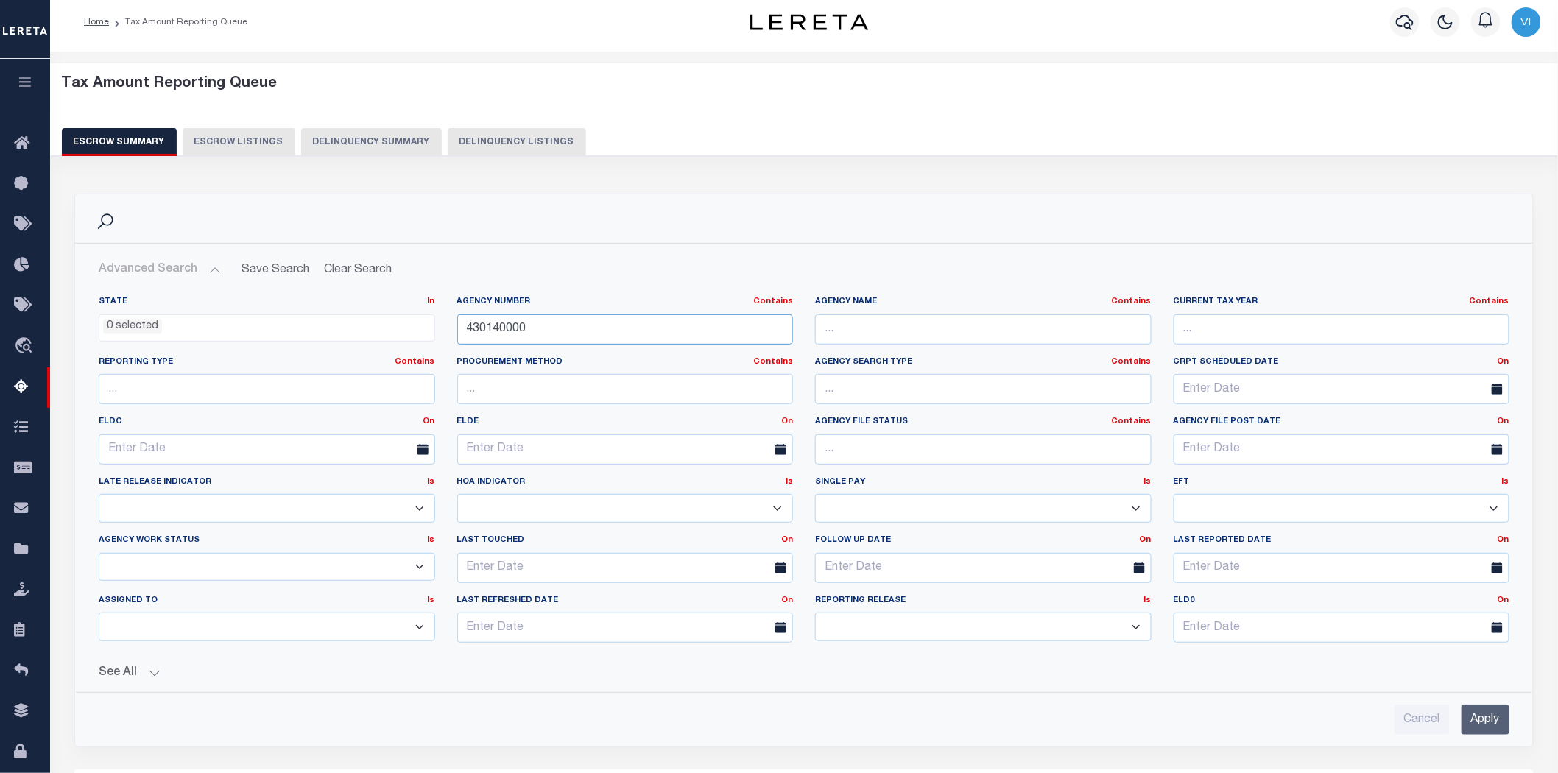
drag, startPoint x: 529, startPoint y: 328, endPoint x: 442, endPoint y: 337, distance: 87.4
click at [442, 337] on div "State In In AK AL AR AZ CA CO CT DC DE FL GA GU HI IA ID IL IN KS [GEOGRAPHIC_D…" at bounding box center [804, 475] width 1433 height 359
paste input "2030"
type input "420300000"
click at [1479, 717] on input "Apply" at bounding box center [1486, 720] width 48 height 30
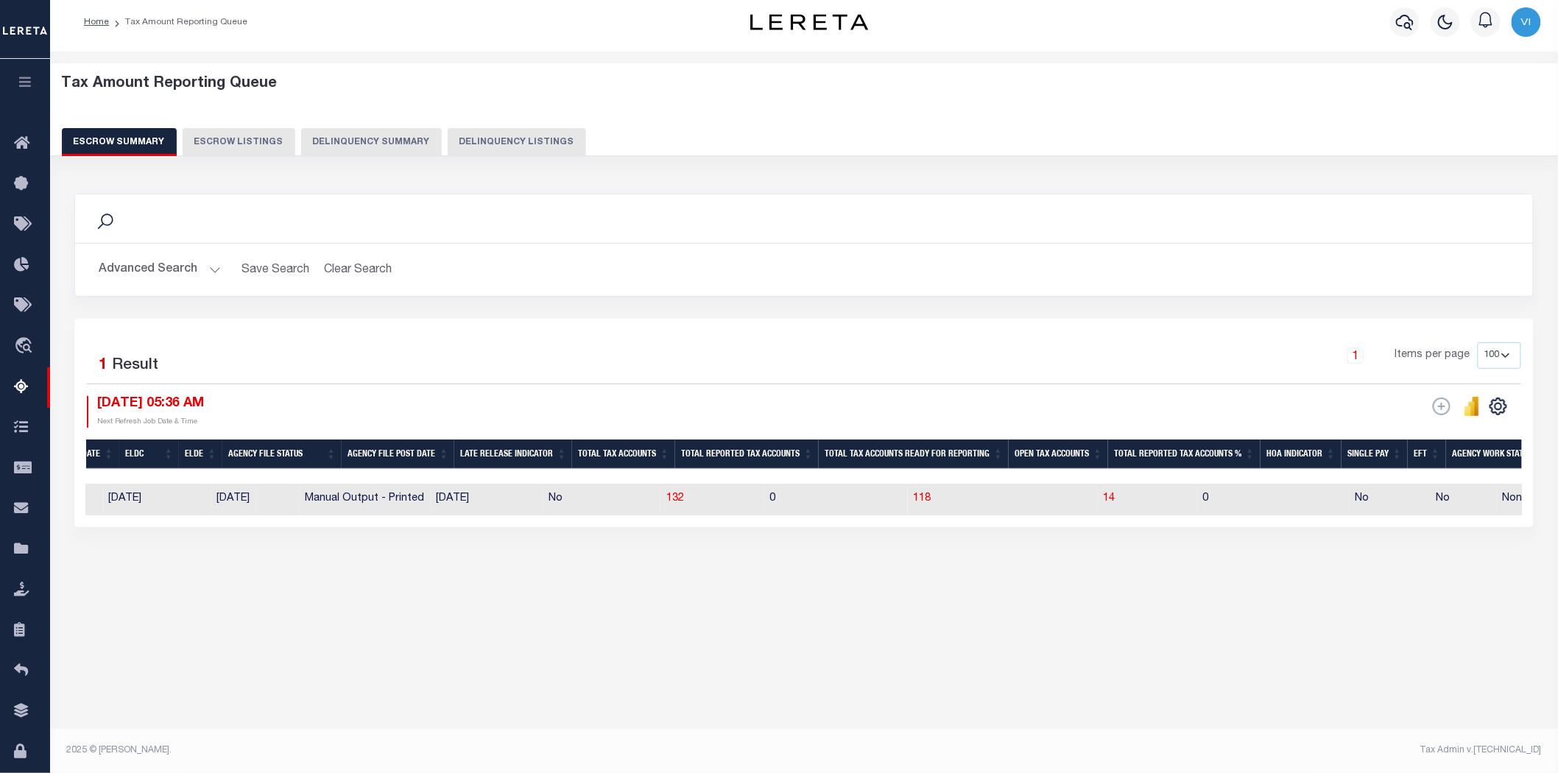
scroll to position [0, 783]
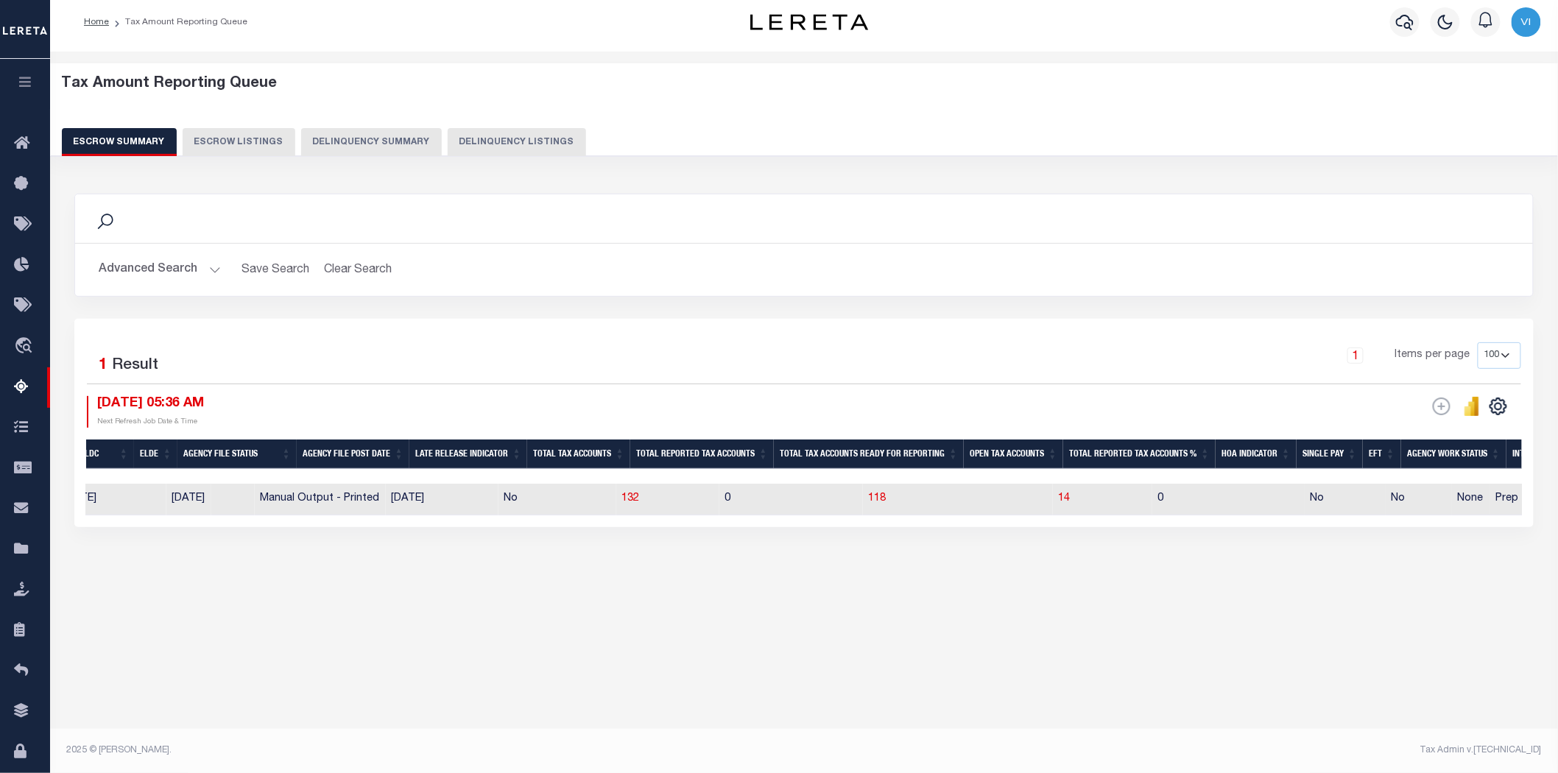
click at [642, 405] on div "[DATE] 05:36 AM Next Refresh Job Date & Time" at bounding box center [445, 412] width 717 height 32
